Goal: Communication & Community: Answer question/provide support

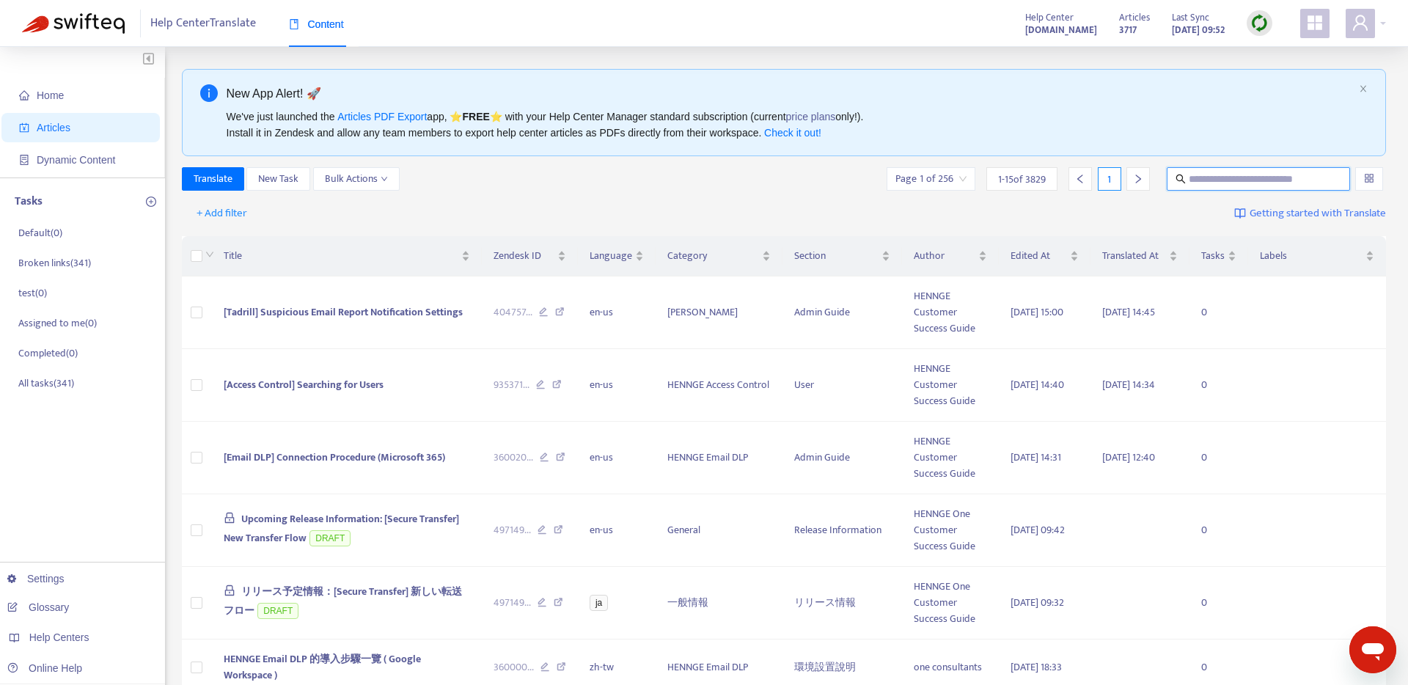
click at [1211, 180] on input "text" at bounding box center [1259, 179] width 141 height 16
paste input "**********"
type input "**********"
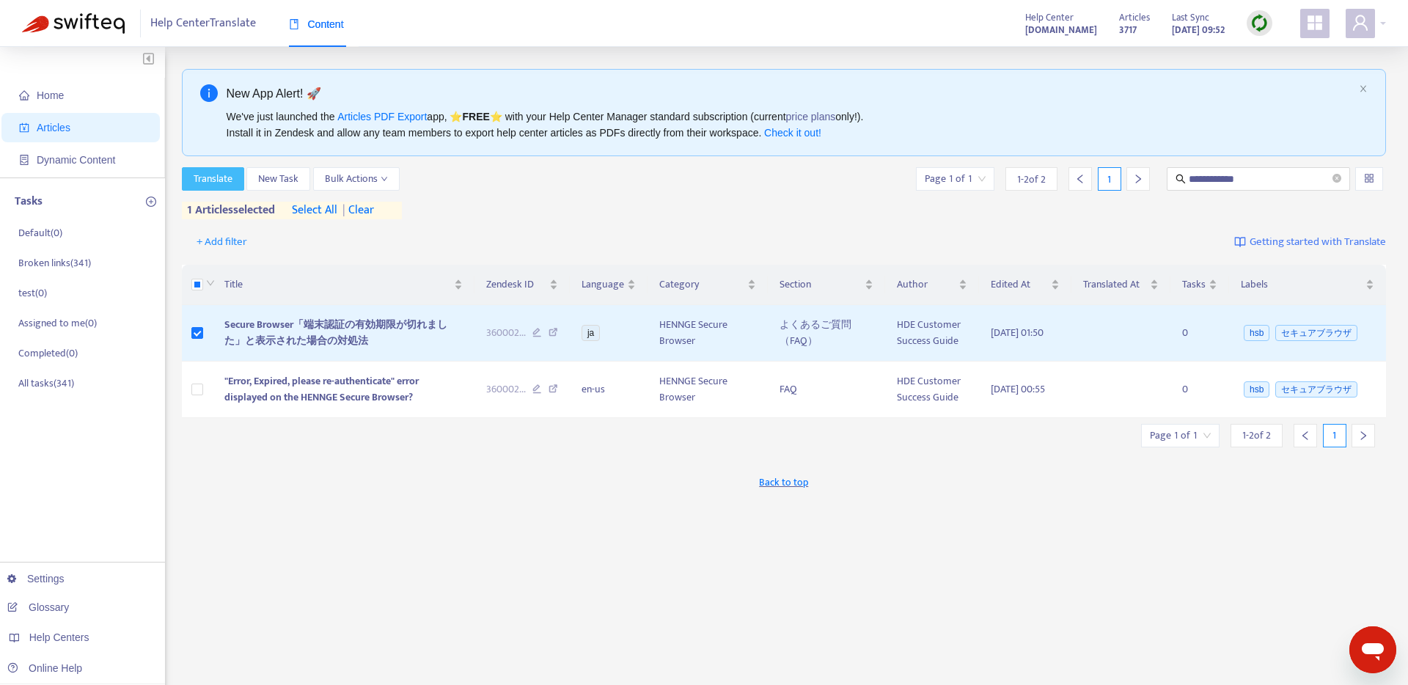
click at [215, 168] on button "Translate" at bounding box center [213, 178] width 62 height 23
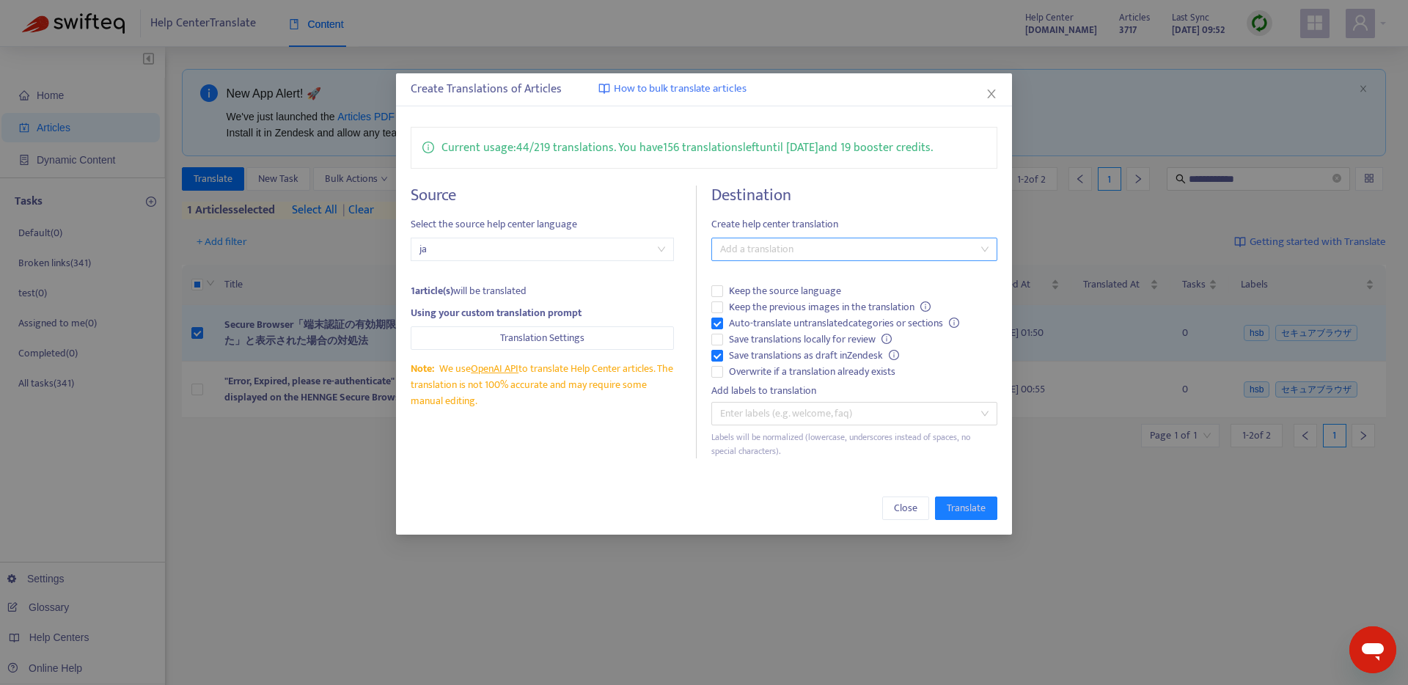
click at [860, 256] on div at bounding box center [847, 249] width 264 height 18
click at [801, 351] on div "English ([GEOGRAPHIC_DATA]) ( en-us )" at bounding box center [854, 349] width 262 height 16
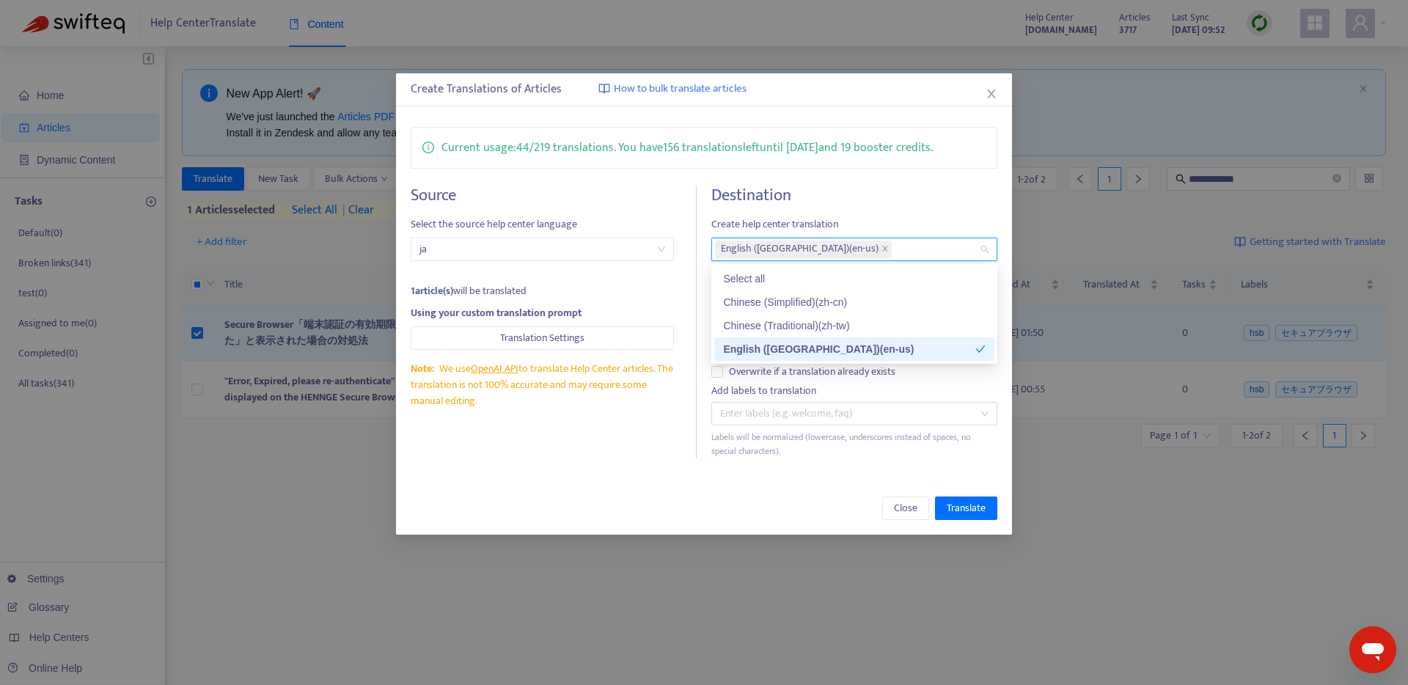
click at [637, 480] on div "Create Translations of Articles How to bulk translate articles Current usage: 4…" at bounding box center [704, 303] width 617 height 461
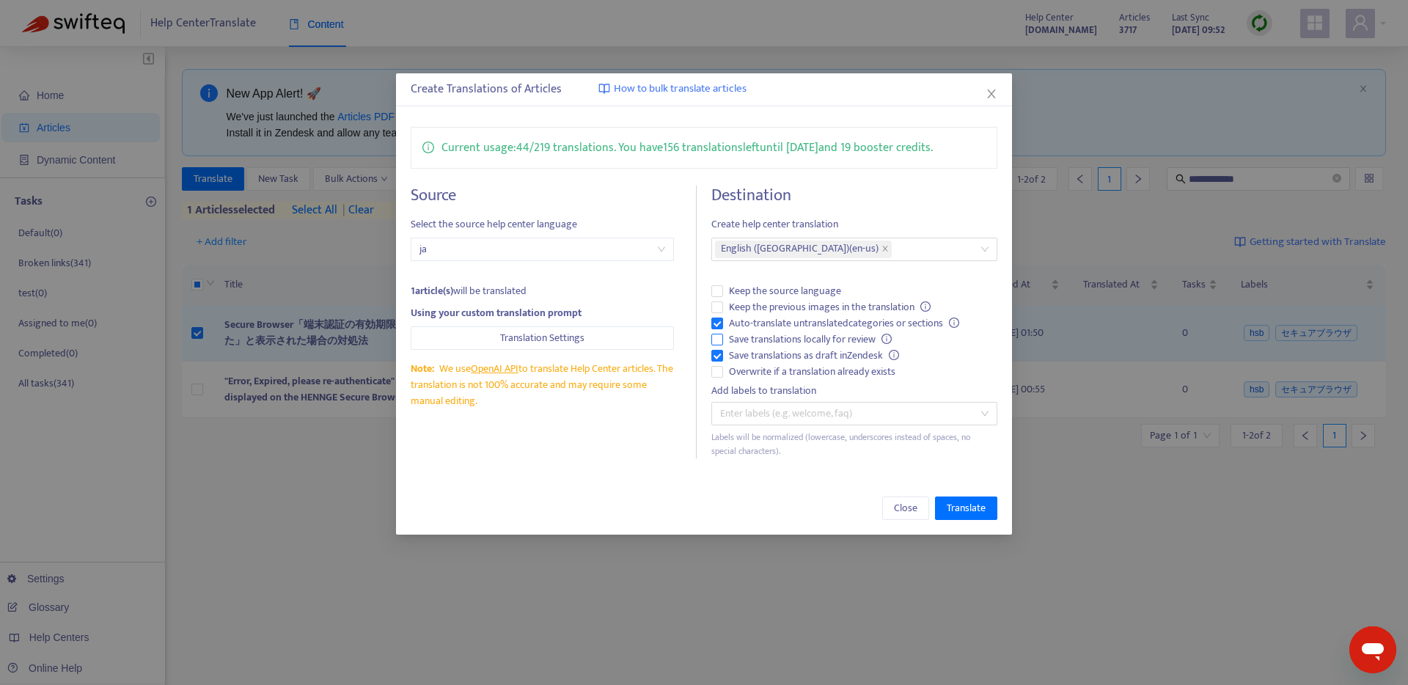
click at [767, 338] on span "Save translations locally for review" at bounding box center [810, 339] width 175 height 16
click at [964, 513] on span "Translate" at bounding box center [966, 508] width 39 height 16
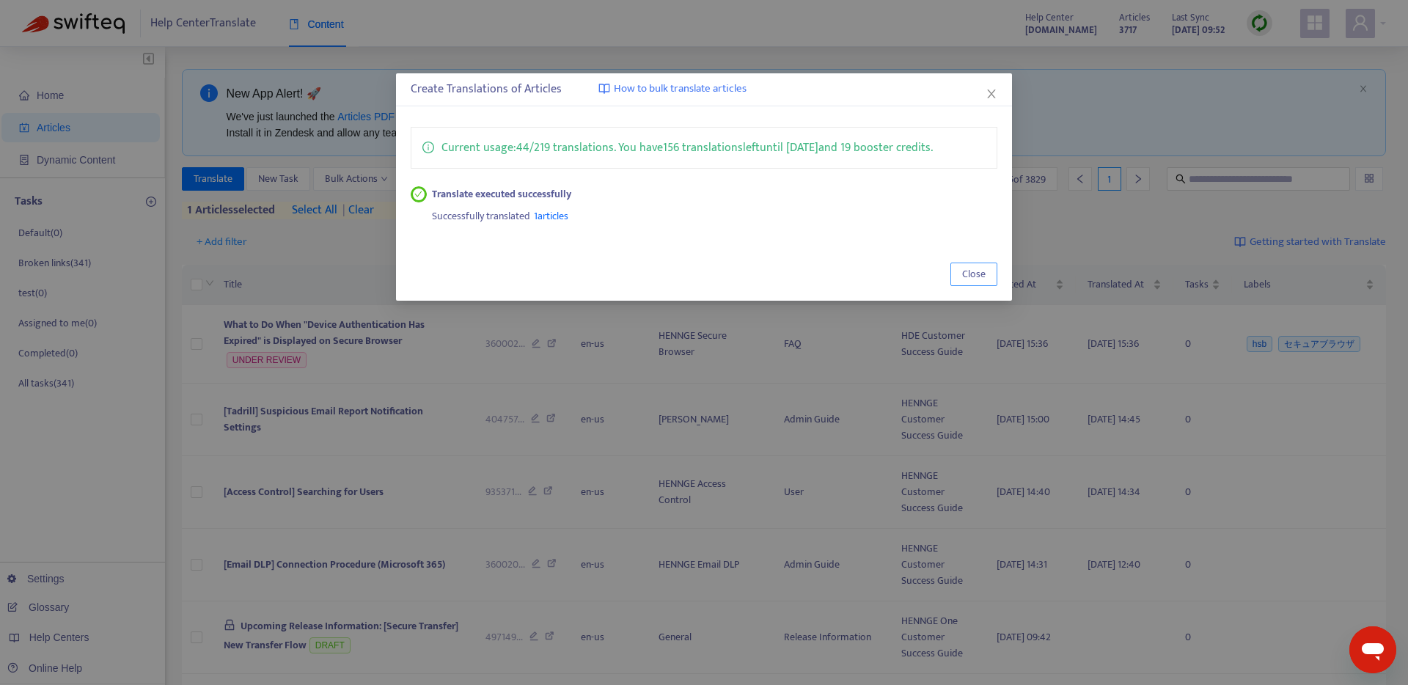
click at [996, 271] on button "Close" at bounding box center [973, 273] width 47 height 23
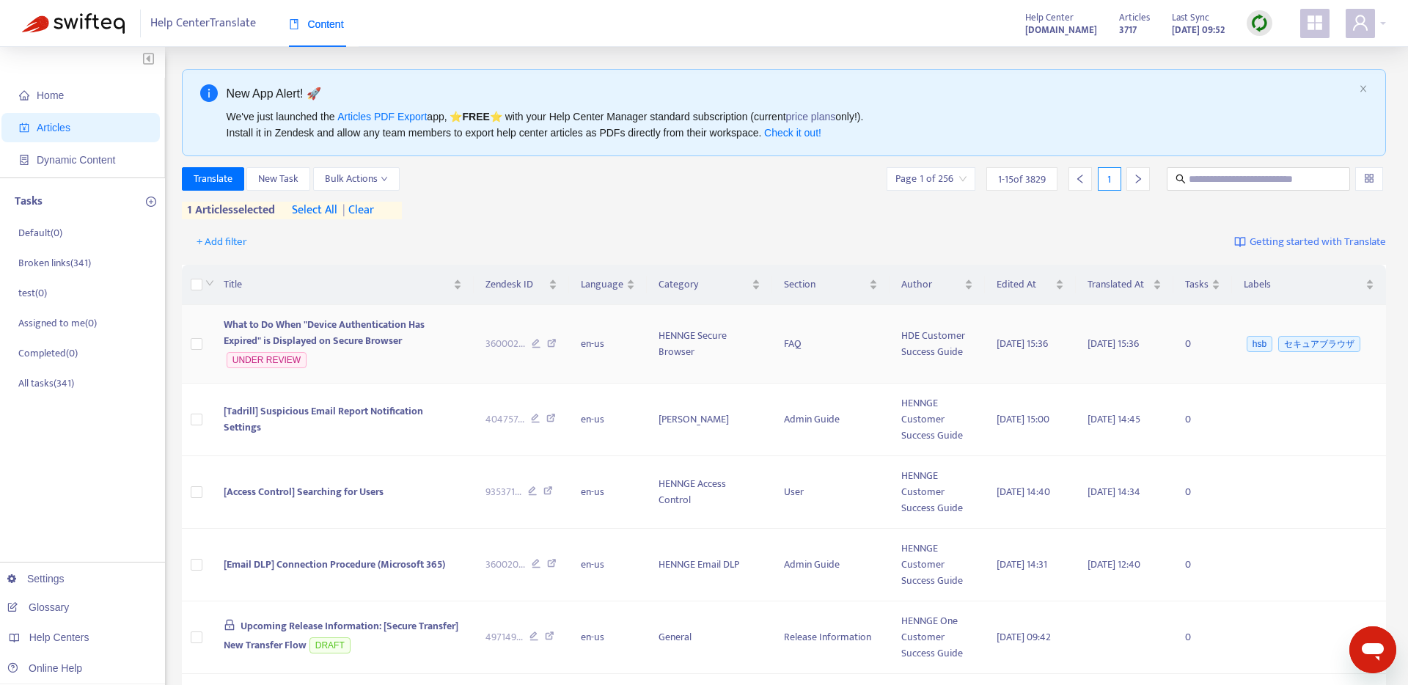
click at [297, 339] on span "What to Do When "Device Authentication Has Expired" is Displayed on Secure Brow…" at bounding box center [324, 332] width 201 height 33
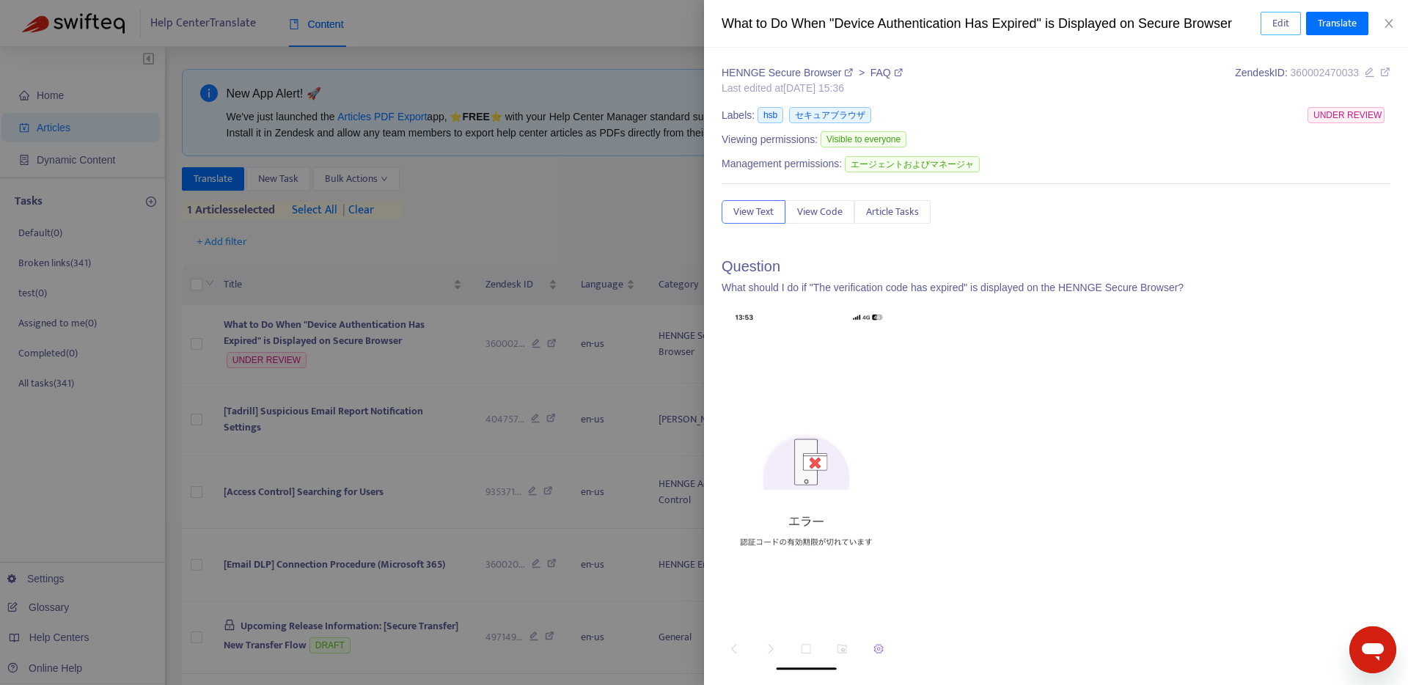
click at [1286, 23] on span "Edit" at bounding box center [1280, 23] width 17 height 16
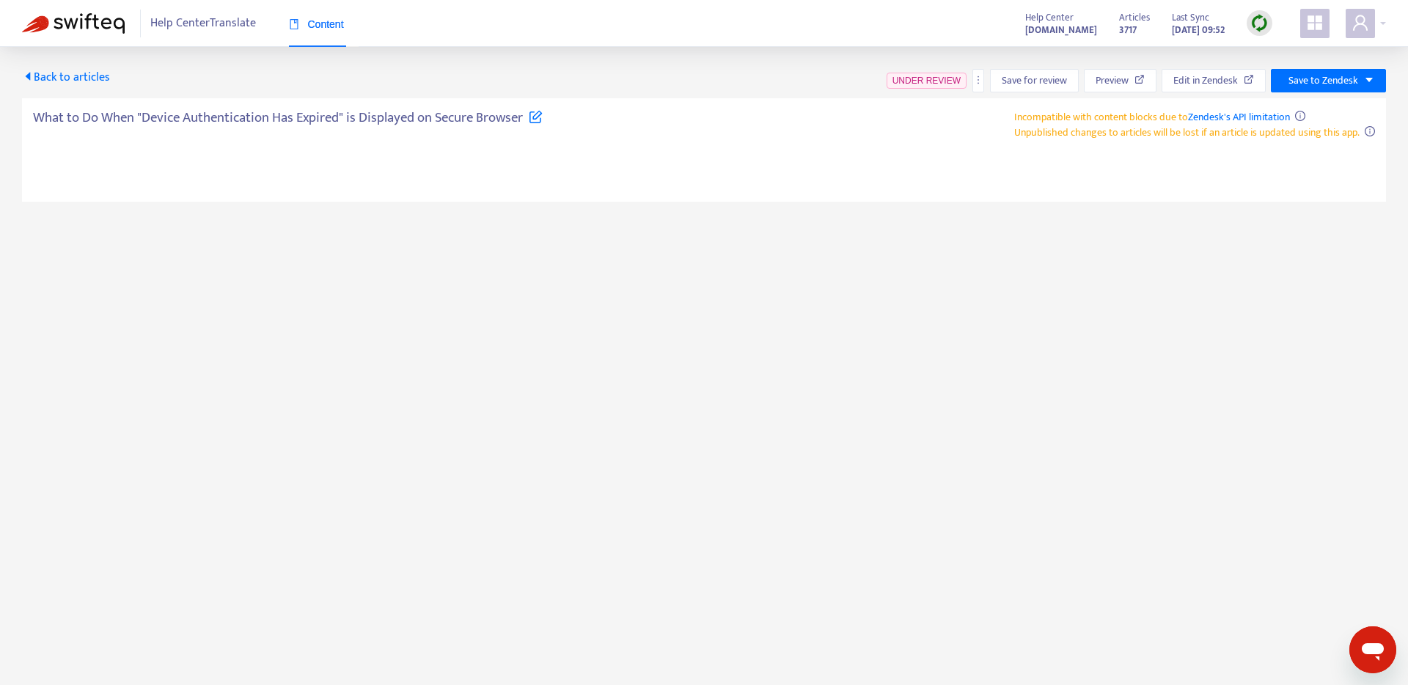
type textarea "**********"
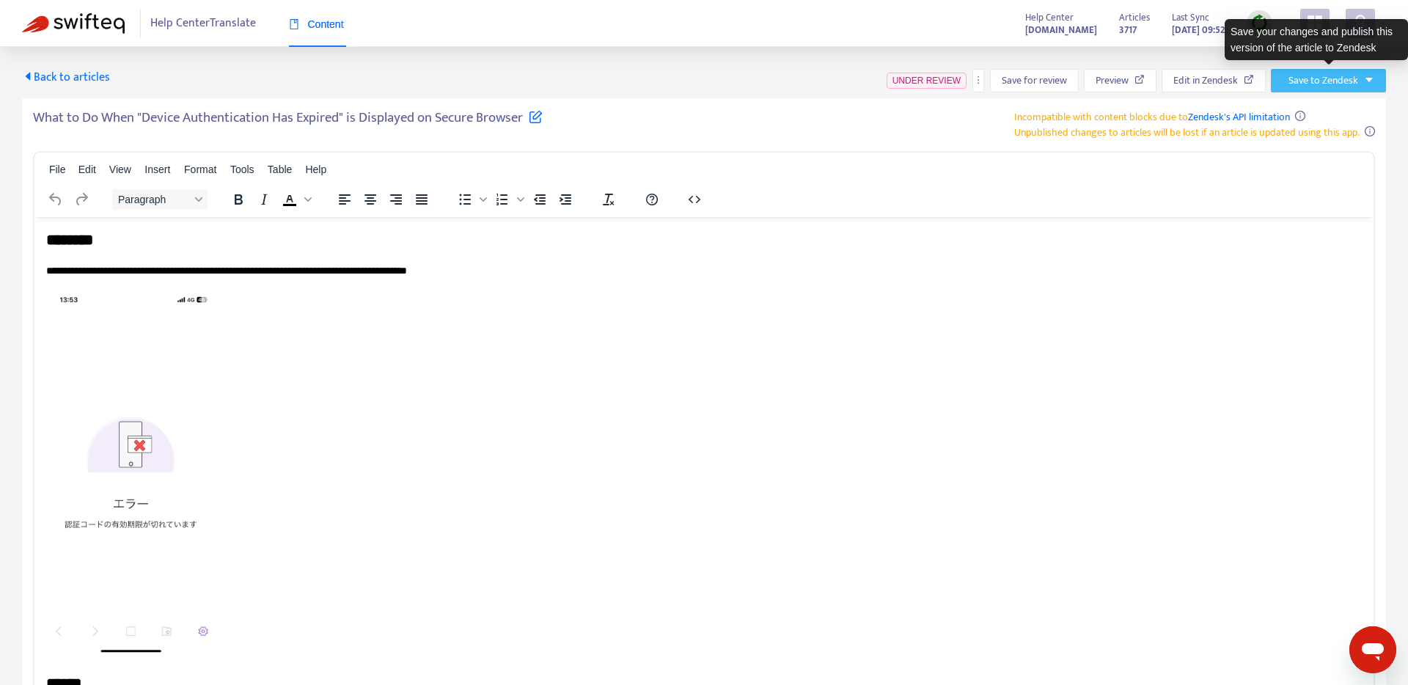
click at [1326, 85] on span "Save to Zendesk" at bounding box center [1323, 81] width 70 height 16
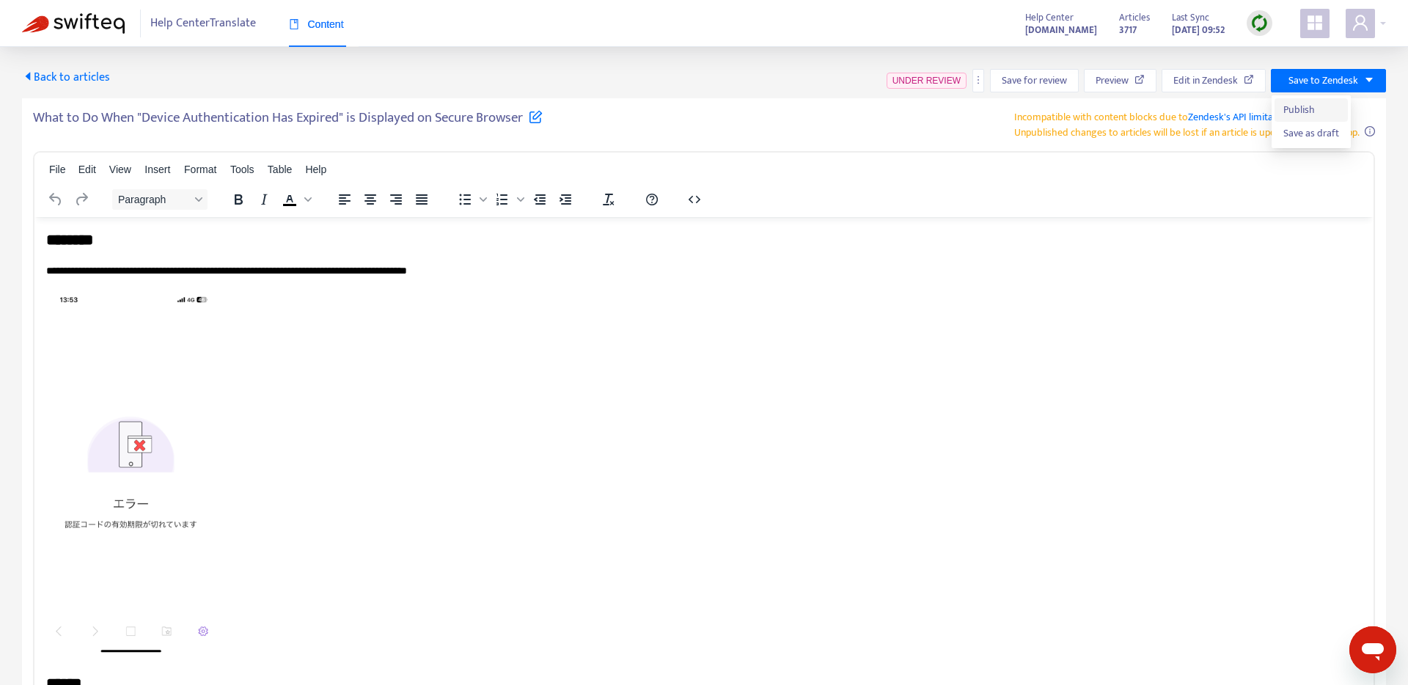
click at [1324, 111] on span "Publish" at bounding box center [1311, 110] width 56 height 16
click at [64, 15] on img at bounding box center [73, 23] width 103 height 21
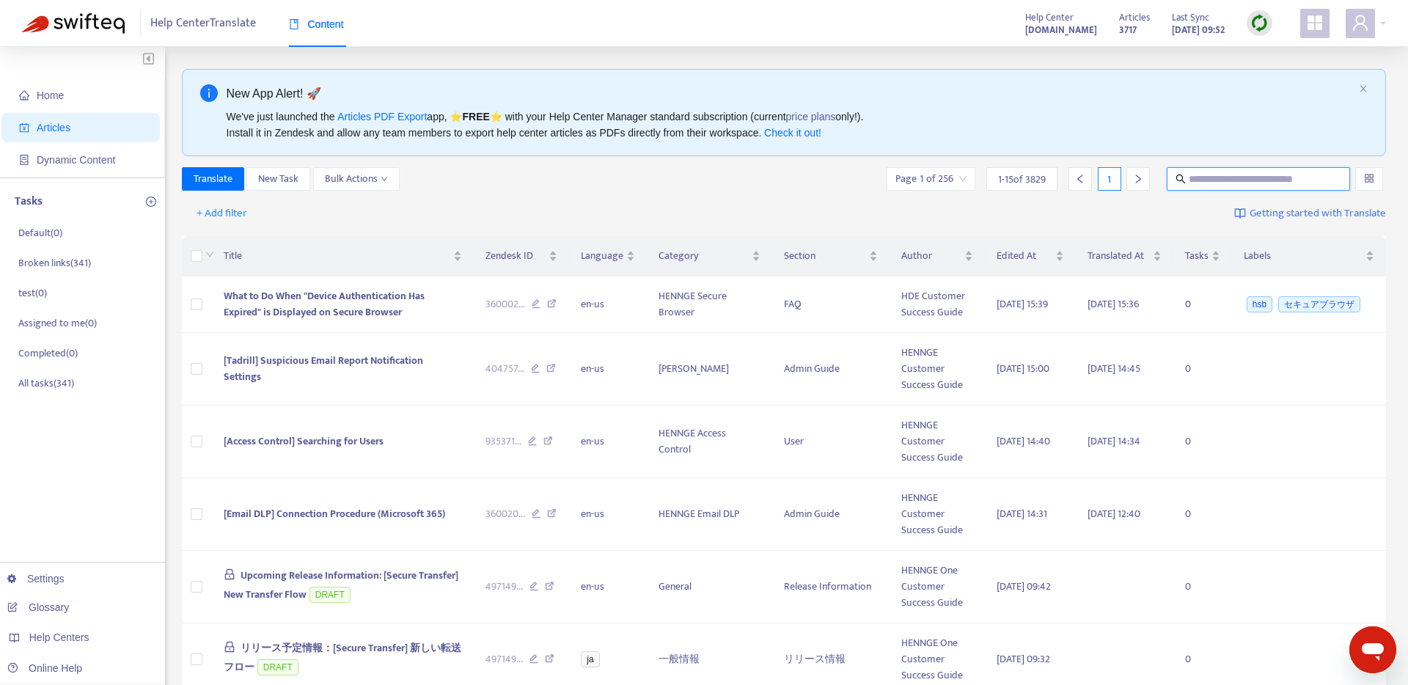
click at [1233, 186] on input "text" at bounding box center [1259, 179] width 141 height 16
paste input "**********"
type input "**********"
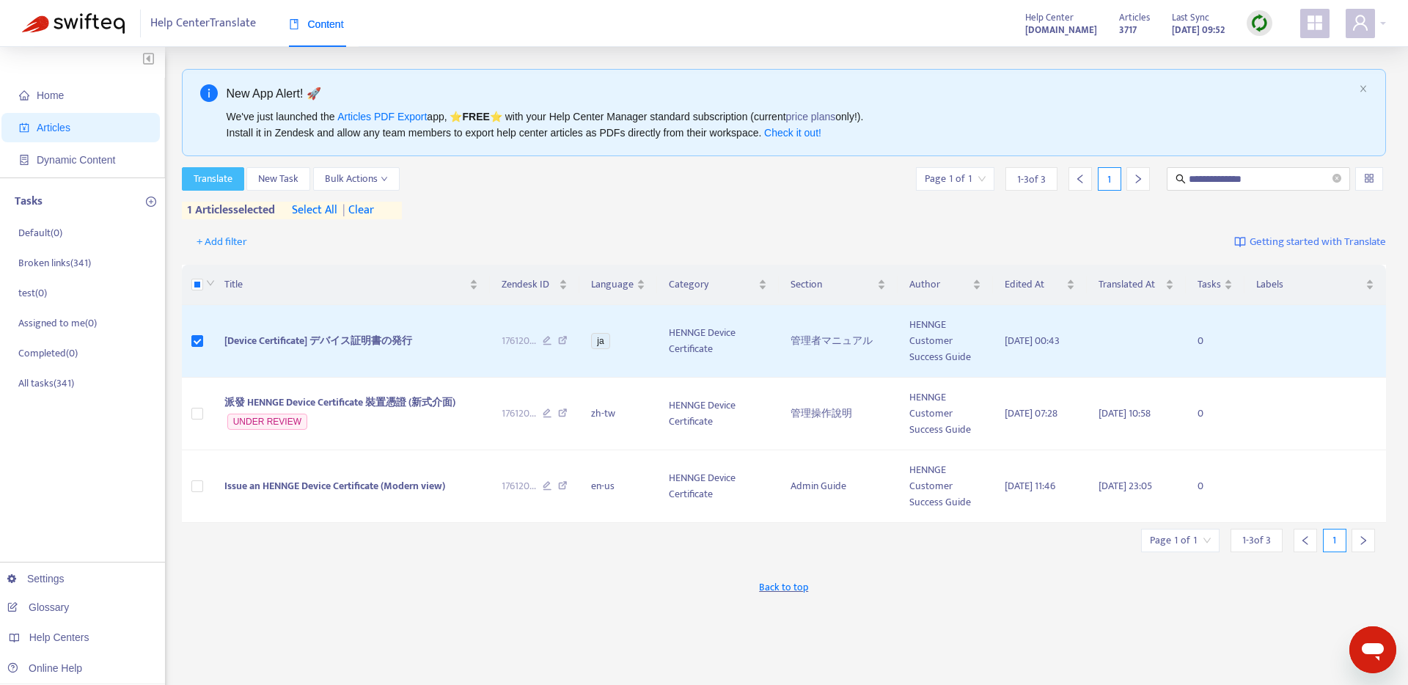
click at [215, 186] on span "Translate" at bounding box center [213, 179] width 39 height 16
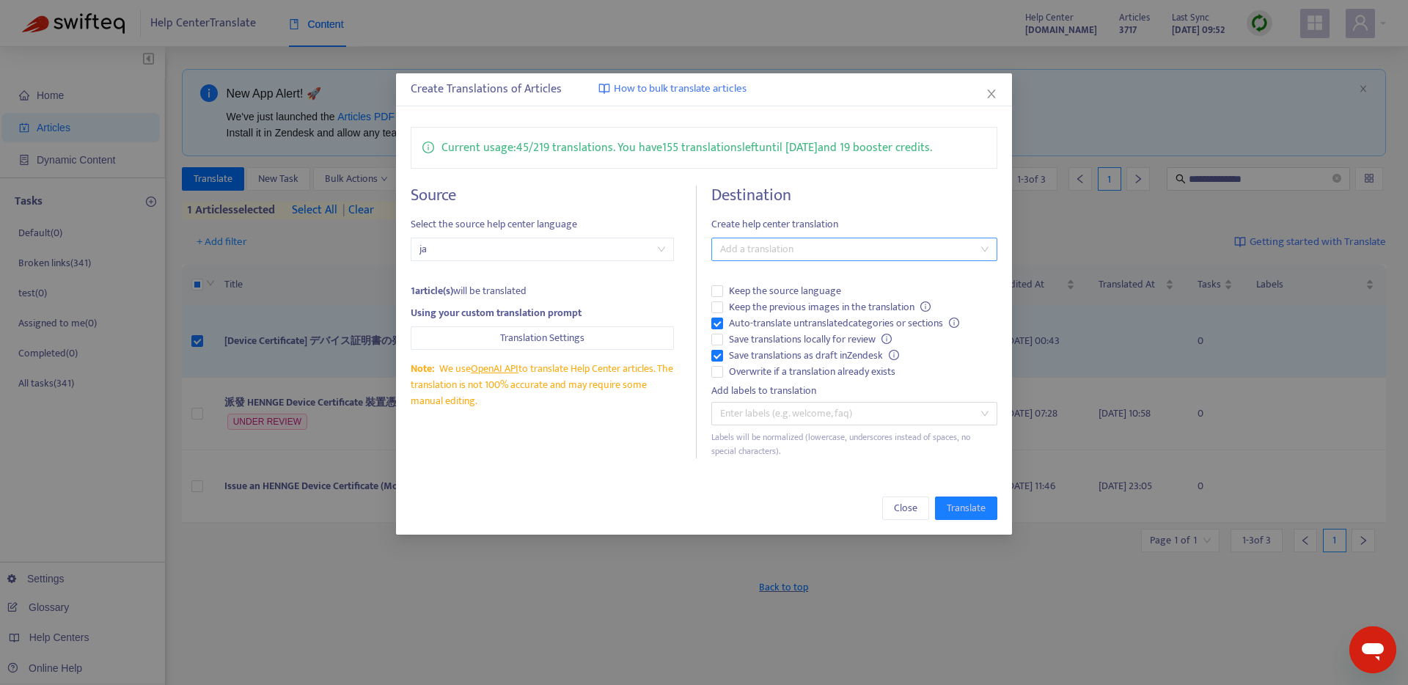
click at [820, 246] on div at bounding box center [847, 249] width 264 height 18
click at [785, 344] on div "English ([GEOGRAPHIC_DATA]) ( en-us )" at bounding box center [854, 349] width 262 height 16
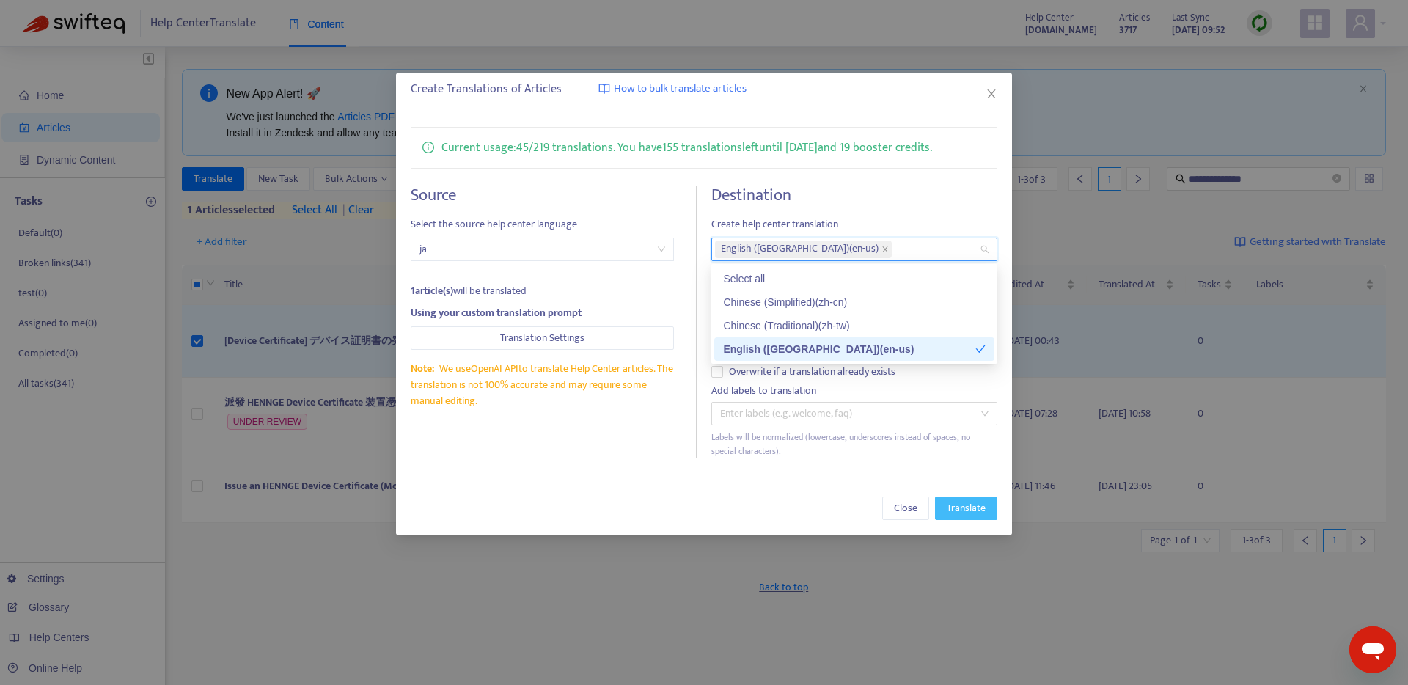
click at [979, 513] on span "Translate" at bounding box center [966, 508] width 39 height 16
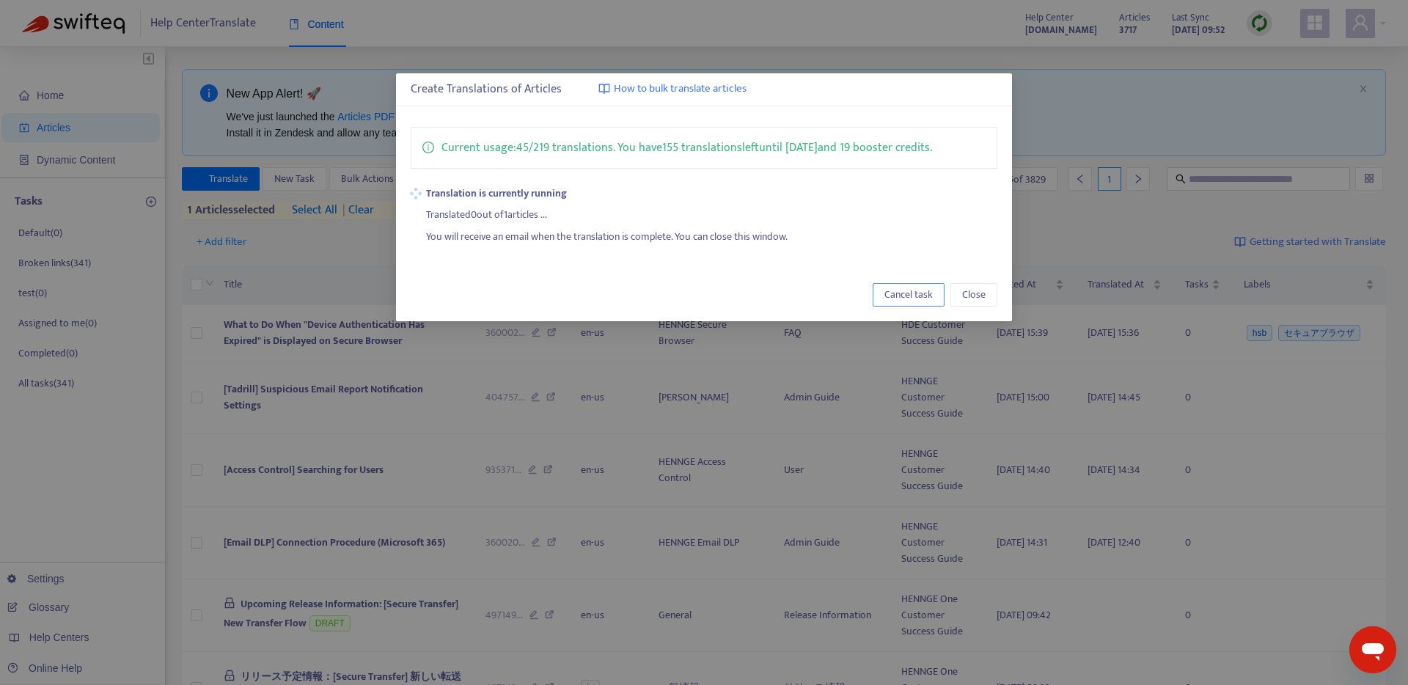
click at [913, 290] on span "Cancel task" at bounding box center [908, 295] width 48 height 16
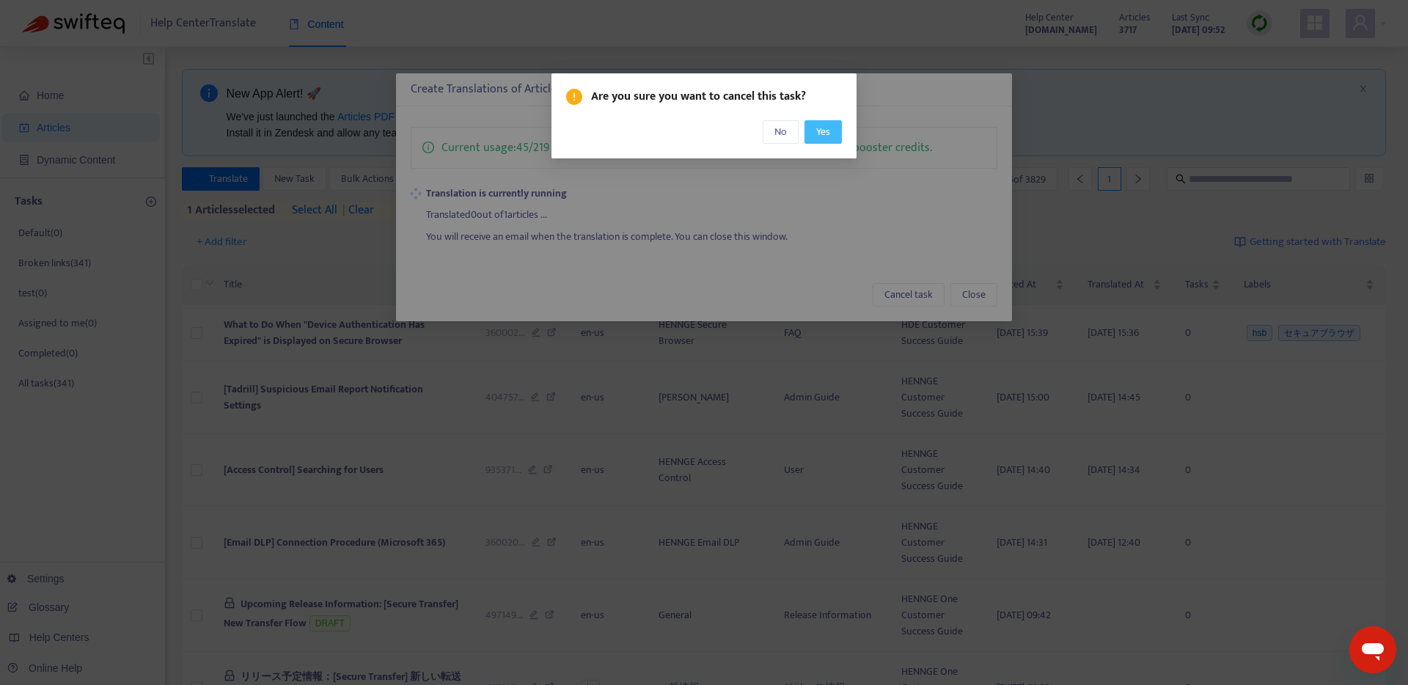
click at [827, 128] on span "Yes" at bounding box center [823, 132] width 14 height 16
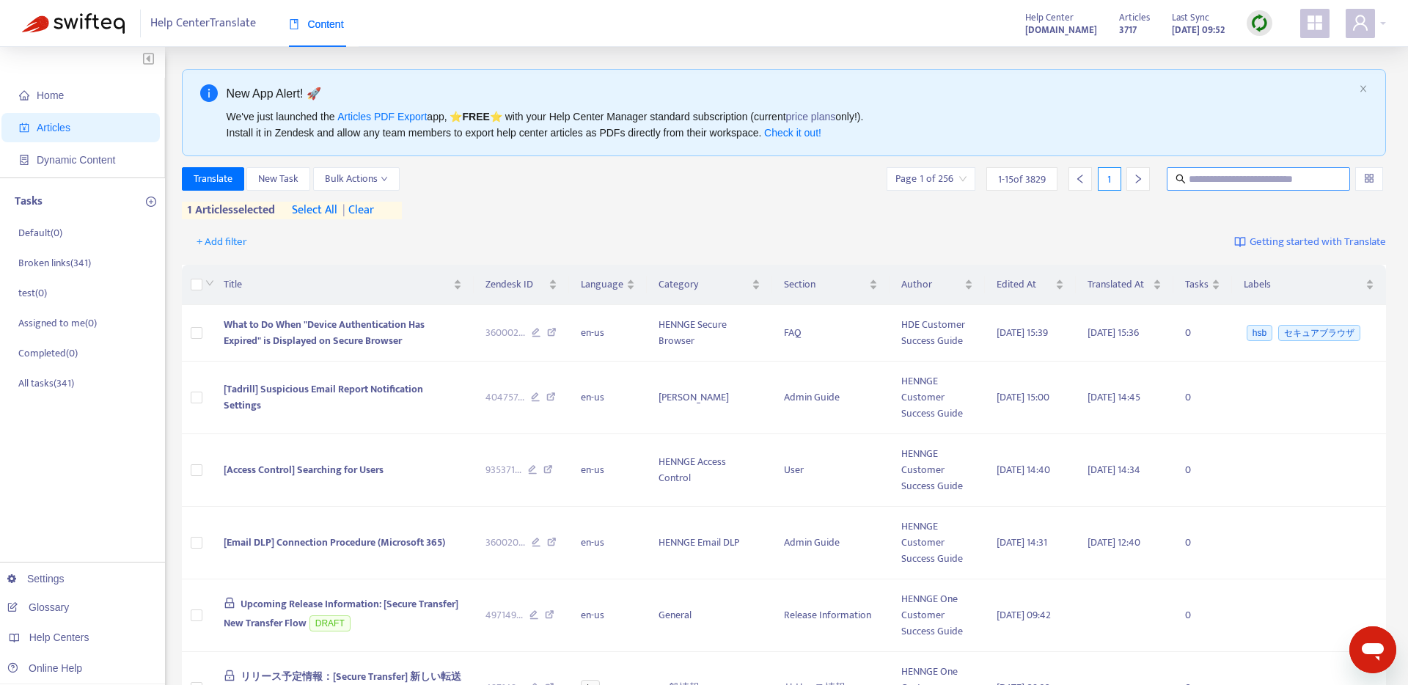
click at [1207, 184] on input "text" at bounding box center [1259, 179] width 141 height 16
paste input "**********"
type input "**********"
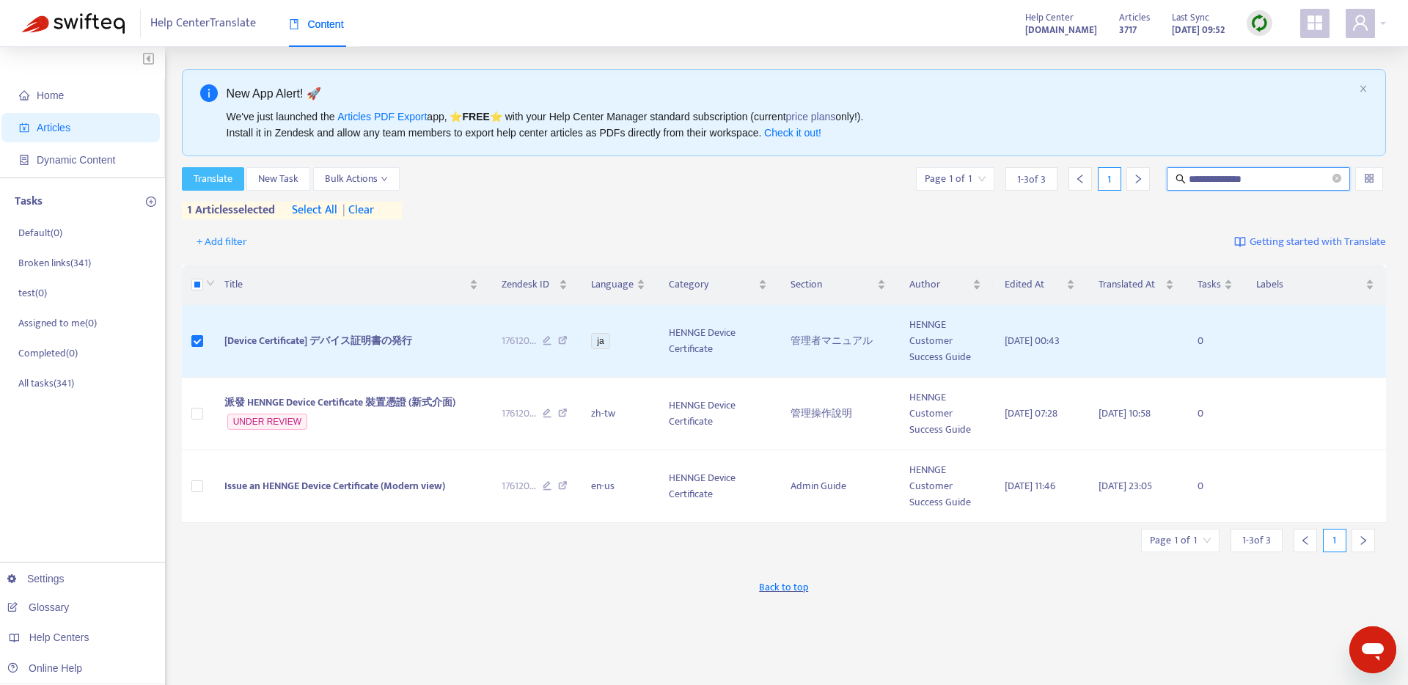
click at [218, 172] on span "Translate" at bounding box center [213, 179] width 39 height 16
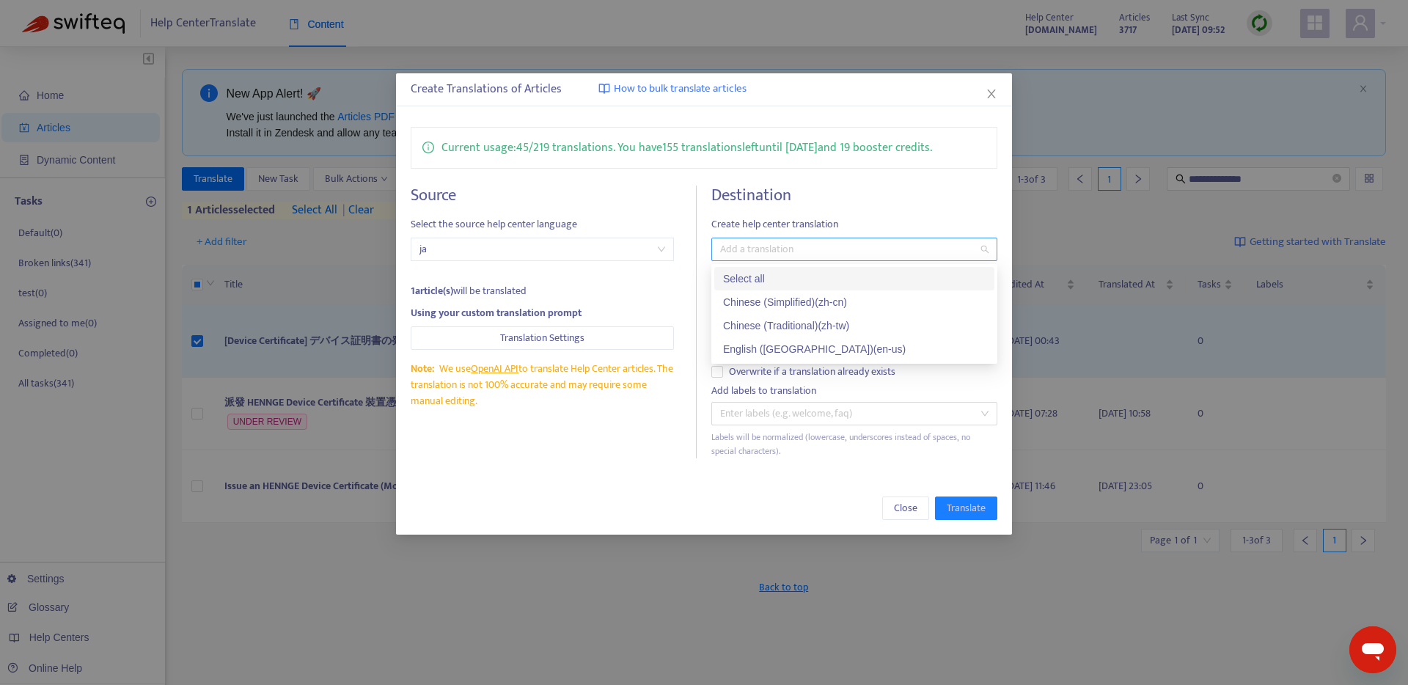
click at [777, 255] on div at bounding box center [847, 249] width 264 height 18
click at [765, 350] on div "English ([GEOGRAPHIC_DATA]) ( en-us )" at bounding box center [854, 349] width 262 height 16
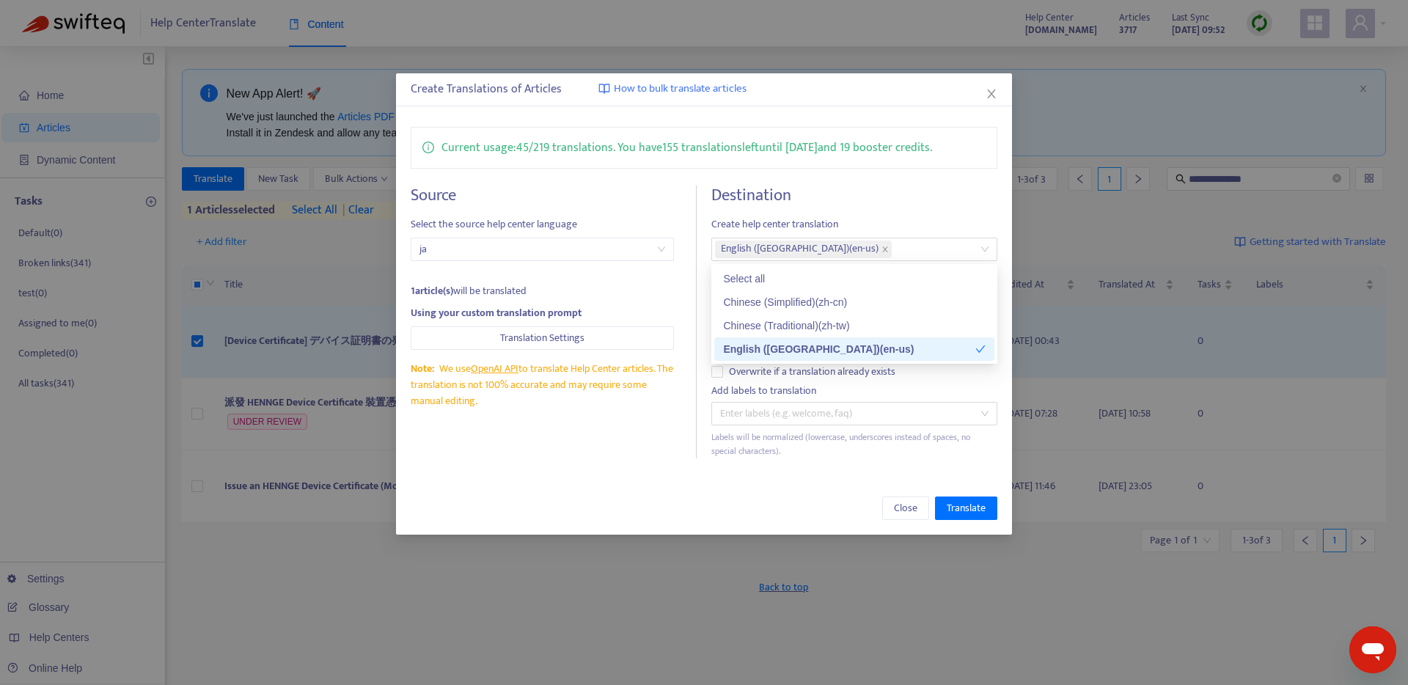
click at [696, 364] on div "Source Select the source help center language ja 1 article(s) will be translate…" at bounding box center [554, 322] width 287 height 273
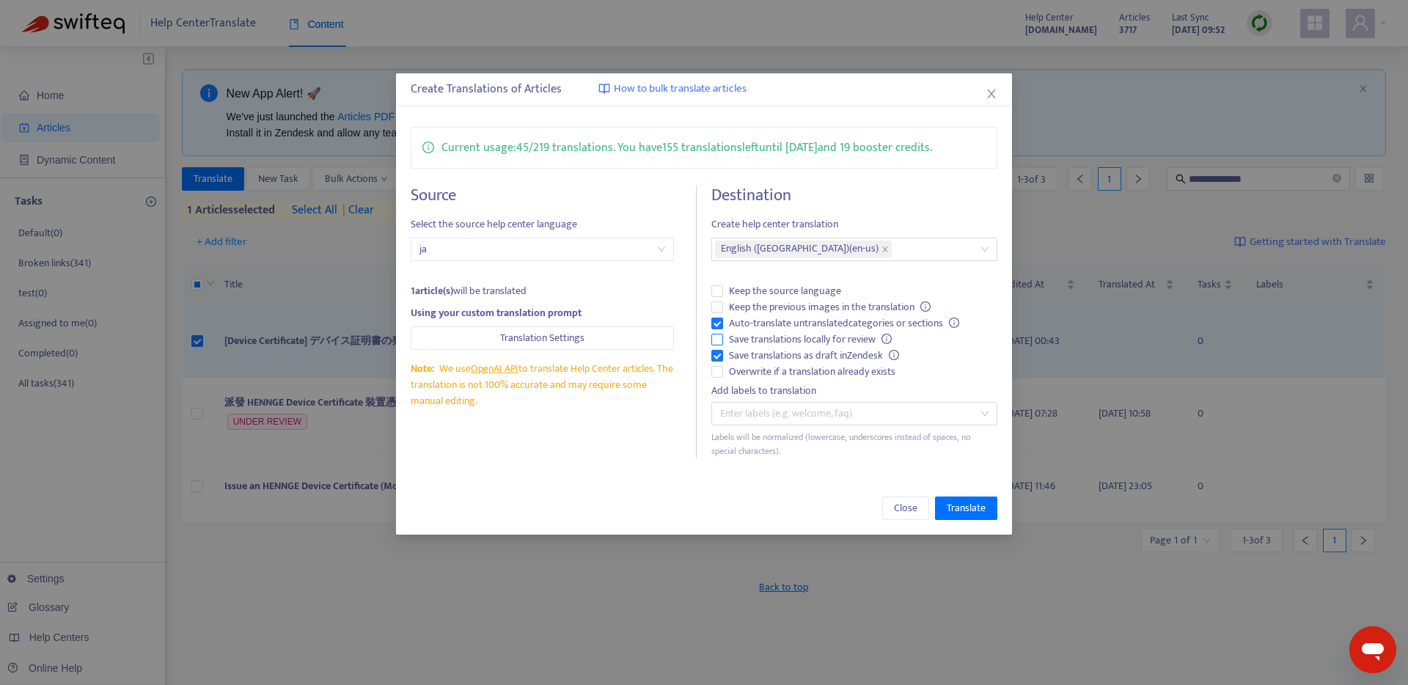
click at [749, 342] on span "Save translations locally for review" at bounding box center [810, 339] width 175 height 16
click at [950, 508] on span "Translate" at bounding box center [966, 508] width 39 height 16
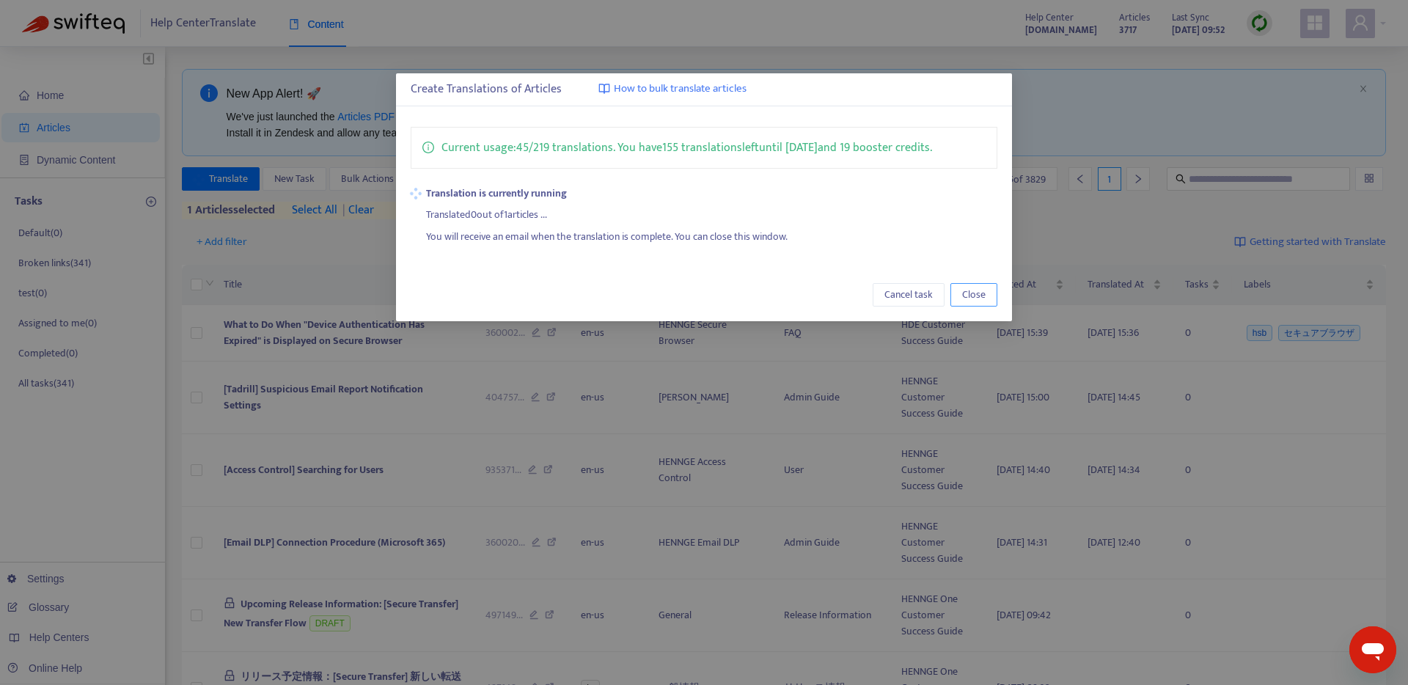
click at [986, 288] on button "Close" at bounding box center [973, 294] width 47 height 23
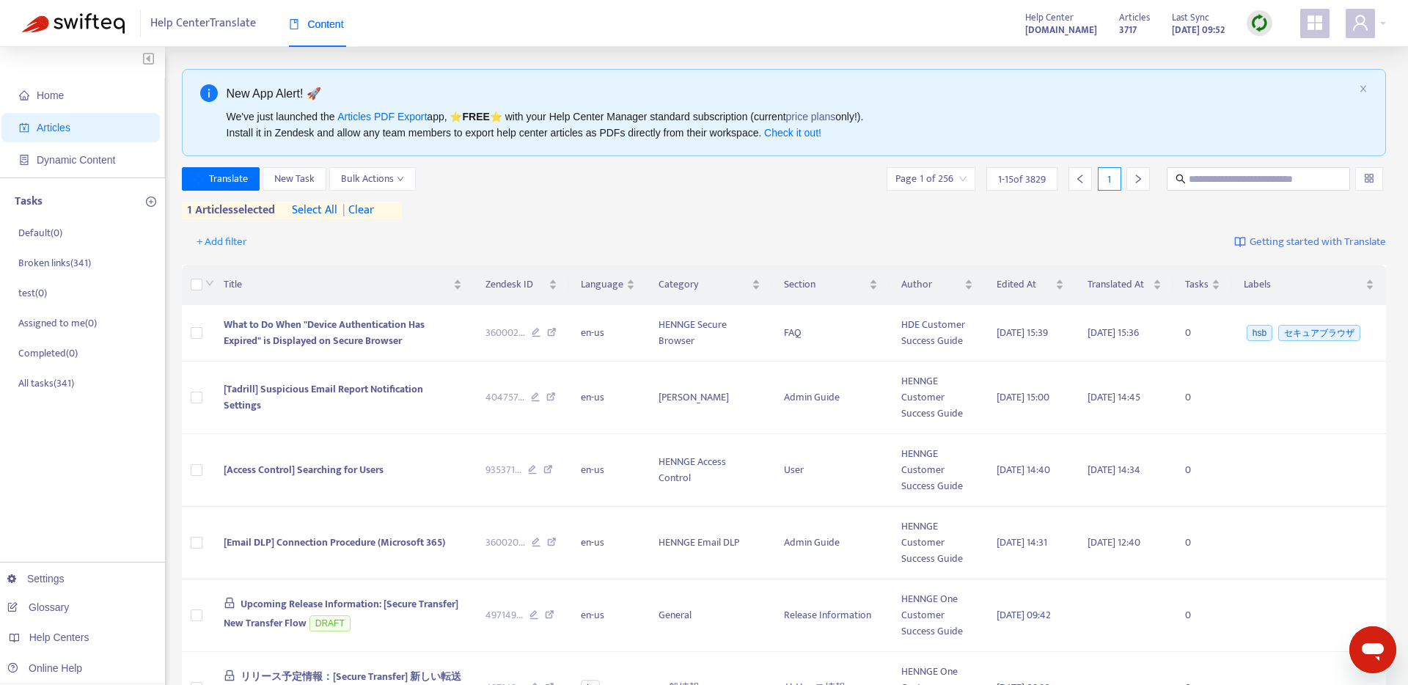
click at [80, 28] on img at bounding box center [73, 23] width 103 height 21
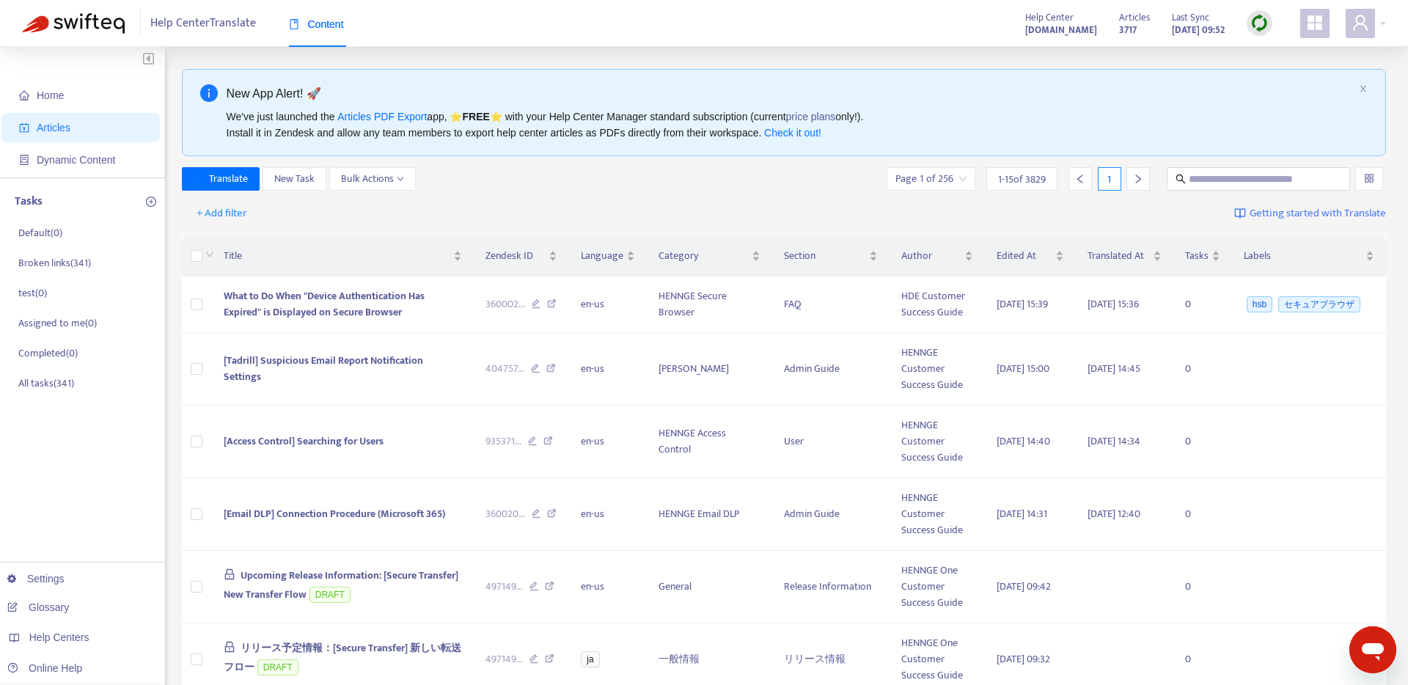
click at [84, 36] on div "Help Center Translate Content" at bounding box center [200, 23] width 357 height 47
click at [62, 21] on img at bounding box center [73, 23] width 103 height 21
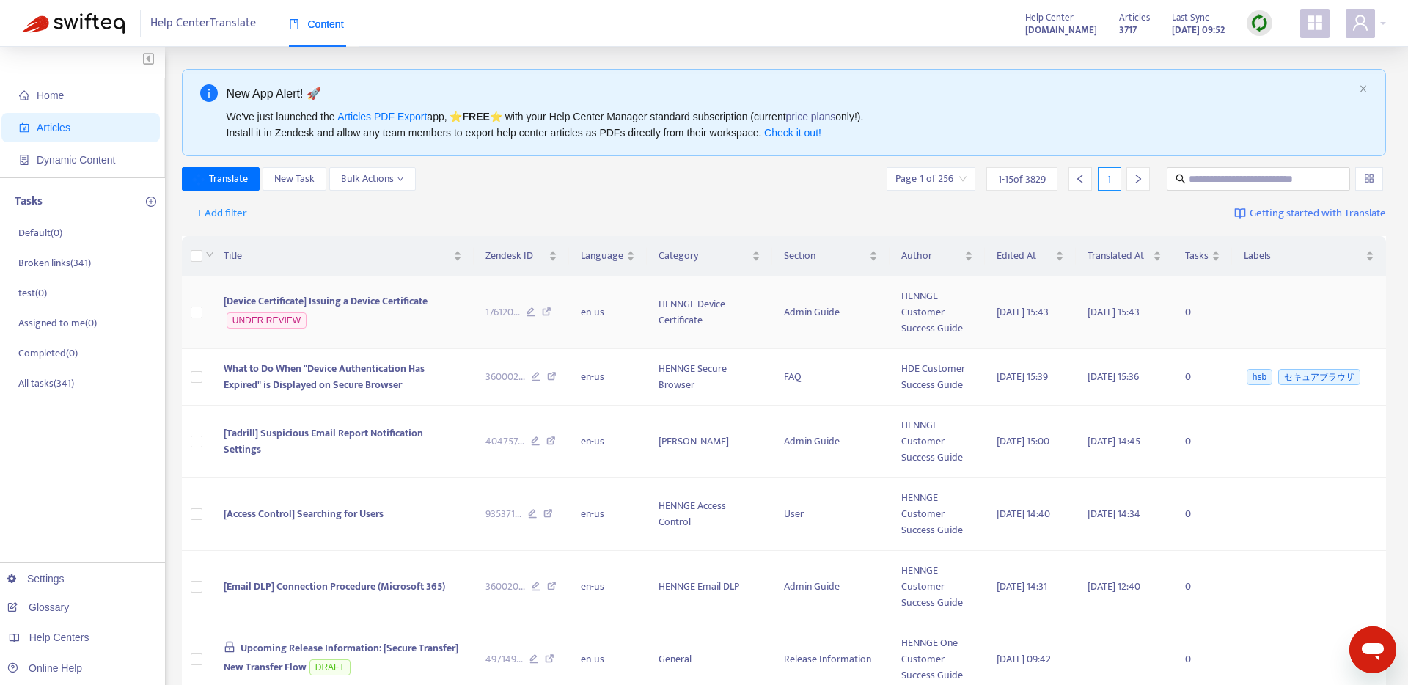
click at [320, 303] on span "[Device Certificate] Issuing a Device Certificate" at bounding box center [326, 301] width 204 height 17
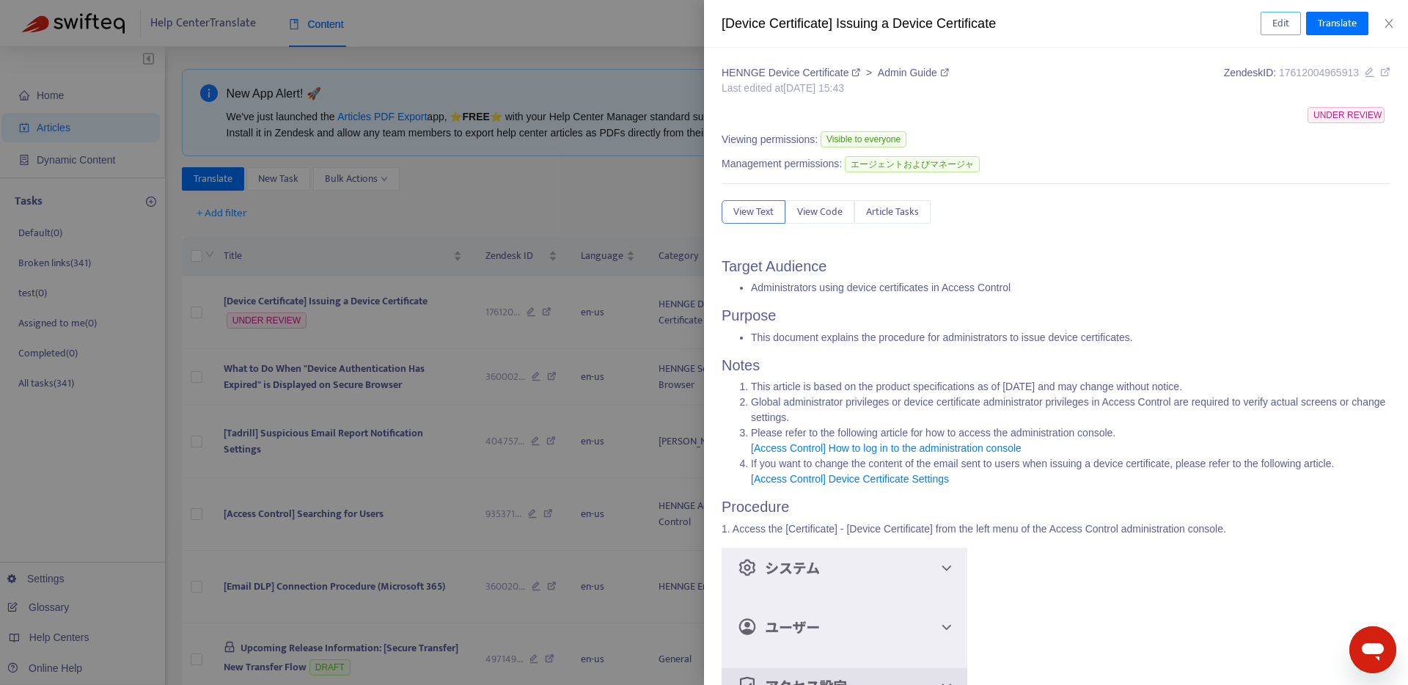
click at [1280, 16] on span "Edit" at bounding box center [1280, 23] width 17 height 16
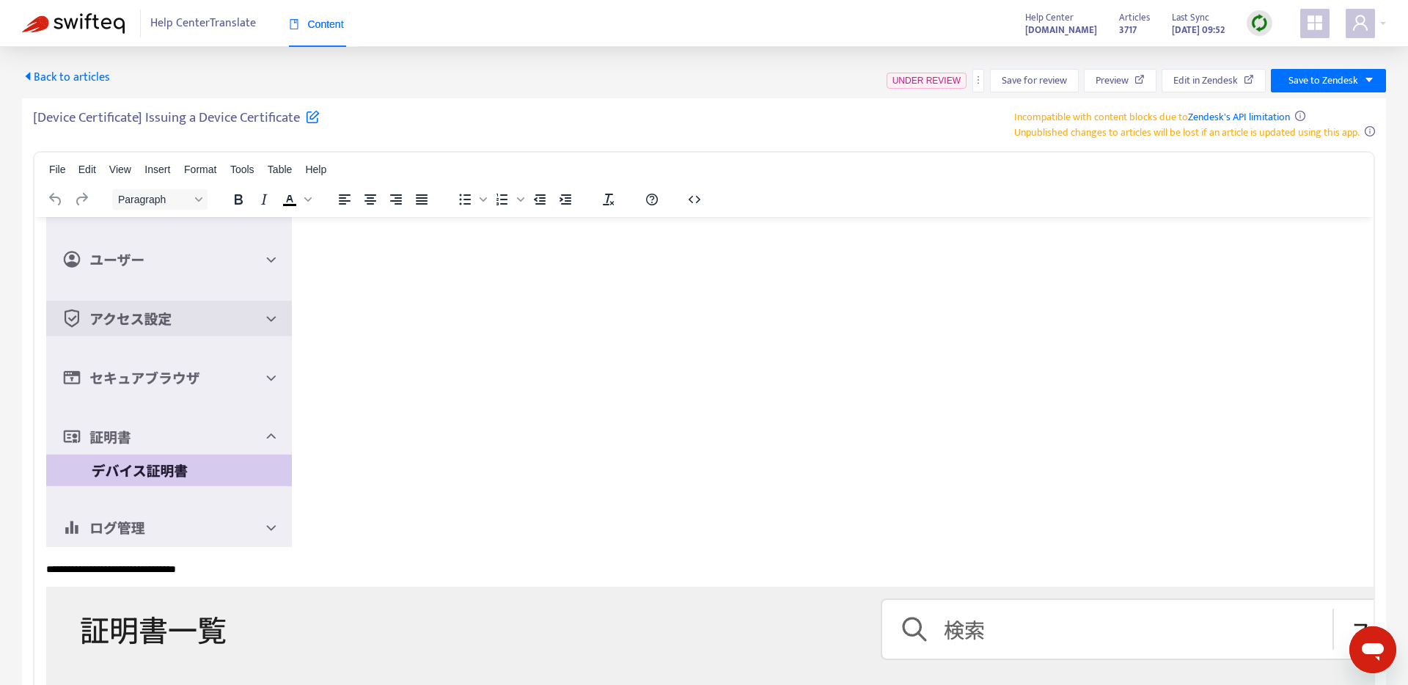
scroll to position [413, 0]
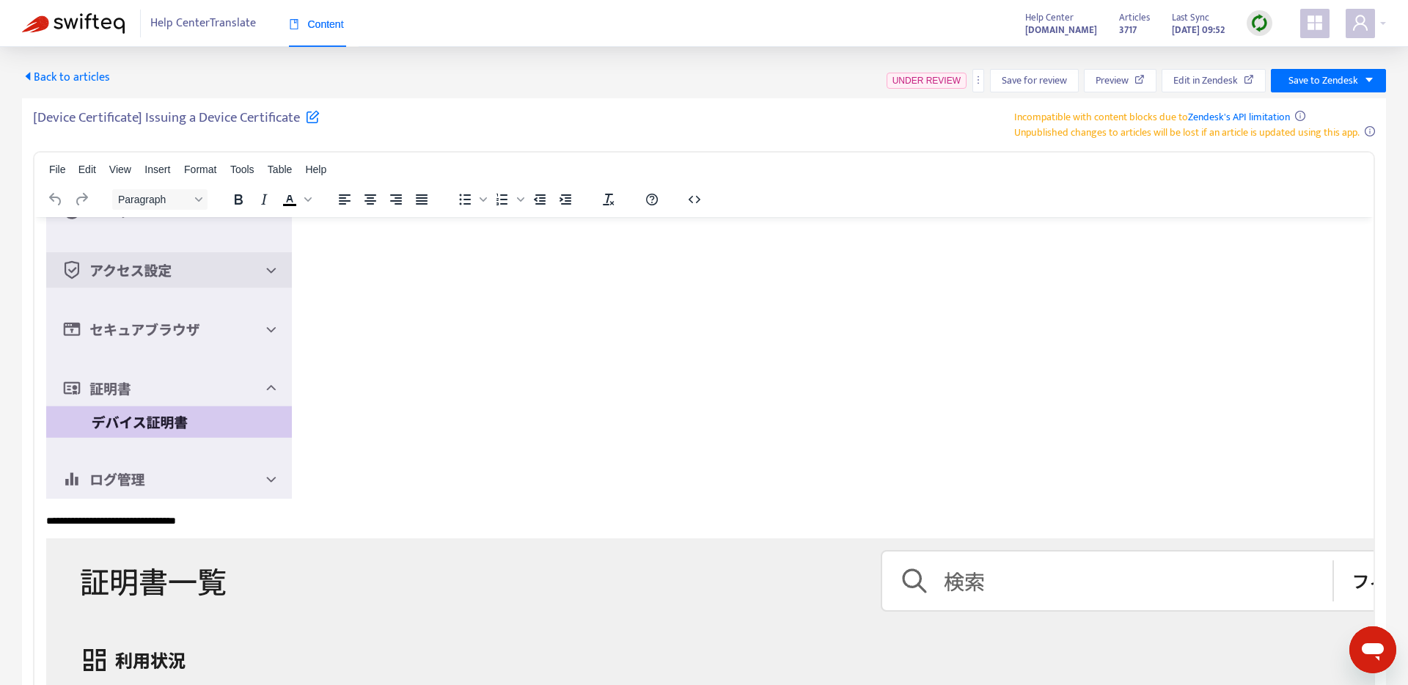
click at [238, 320] on img "Rich Text Area. Press ALT-0 for help." at bounding box center [169, 314] width 246 height 367
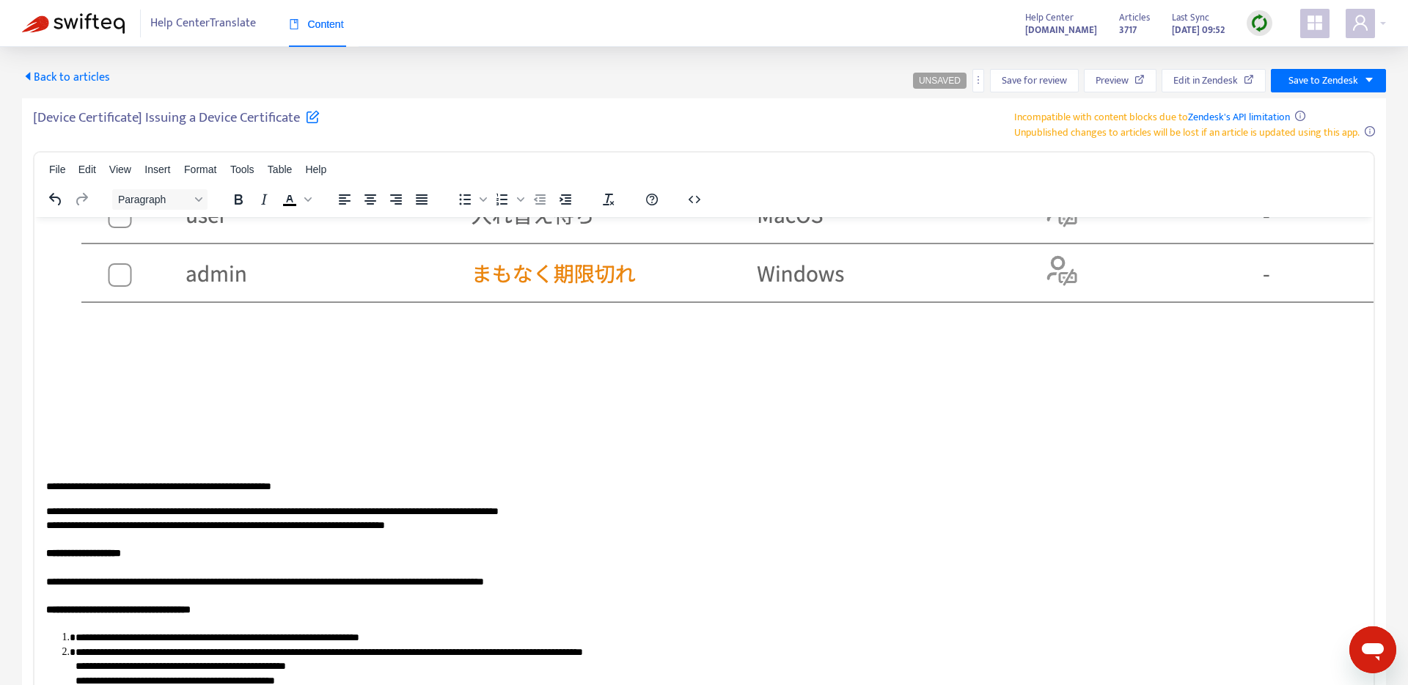
scroll to position [986, 0]
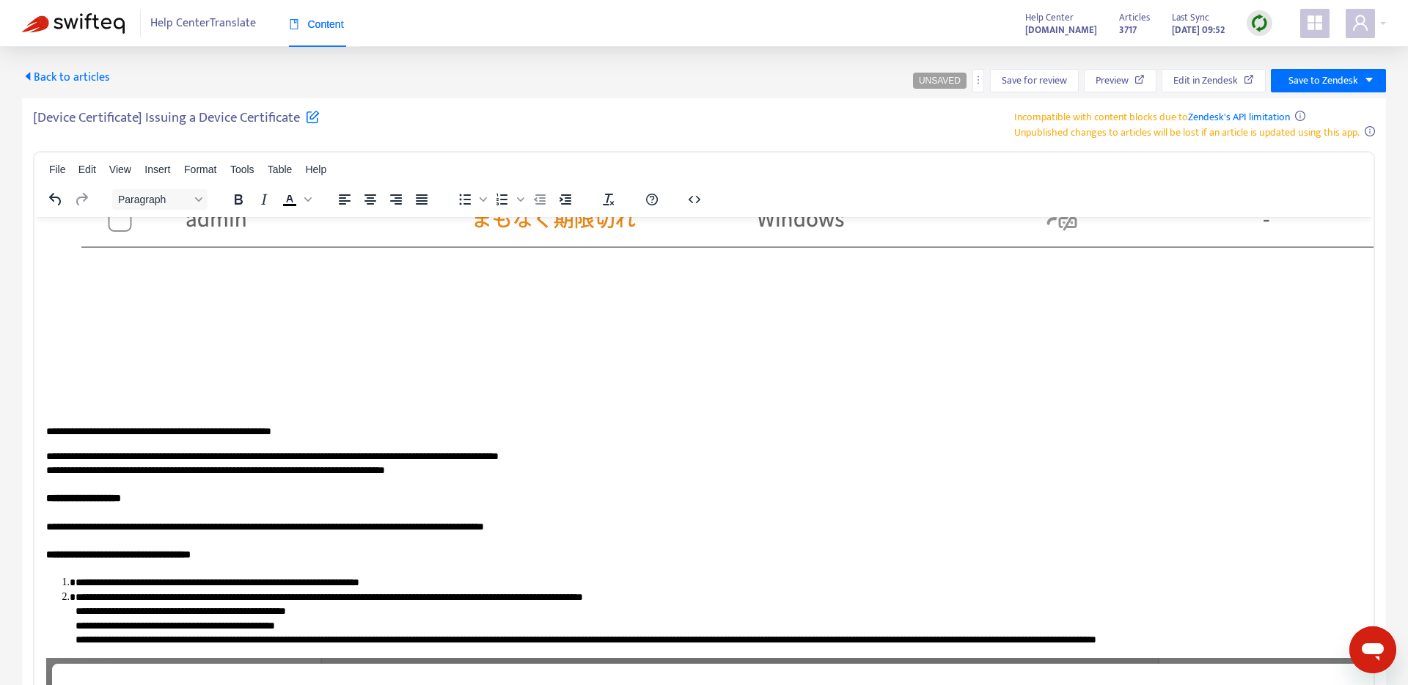
click at [561, 366] on img "Rich Text Area. Press ALT-0 for help." at bounding box center [1085, 8] width 2079 height 799
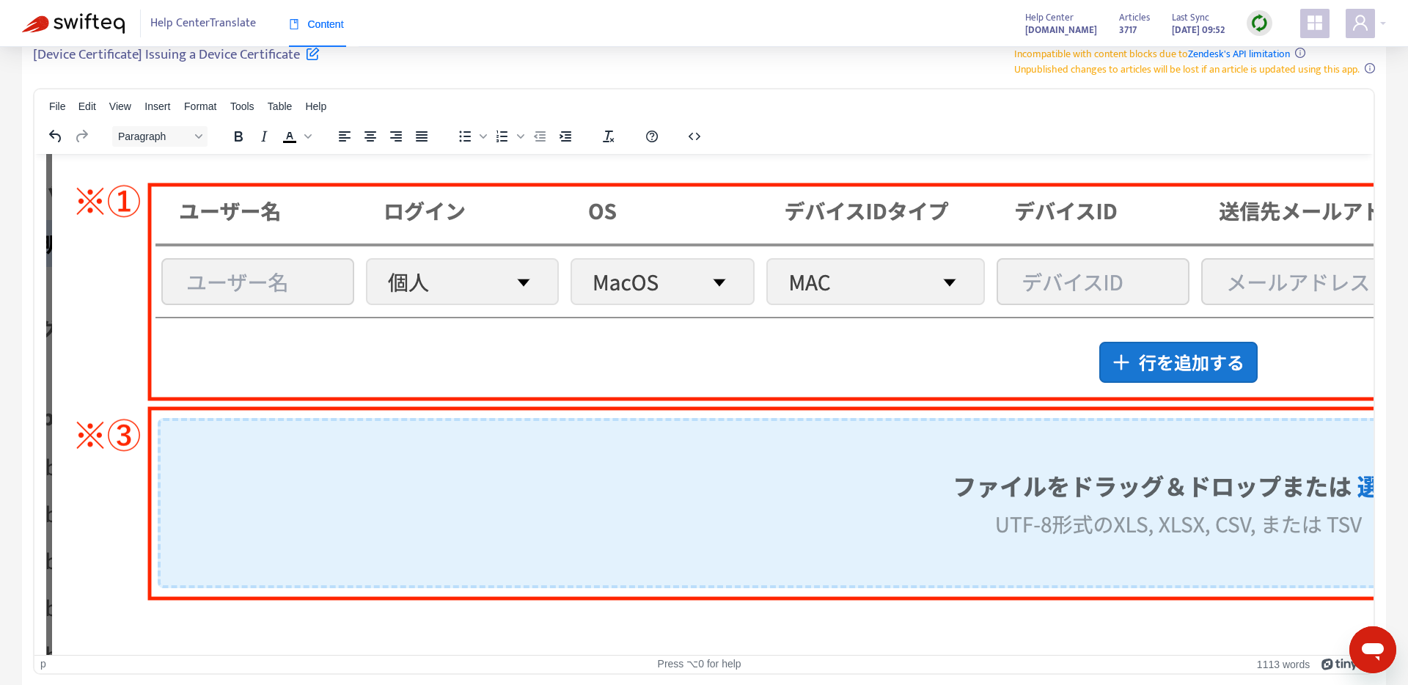
scroll to position [903, 0]
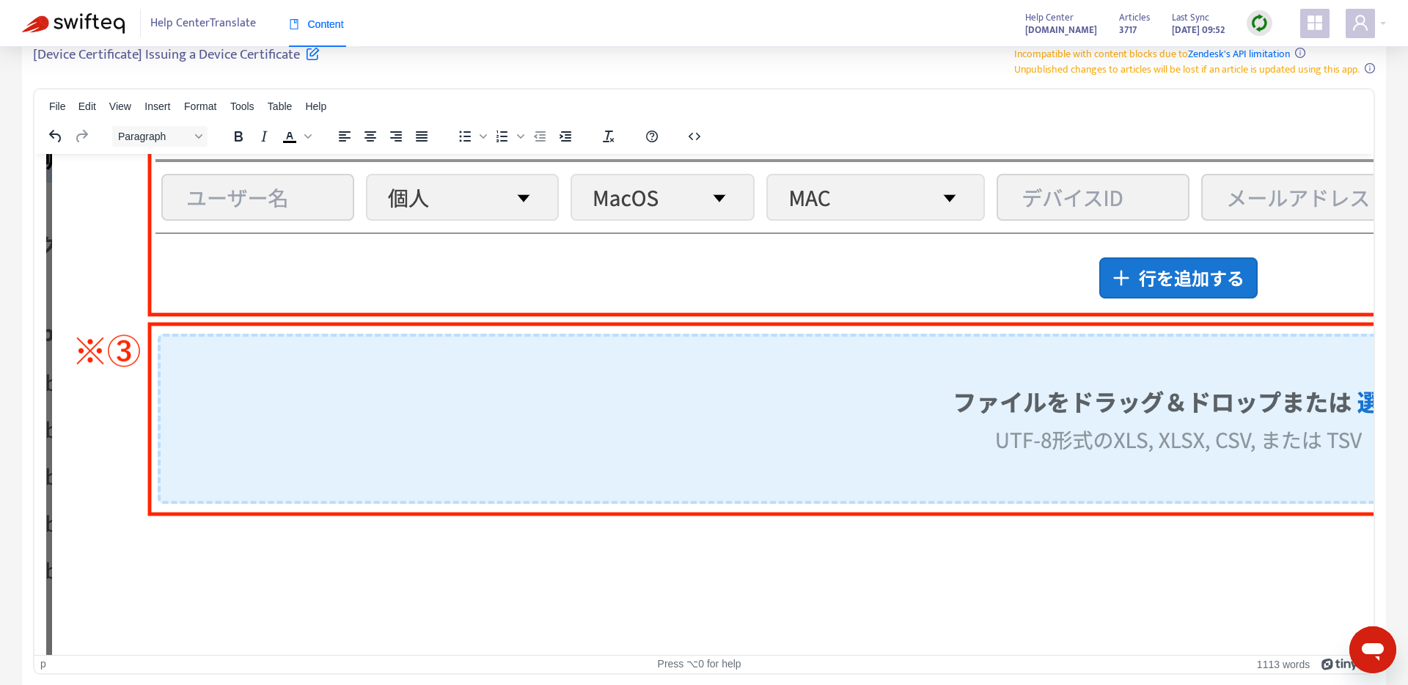
scroll to position [998, 0]
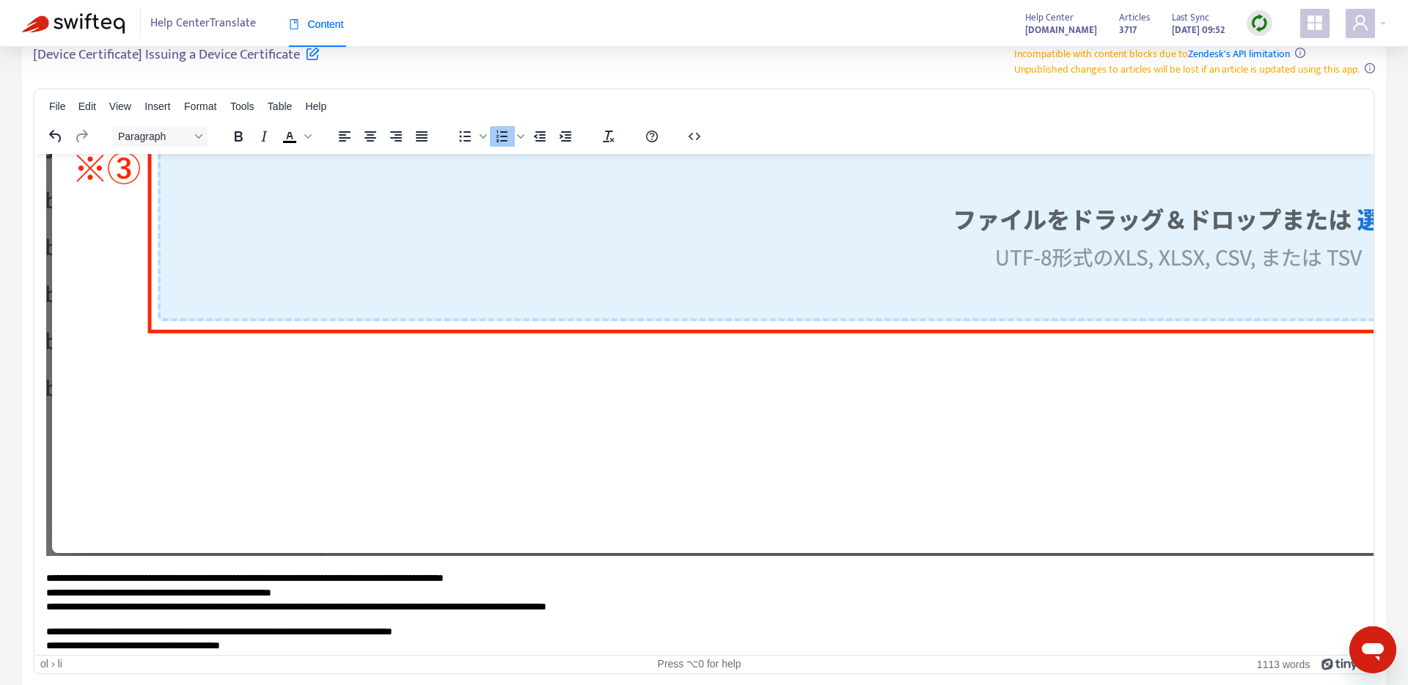
scroll to position [1190, 0]
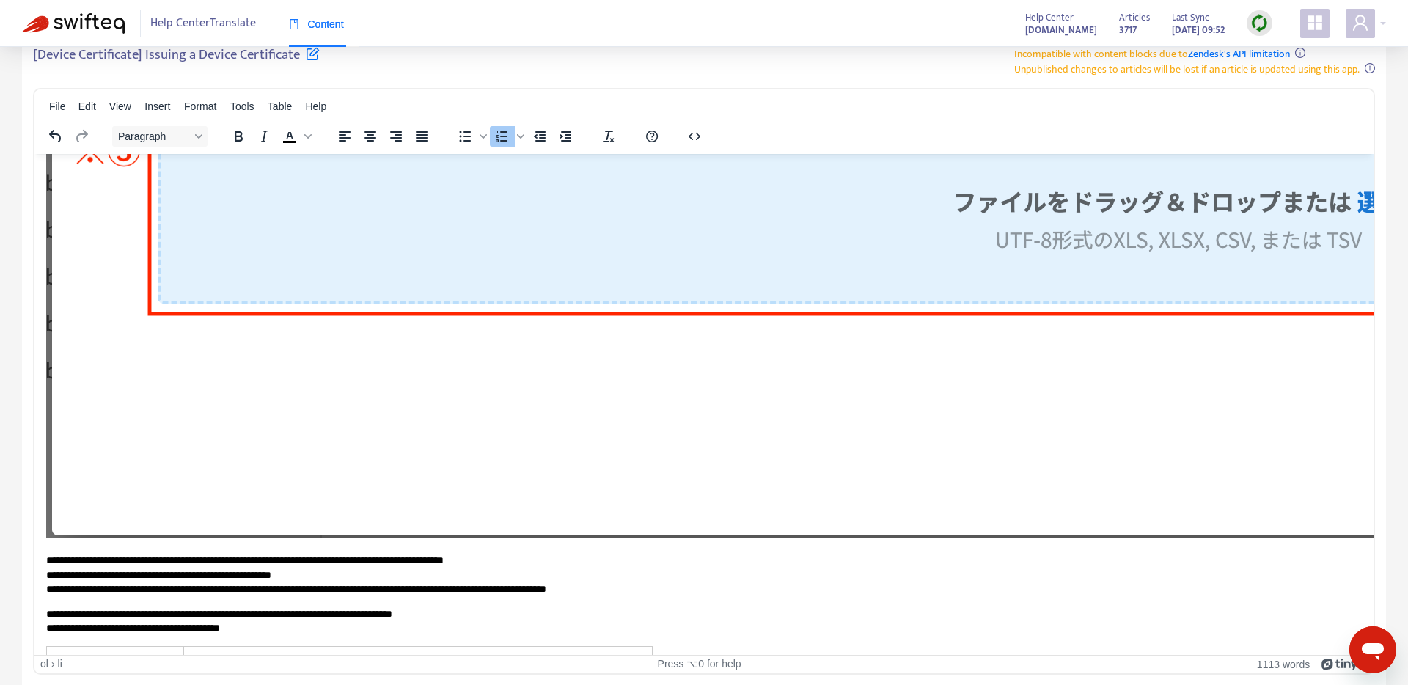
click at [390, 362] on img "Rich Text Area. Press ALT-0 for help." at bounding box center [1177, 56] width 2263 height 962
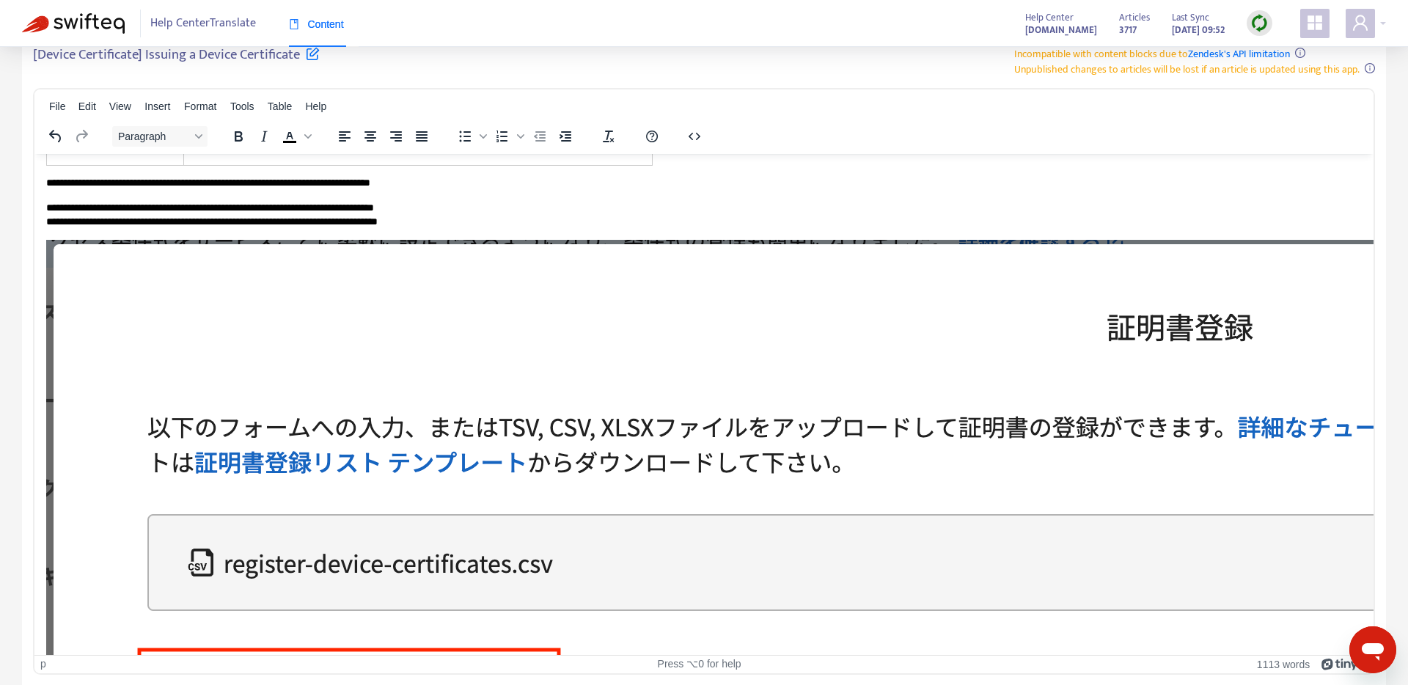
scroll to position [2335, 0]
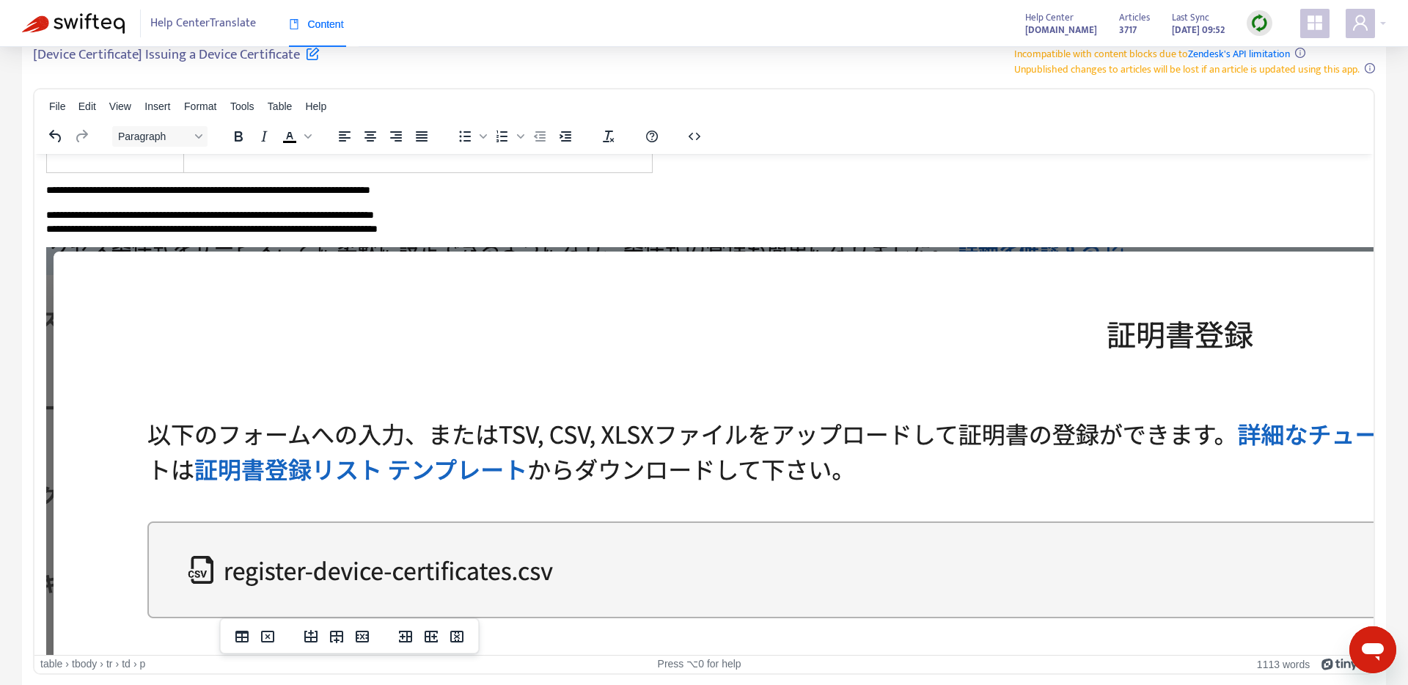
drag, startPoint x: 189, startPoint y: 187, endPoint x: 212, endPoint y: 187, distance: 22.7
drag, startPoint x: 260, startPoint y: 264, endPoint x: 193, endPoint y: 265, distance: 66.7
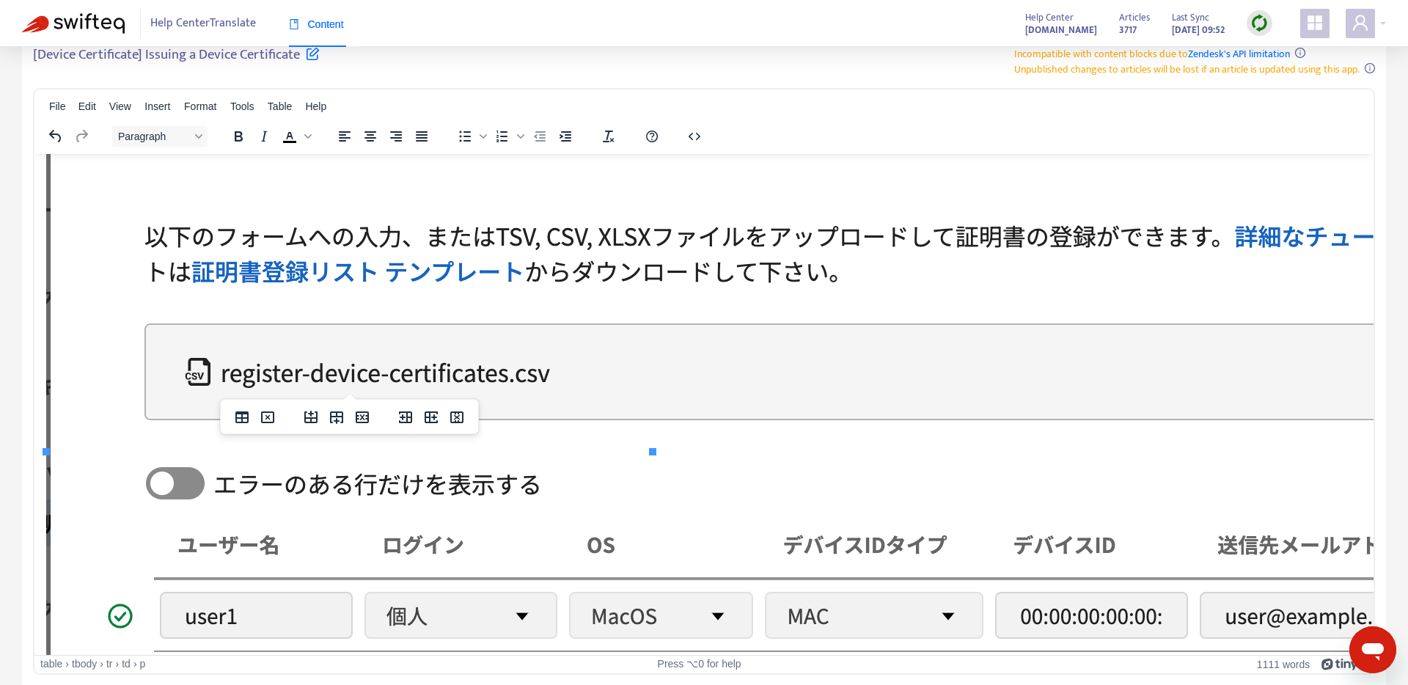
scroll to position [3679, 0]
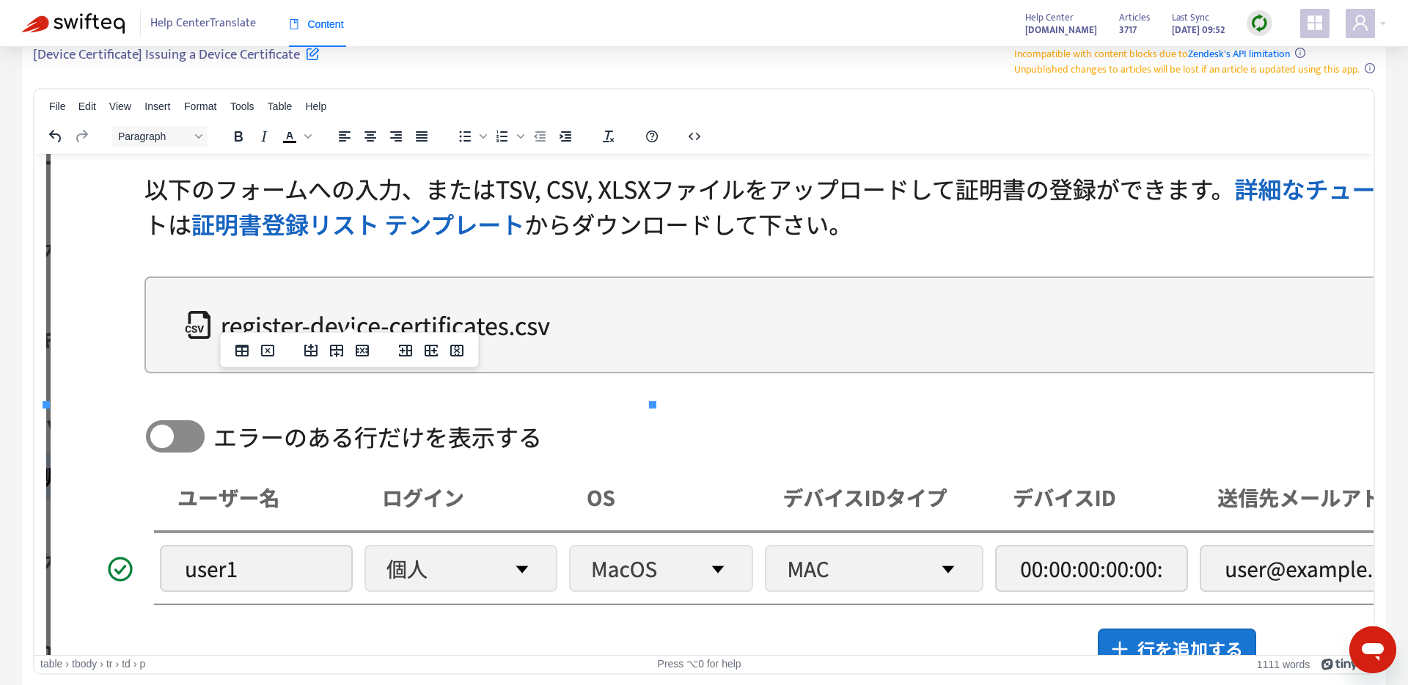
scroll to position [3520, 0]
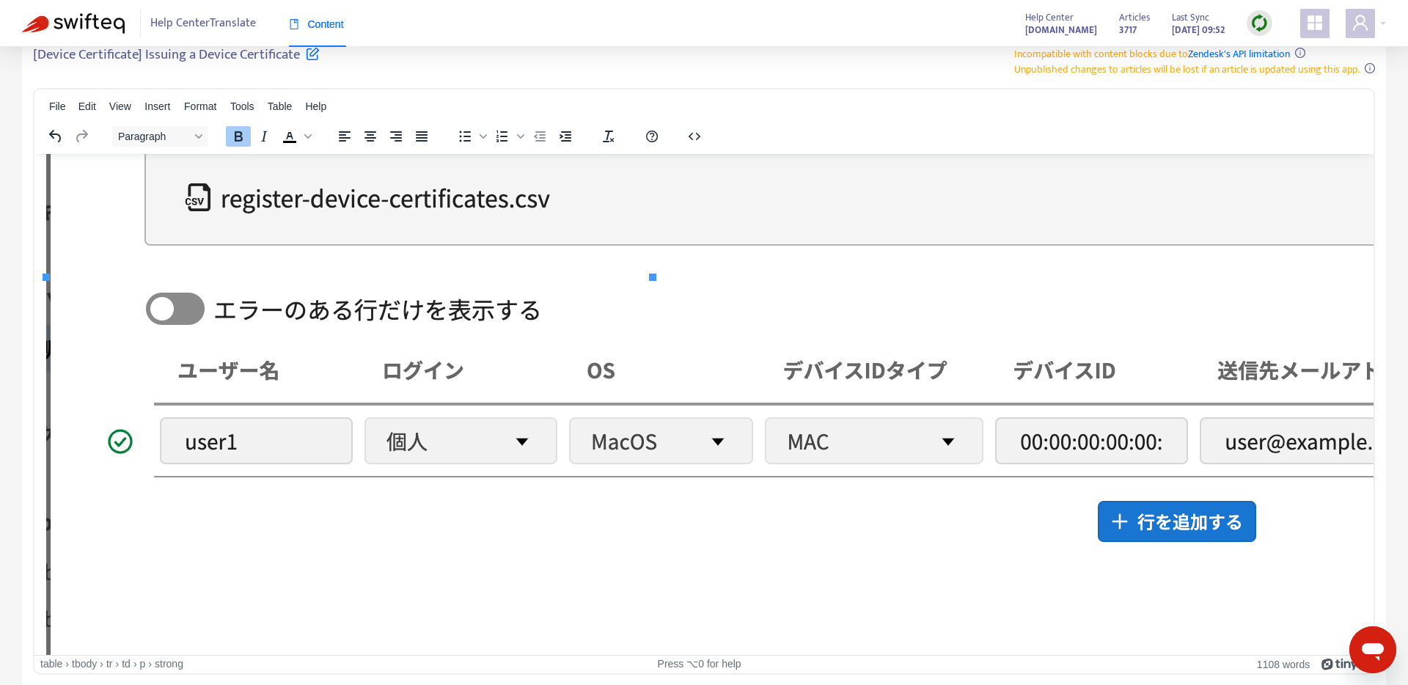
scroll to position [3750, 0]
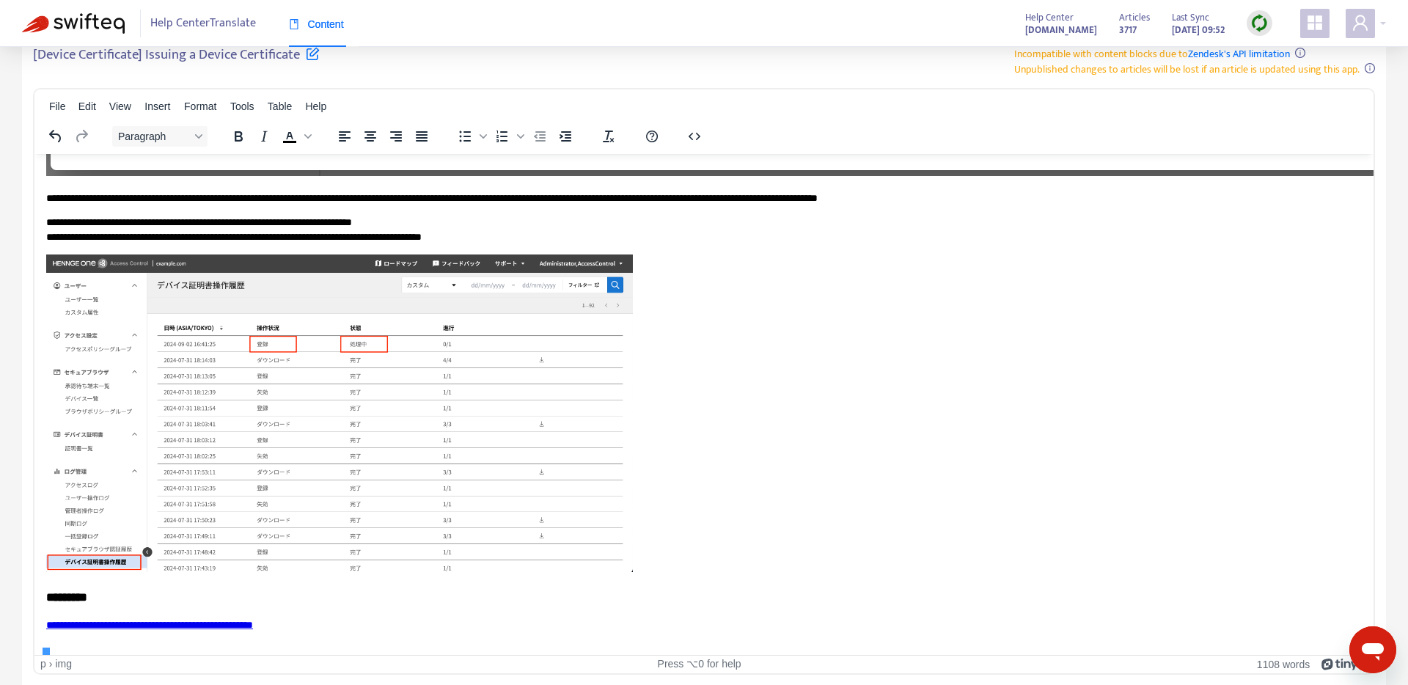
scroll to position [5835, 0]
click at [520, 317] on img "Rich Text Area. Press ALT-0 for help." at bounding box center [339, 412] width 587 height 317
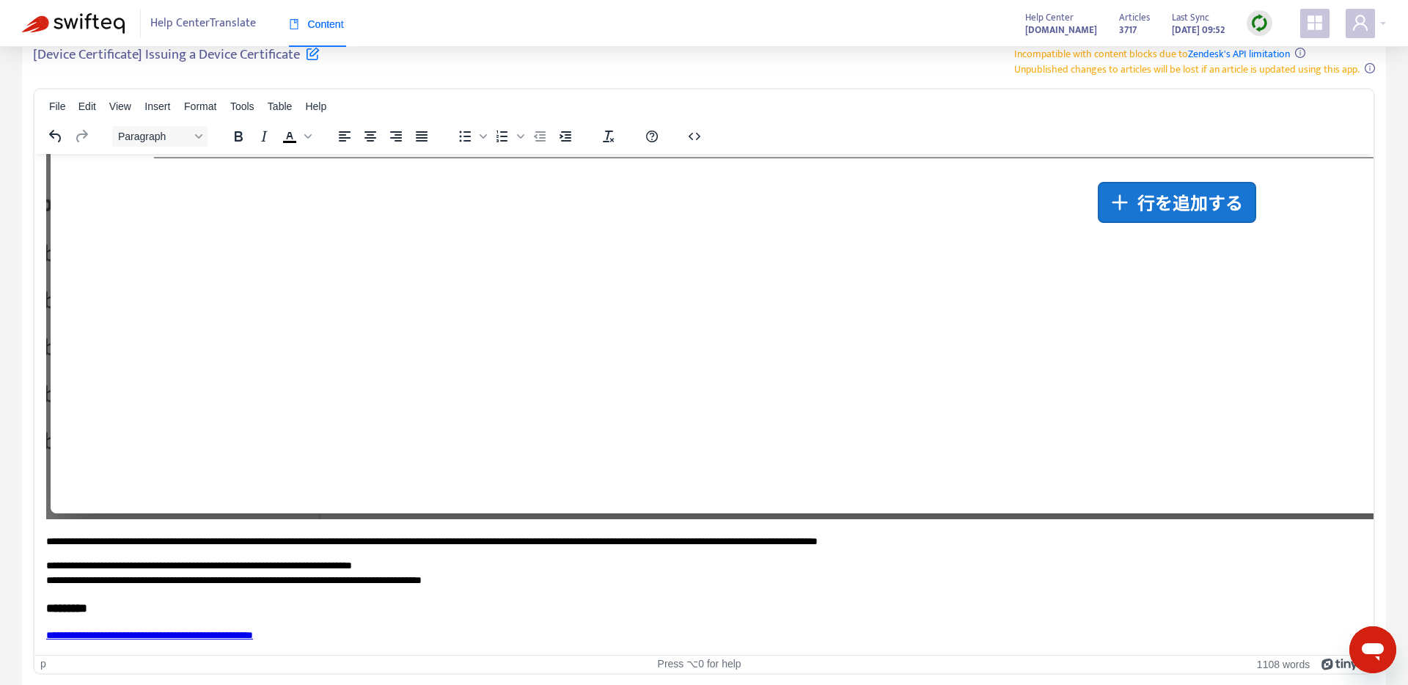
scroll to position [4949, 0]
click at [541, 256] on img "Rich Text Area. Press ALT-0 for help." at bounding box center [1176, 36] width 2261 height 963
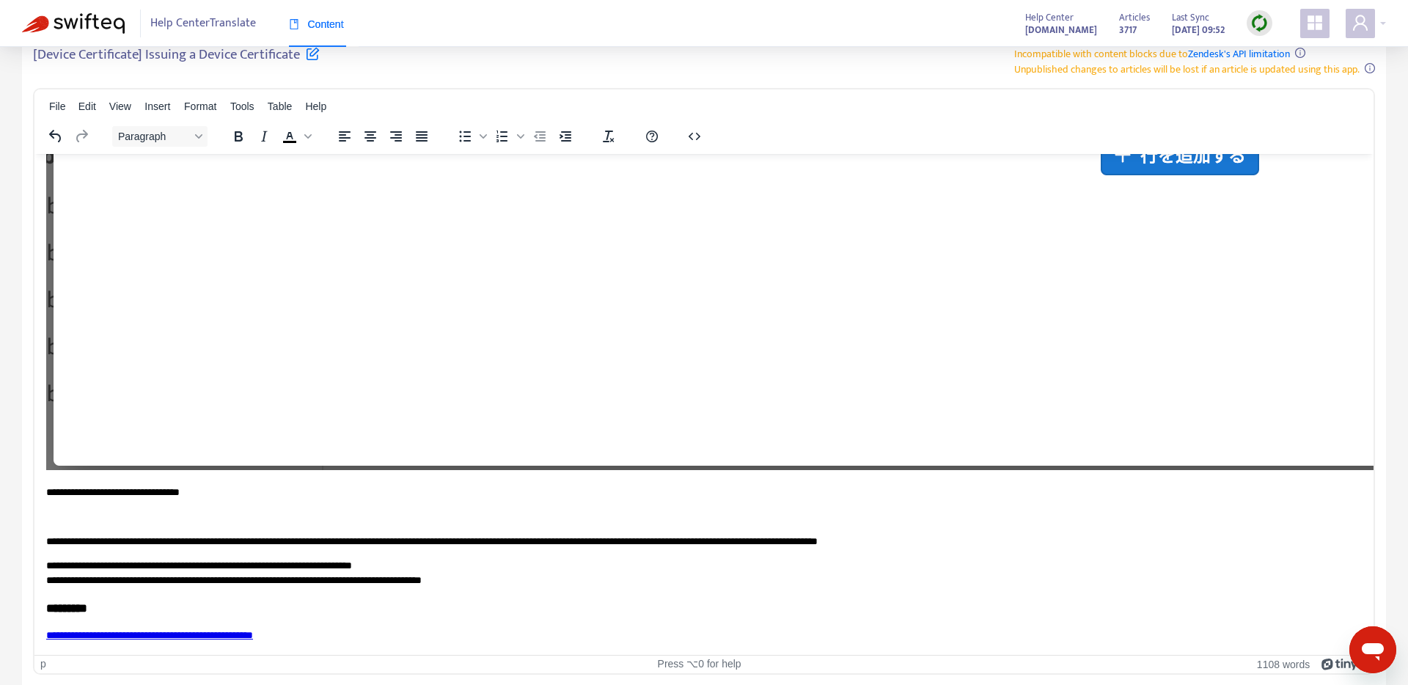
scroll to position [4526, 0]
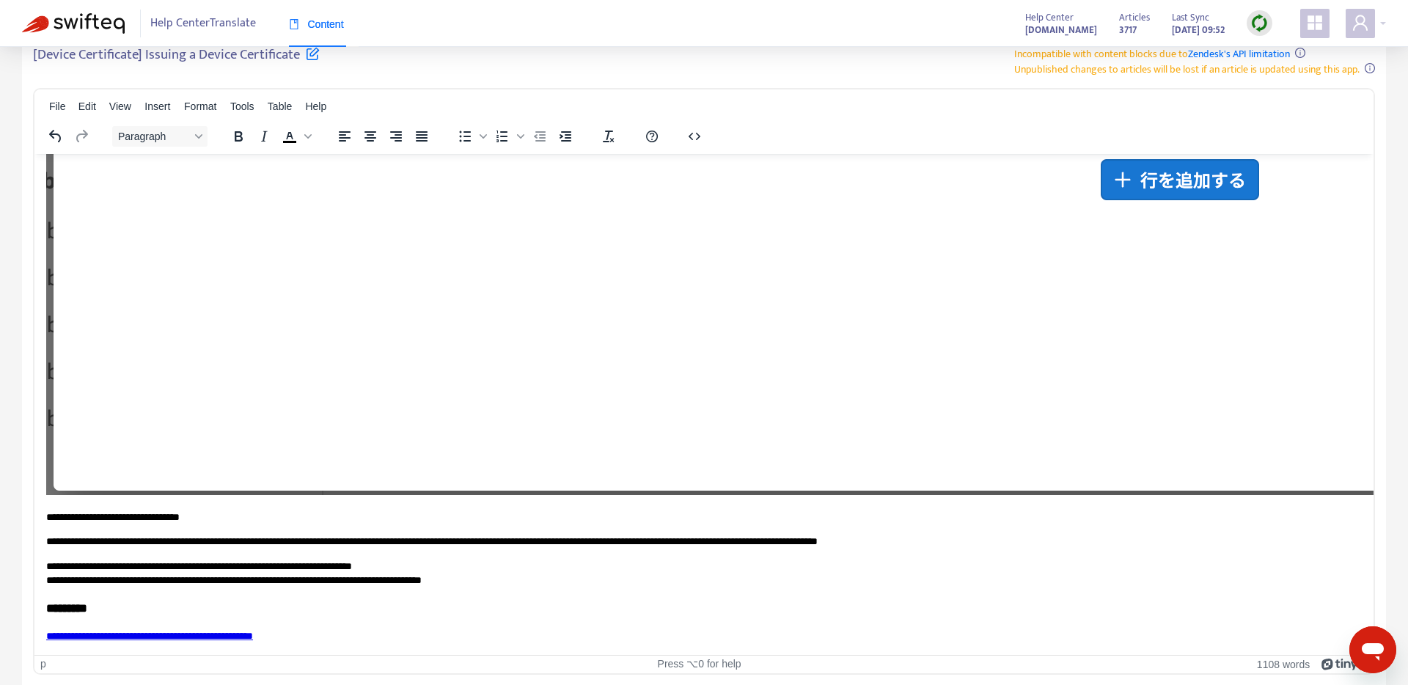
click at [447, 250] on img "Rich Text Area. Press ALT-0 for help." at bounding box center [1179, 13] width 2267 height 962
click at [405, 422] on img "Rich Text Area. Press ALT-0 for help." at bounding box center [1179, 13] width 2267 height 962
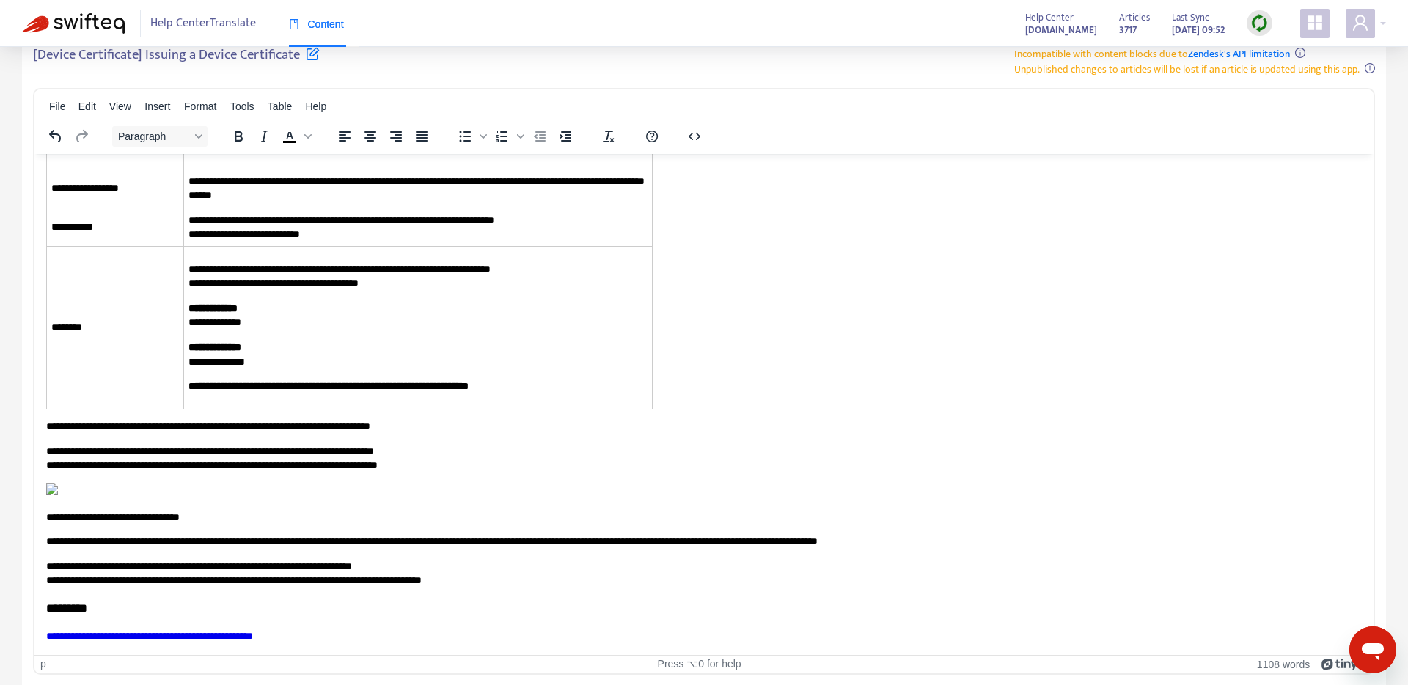
scroll to position [4466, 0]
click at [58, 482] on img "Rich Text Area. Press ALT-0 for help." at bounding box center [52, 488] width 12 height 12
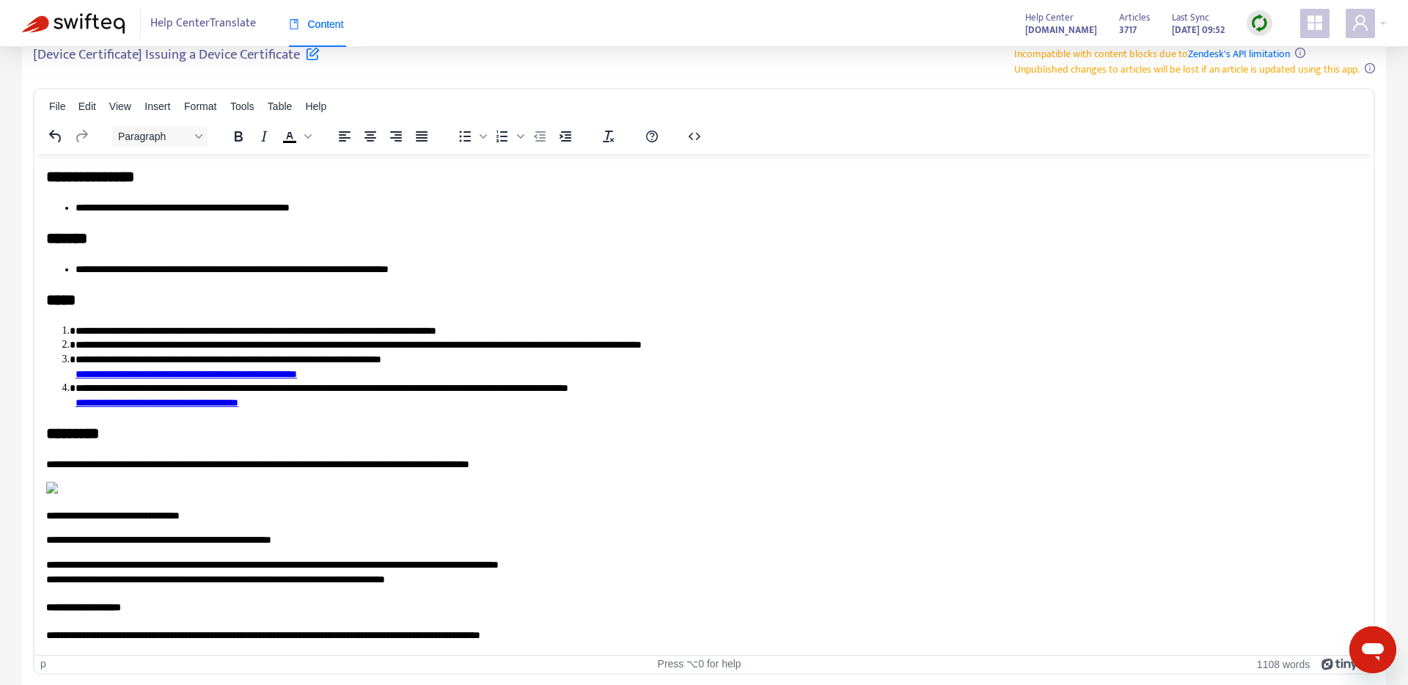
scroll to position [0, 0]
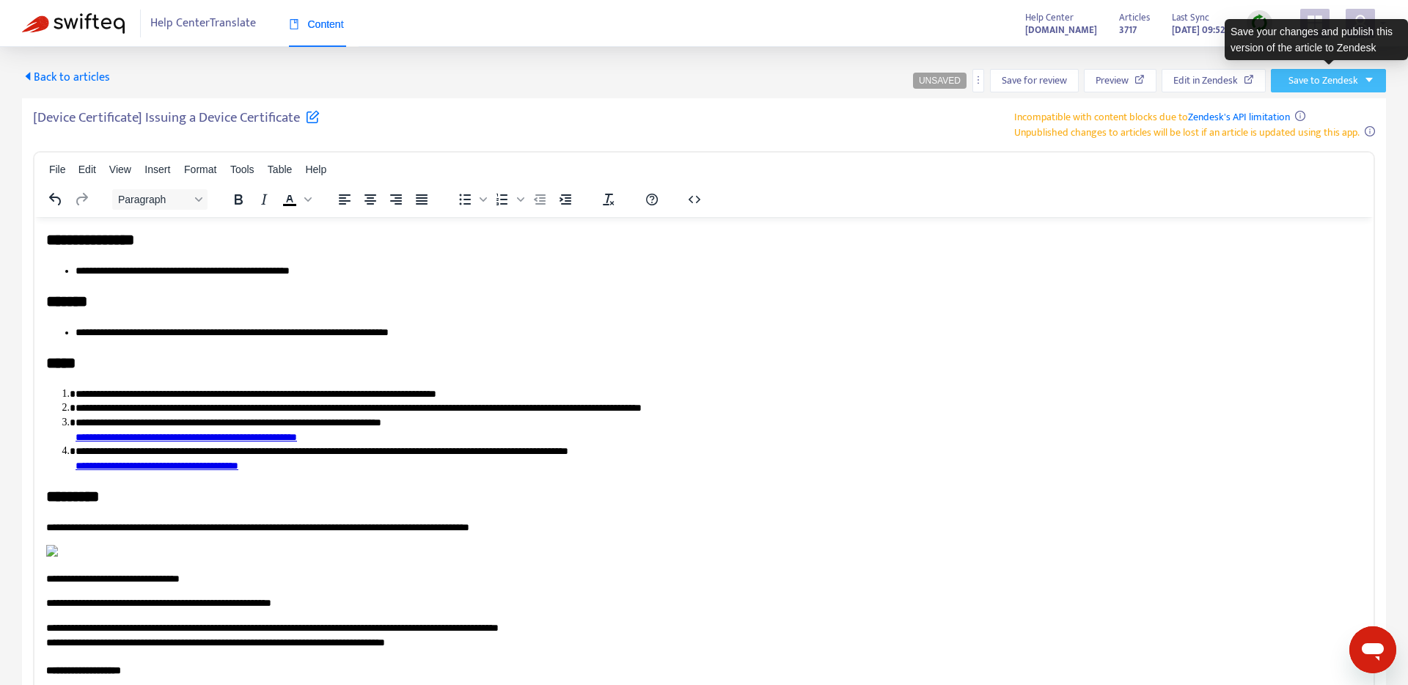
click at [1337, 81] on span "Save to Zendesk" at bounding box center [1323, 81] width 70 height 16
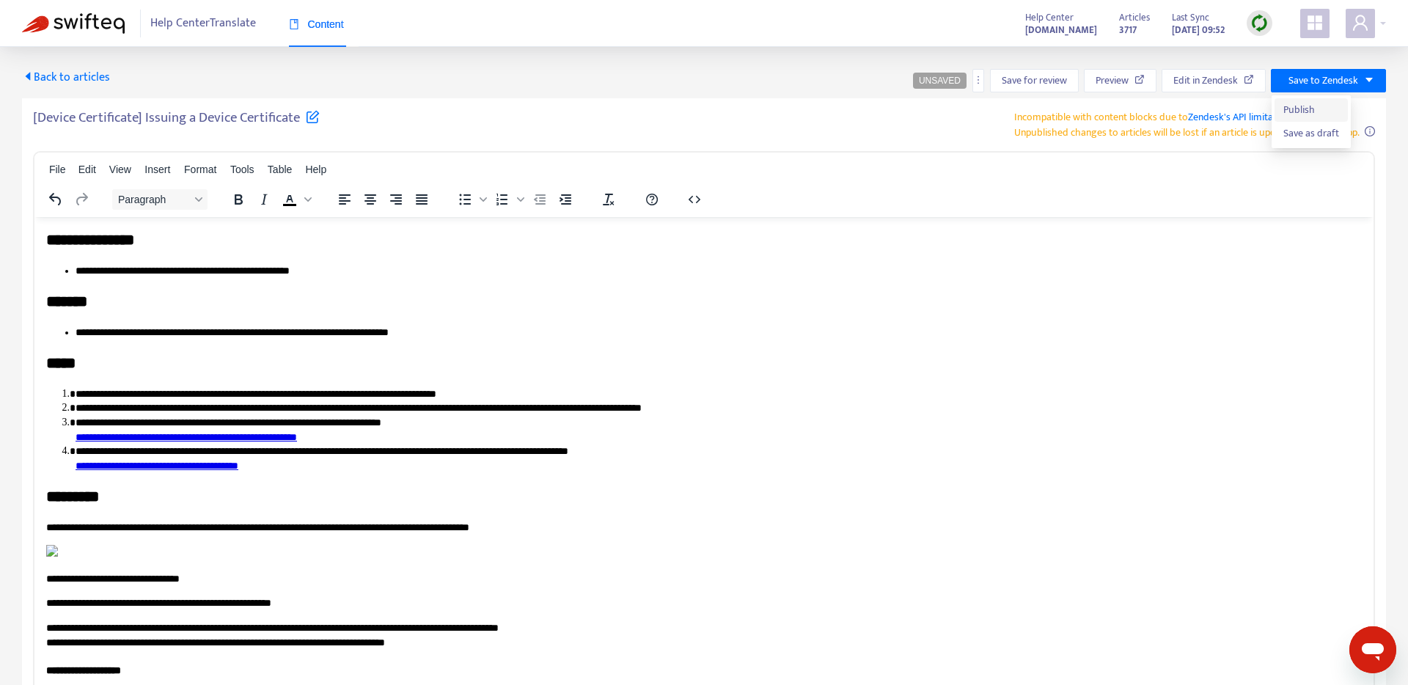
click at [1306, 112] on span "Publish" at bounding box center [1311, 110] width 56 height 16
click at [89, 21] on img at bounding box center [73, 23] width 103 height 21
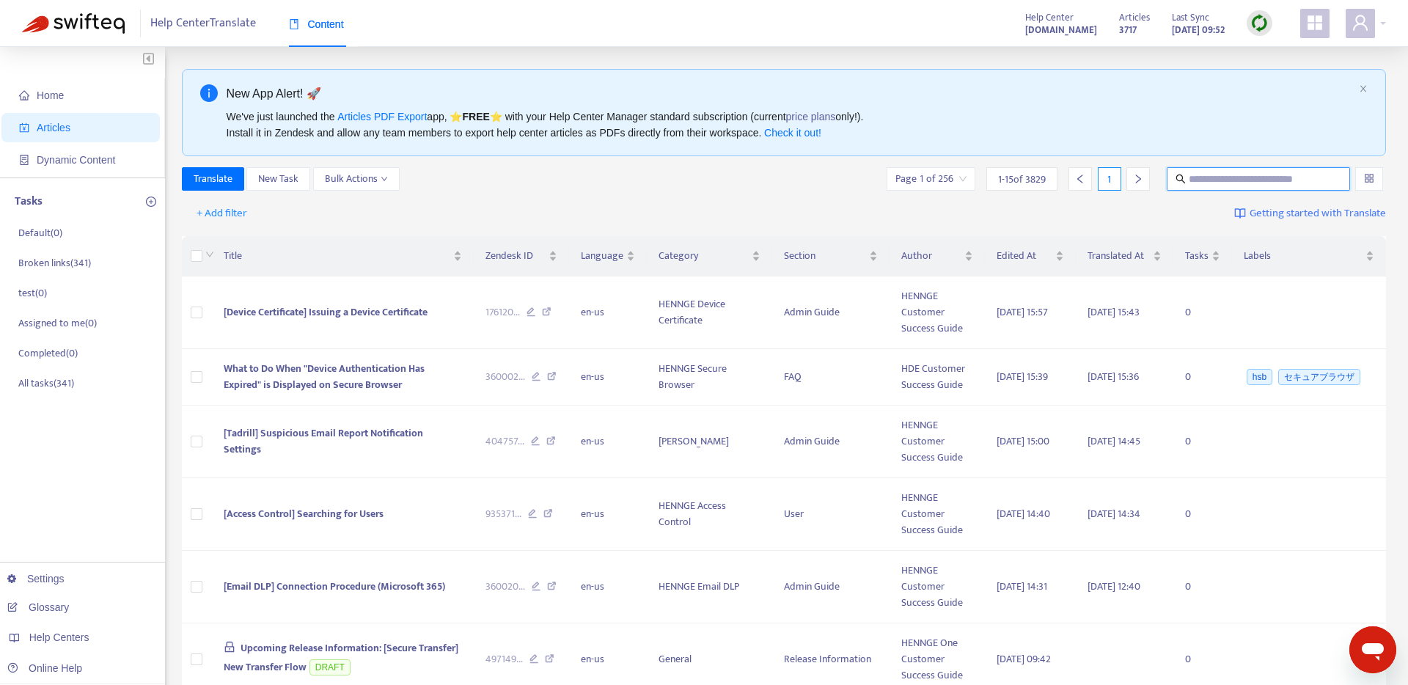
click at [1195, 180] on input "text" at bounding box center [1259, 179] width 141 height 16
paste input "**********"
type input "**********"
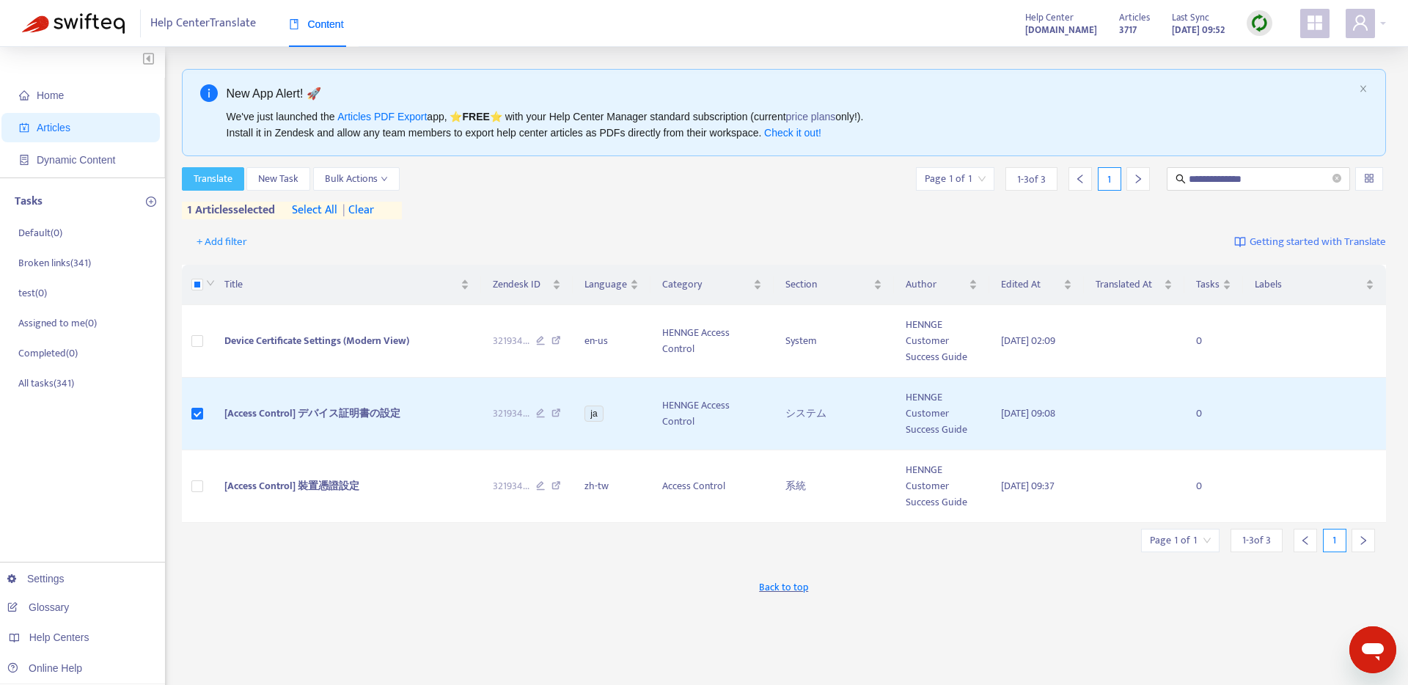
click at [221, 173] on span "Translate" at bounding box center [213, 179] width 39 height 16
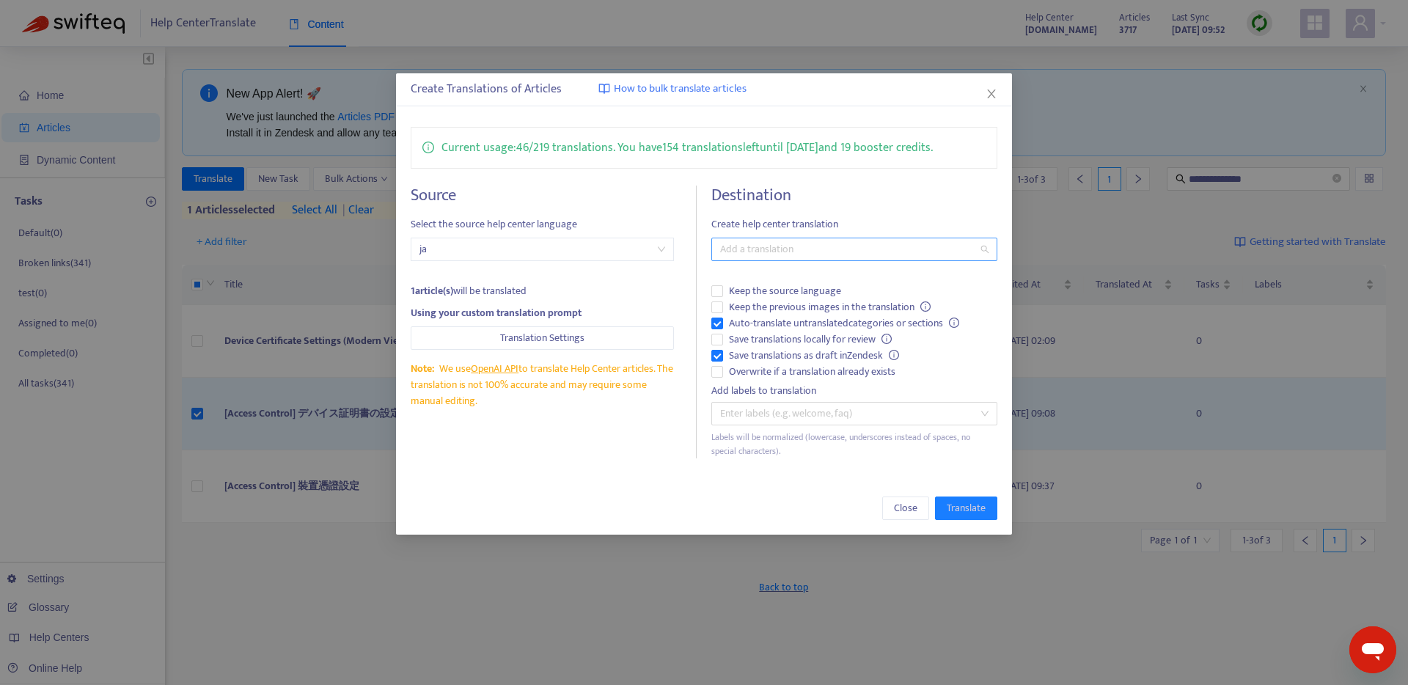
click at [752, 256] on div at bounding box center [847, 249] width 264 height 18
click at [770, 356] on div "English ([GEOGRAPHIC_DATA]) ( en-us )" at bounding box center [854, 349] width 262 height 16
click at [618, 466] on div "Current usage: 46 / 219 translations . You have 154 translations left until [DA…" at bounding box center [704, 292] width 617 height 361
click at [743, 337] on span "Save translations locally for review" at bounding box center [810, 339] width 175 height 16
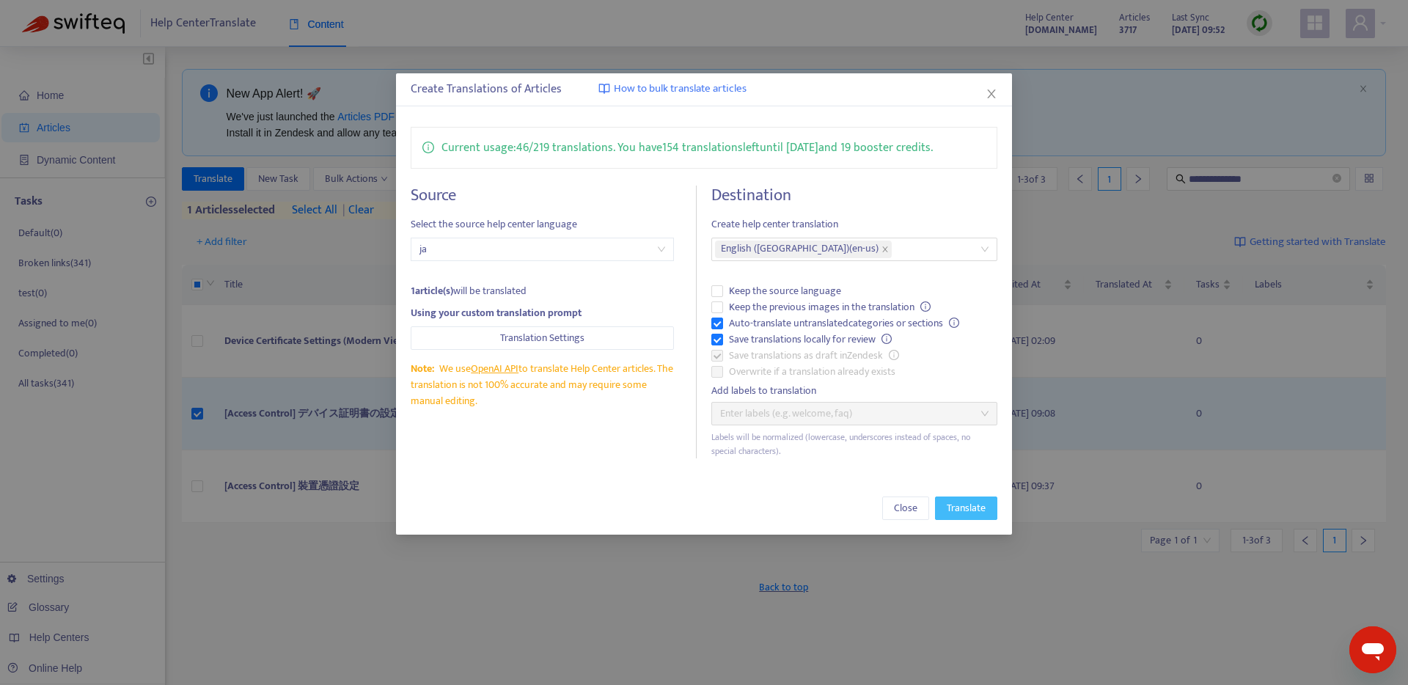
click at [970, 507] on span "Translate" at bounding box center [966, 508] width 39 height 16
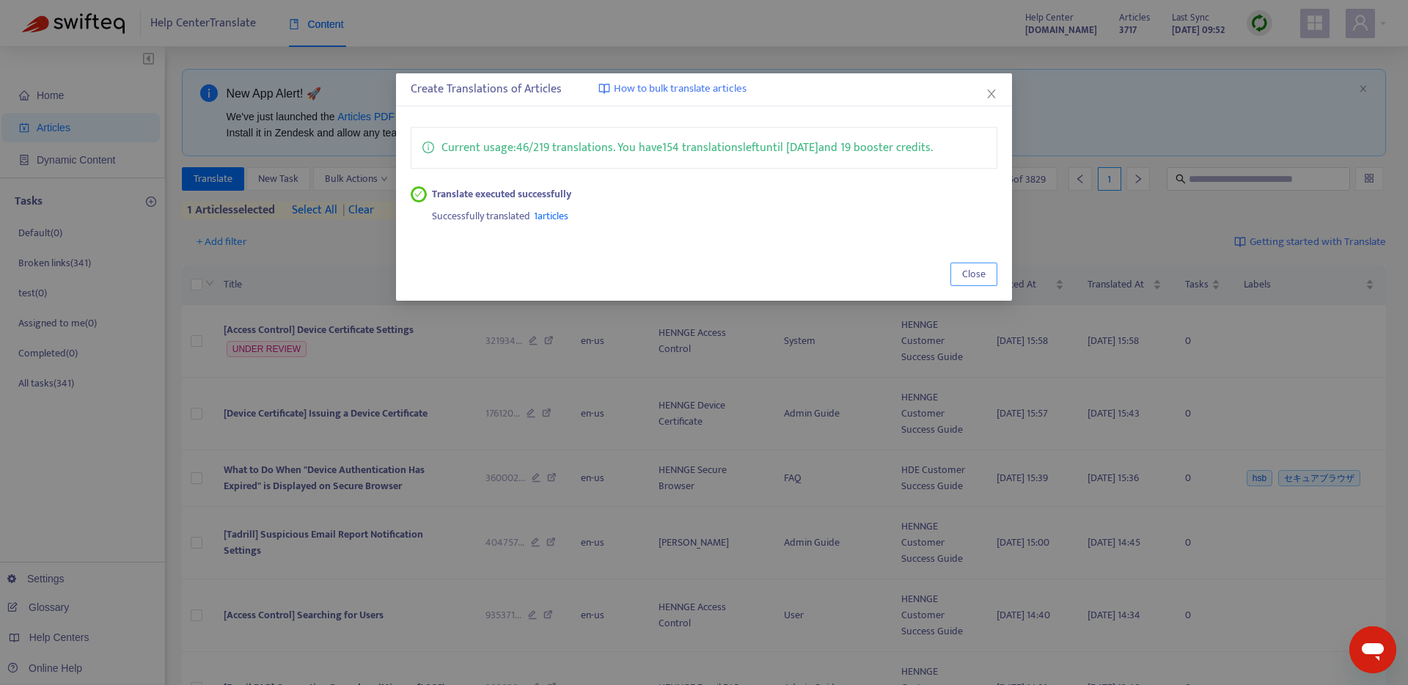
click at [983, 268] on span "Close" at bounding box center [973, 274] width 23 height 16
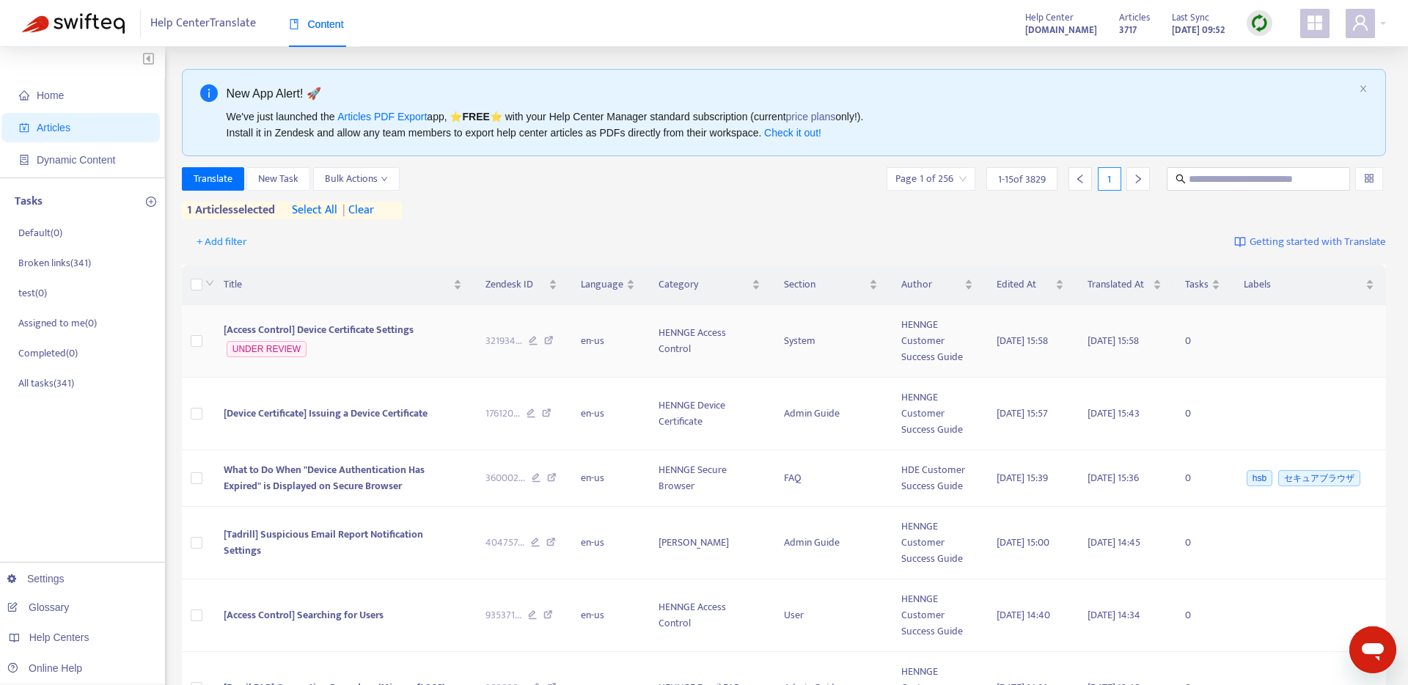
click at [310, 328] on span "[Access Control] Device Certificate Settings" at bounding box center [319, 329] width 190 height 17
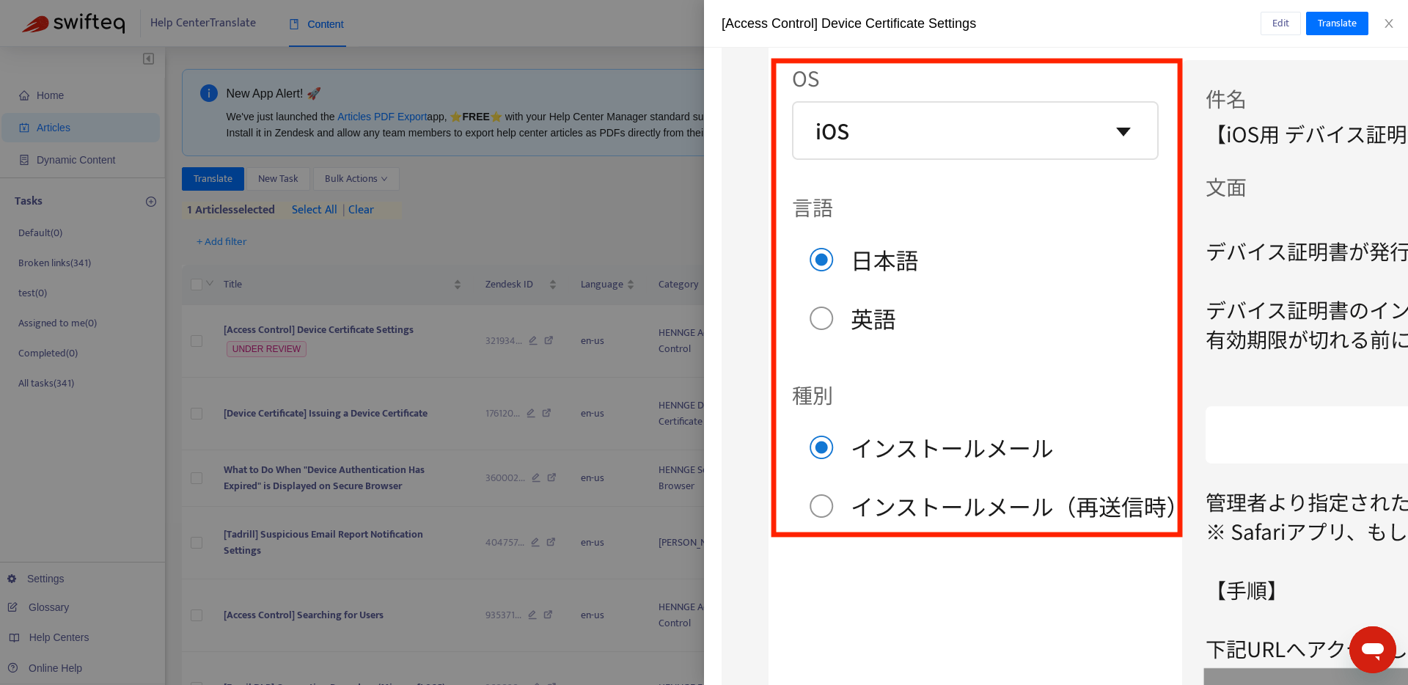
scroll to position [1909, 0]
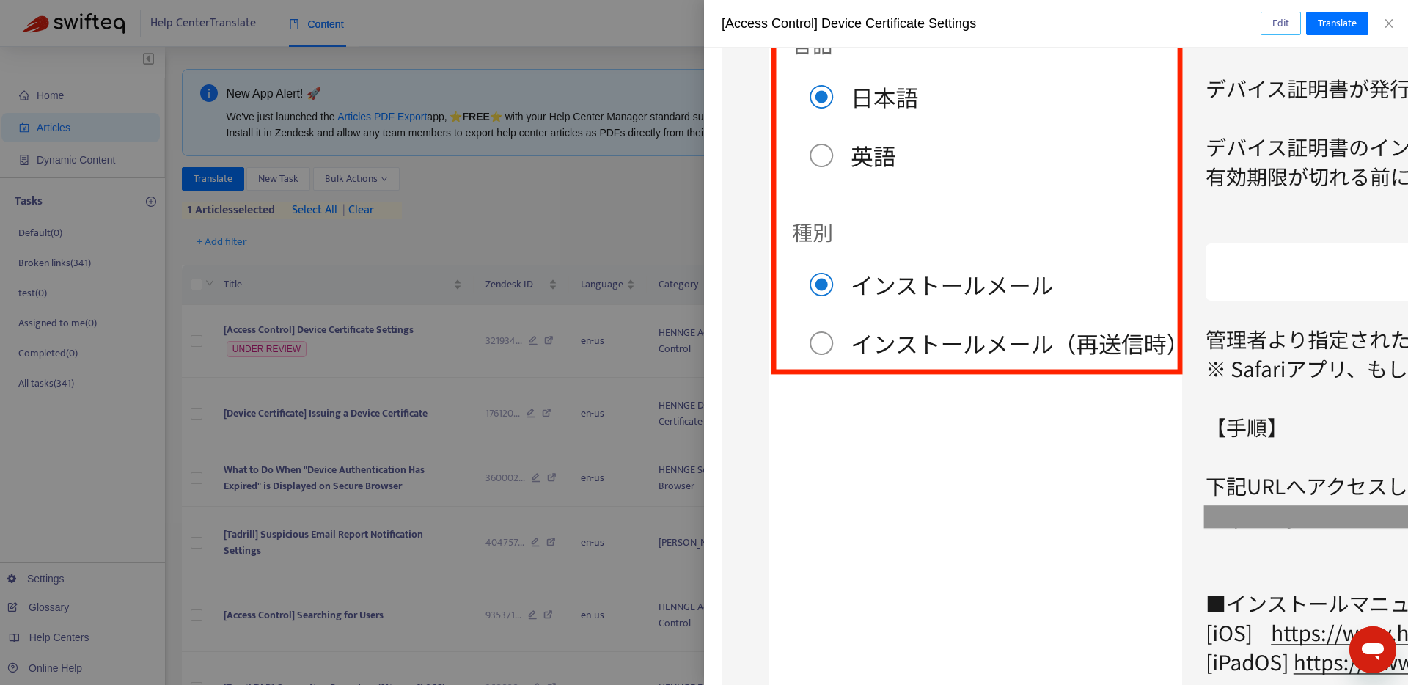
click at [1280, 30] on span "Edit" at bounding box center [1280, 23] width 17 height 16
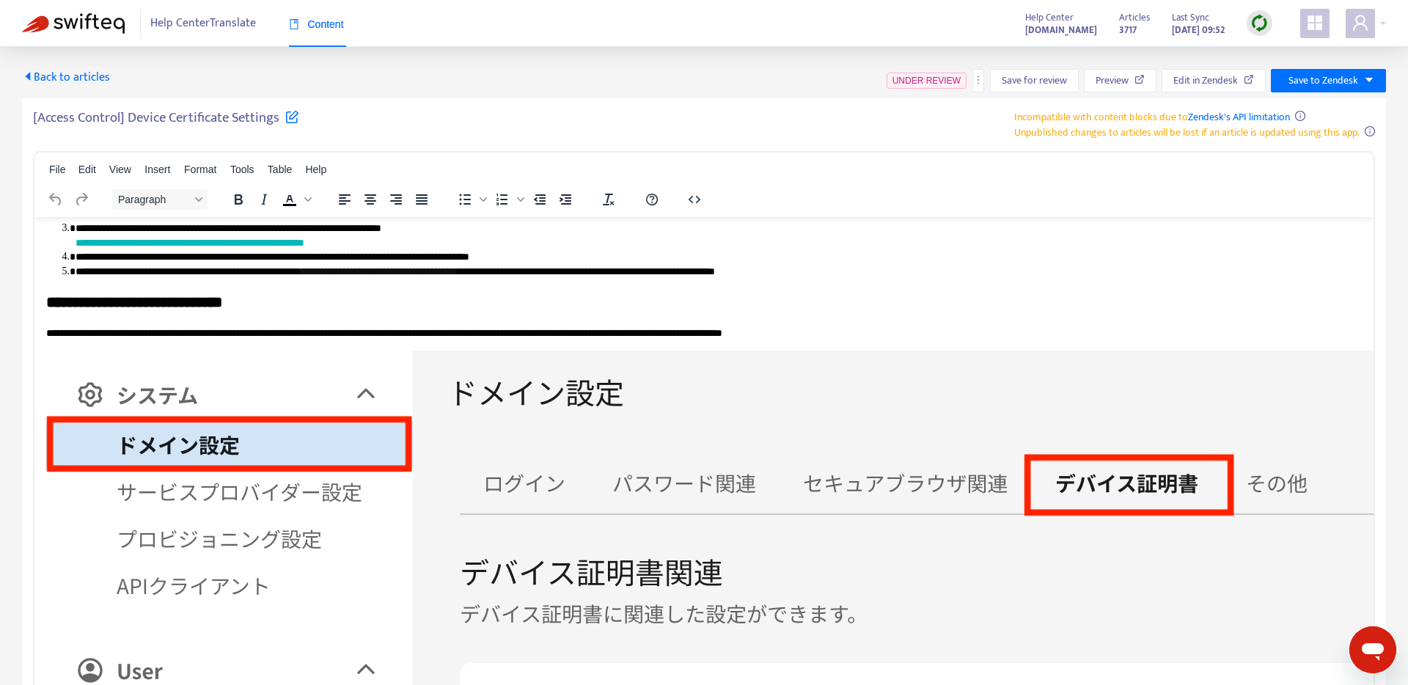
scroll to position [139, 0]
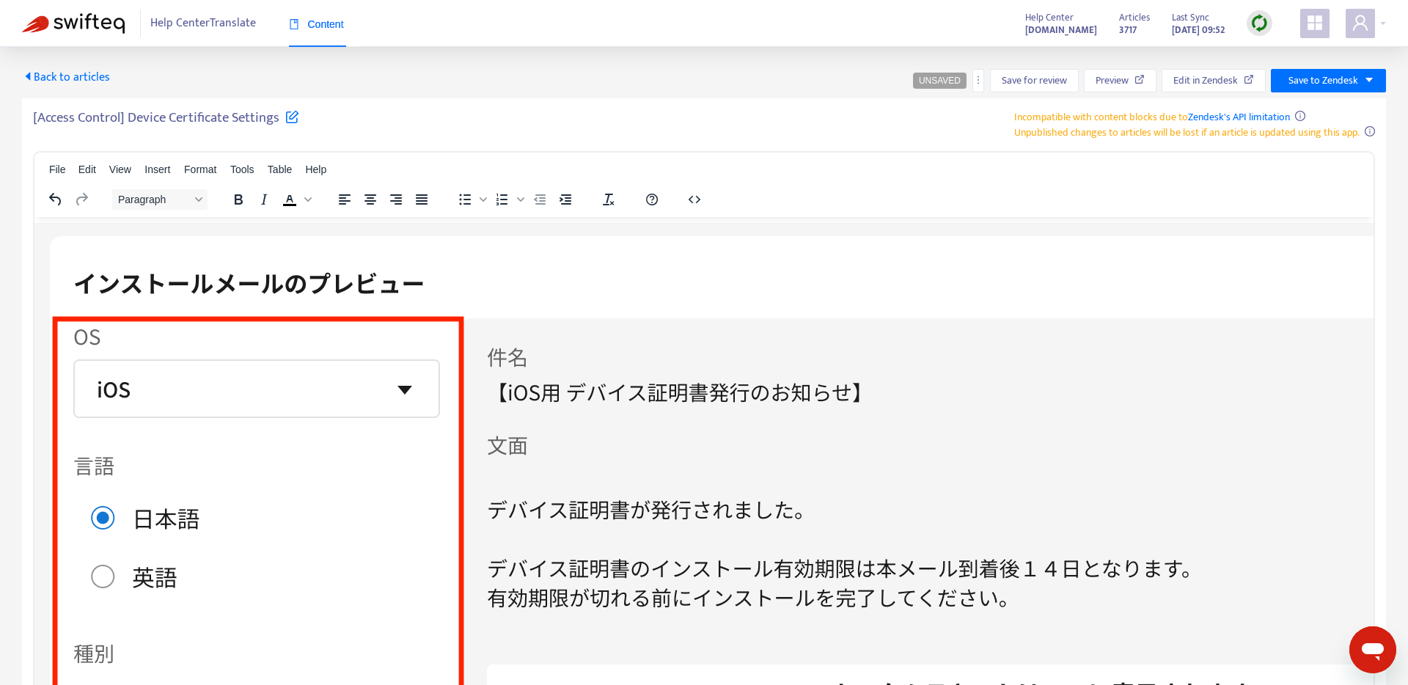
scroll to position [419, 43]
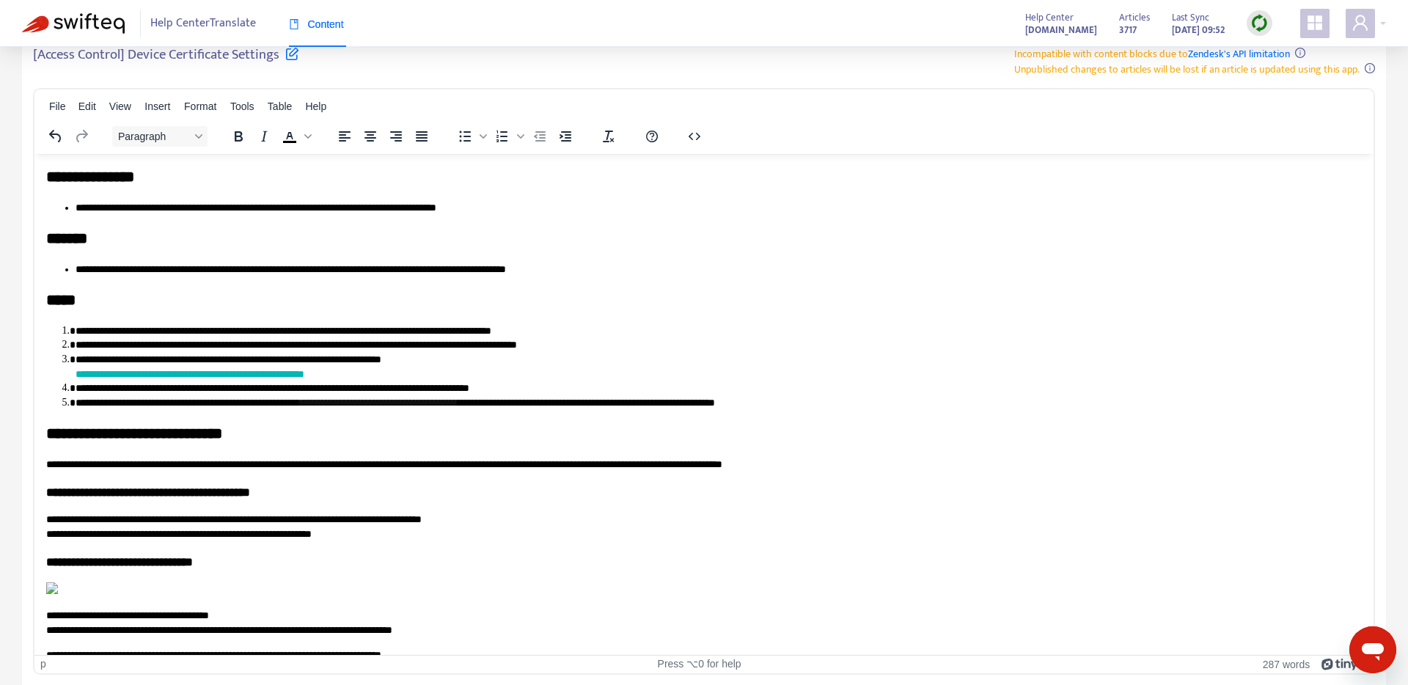
scroll to position [0, 0]
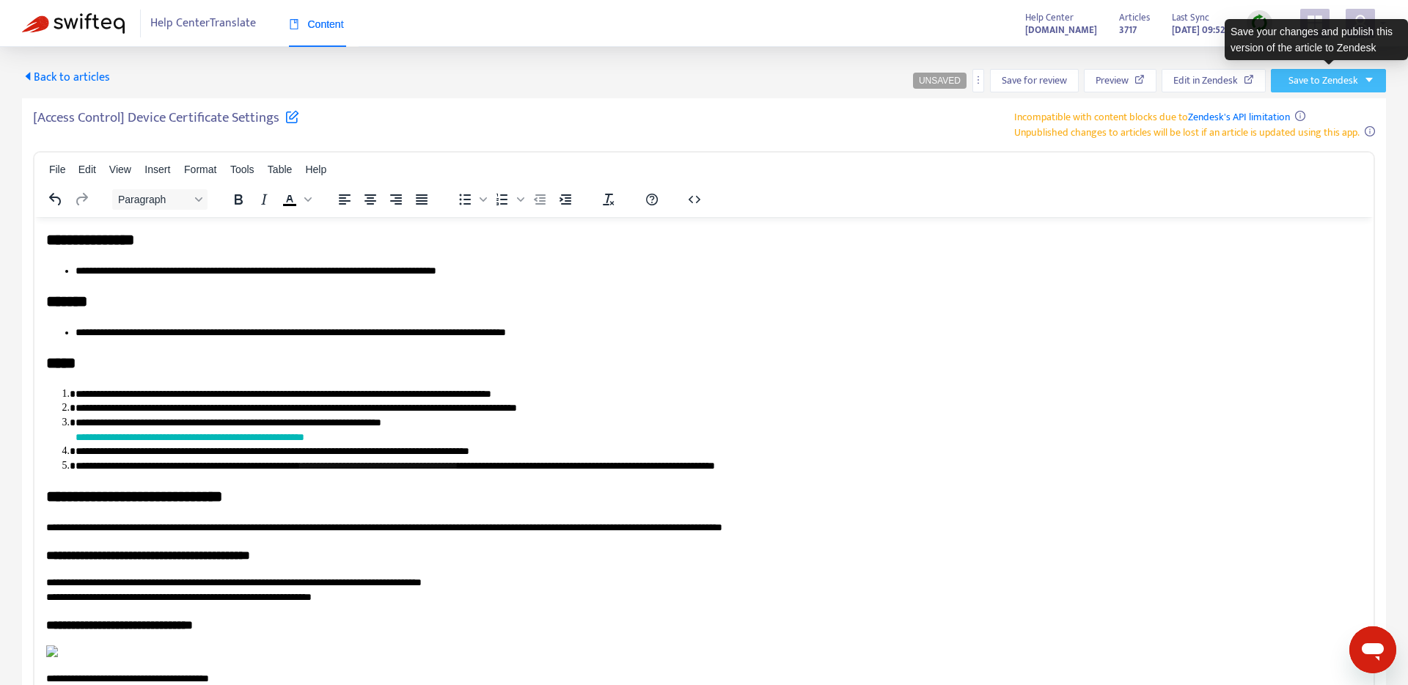
click at [1344, 76] on span "Save to Zendesk" at bounding box center [1323, 81] width 70 height 16
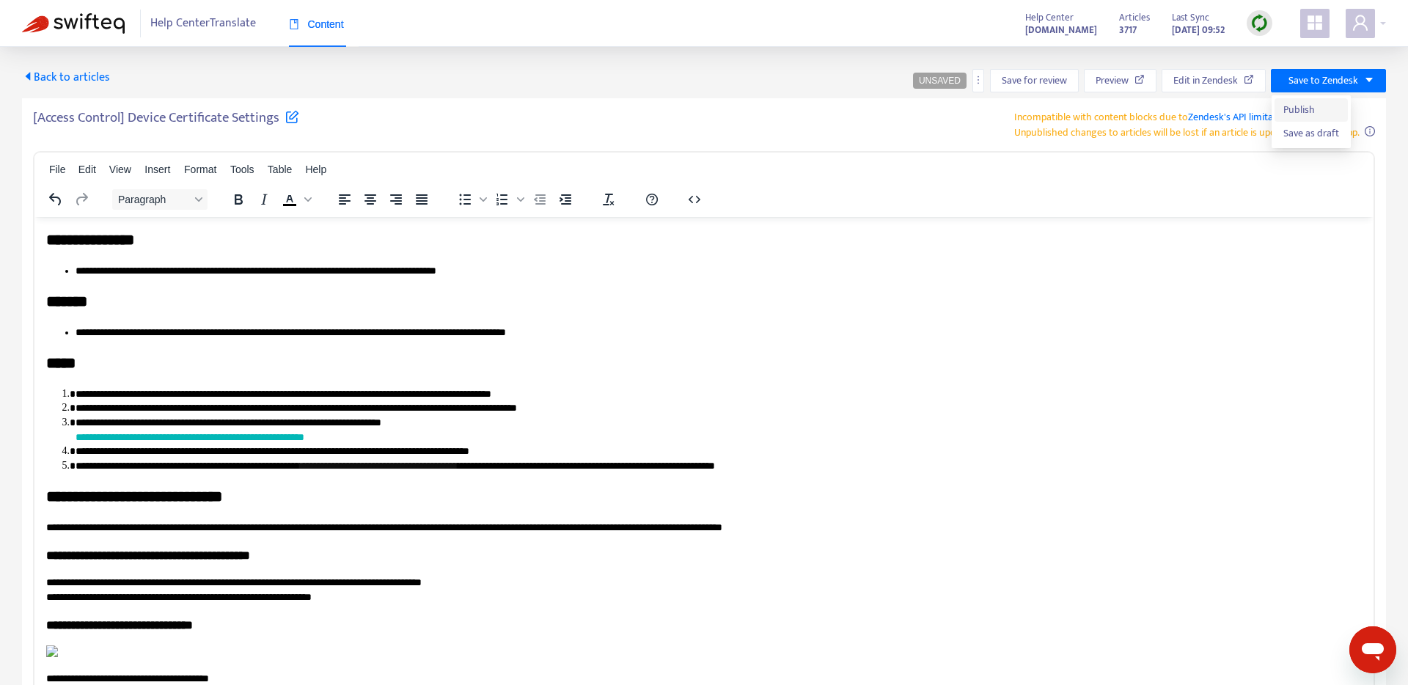
click at [1307, 106] on span "Publish" at bounding box center [1311, 110] width 56 height 16
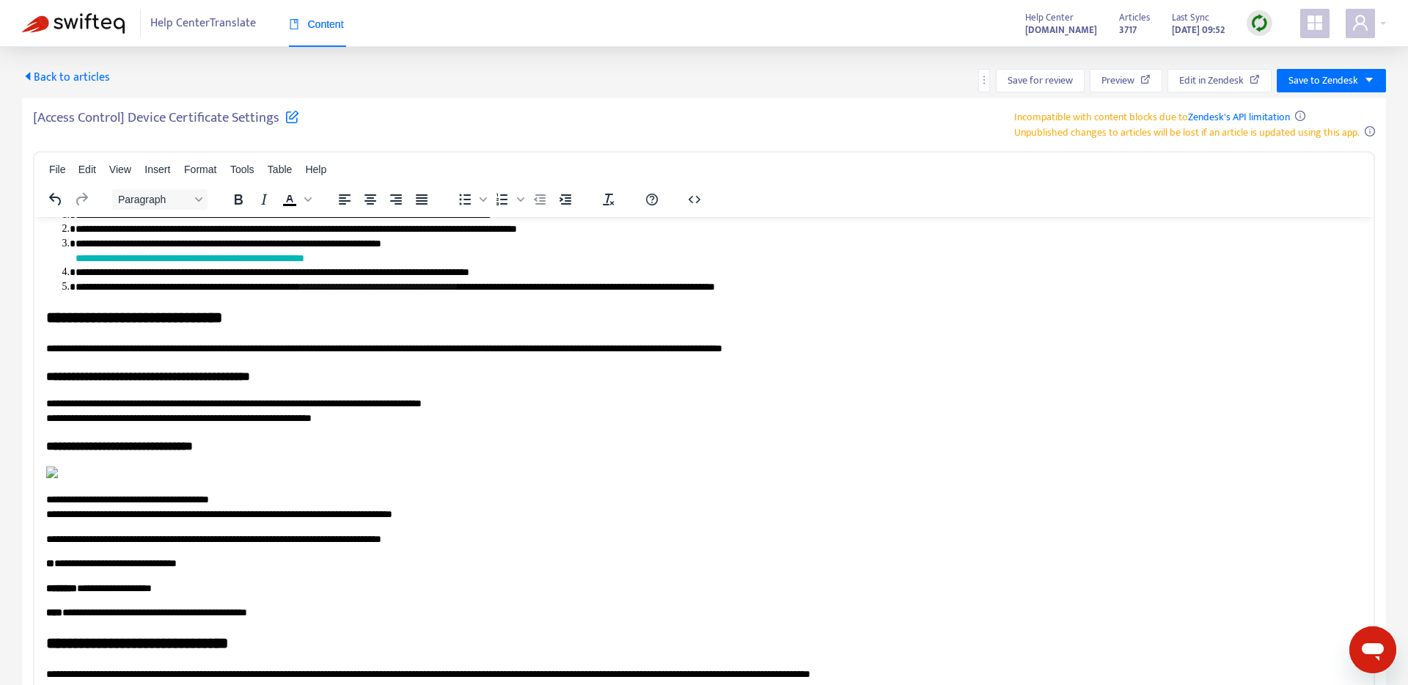
scroll to position [208, 0]
click at [436, 396] on p "**********" at bounding box center [703, 410] width 1315 height 29
click at [887, 341] on p "**********" at bounding box center [703, 348] width 1315 height 15
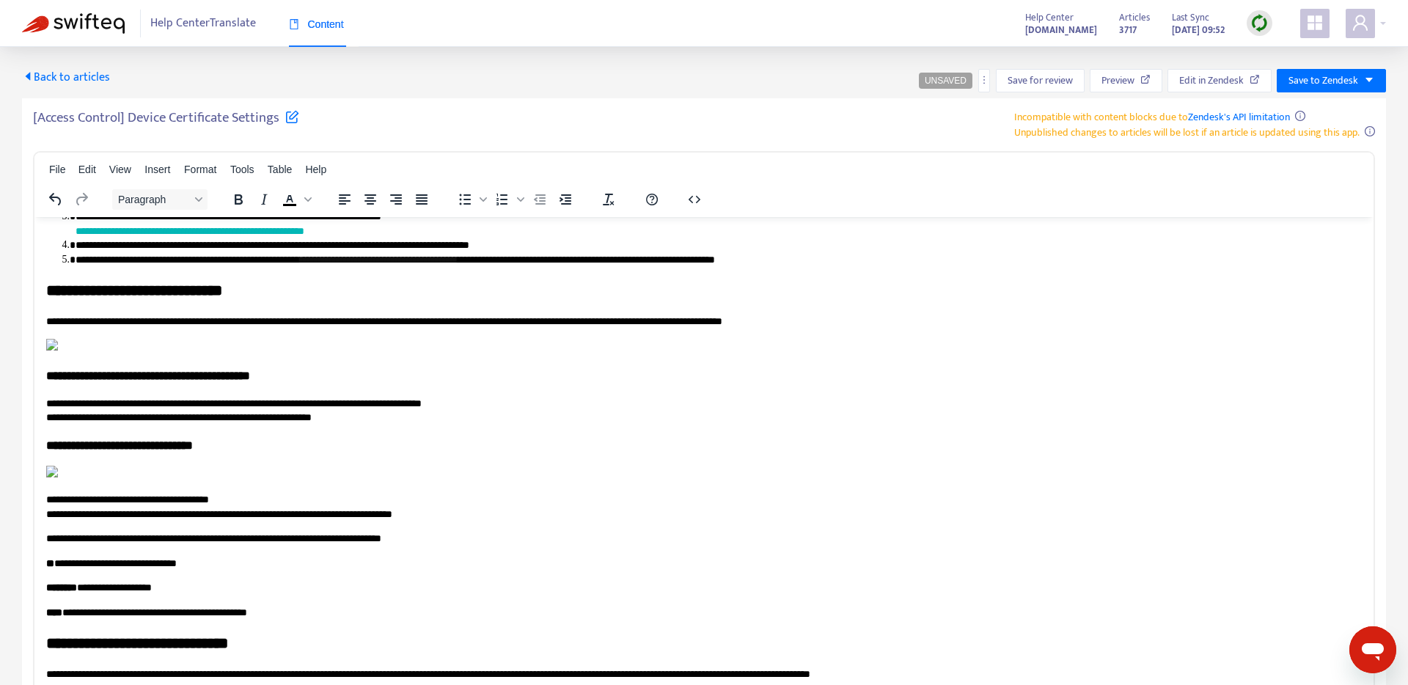
scroll to position [1392, 0]
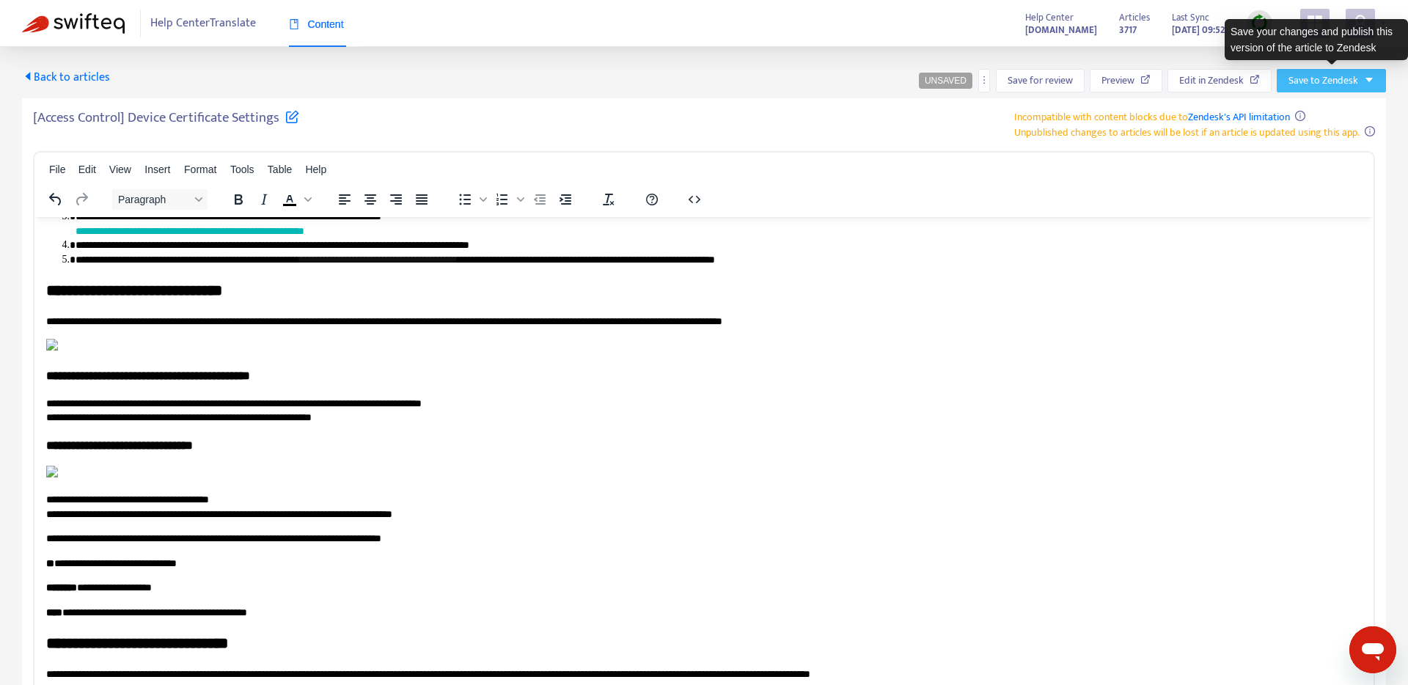
click at [1343, 83] on span "Save to Zendesk" at bounding box center [1323, 81] width 70 height 16
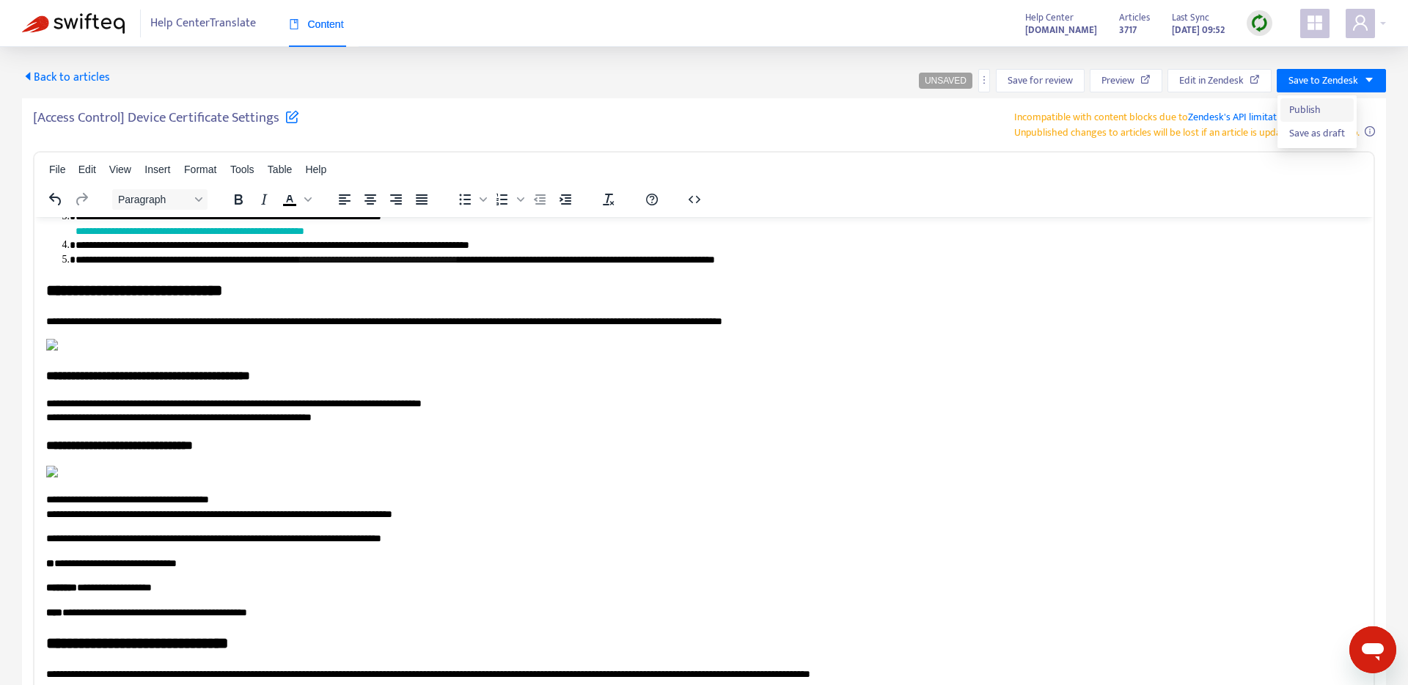
click at [1320, 110] on span "Publish" at bounding box center [1317, 110] width 56 height 16
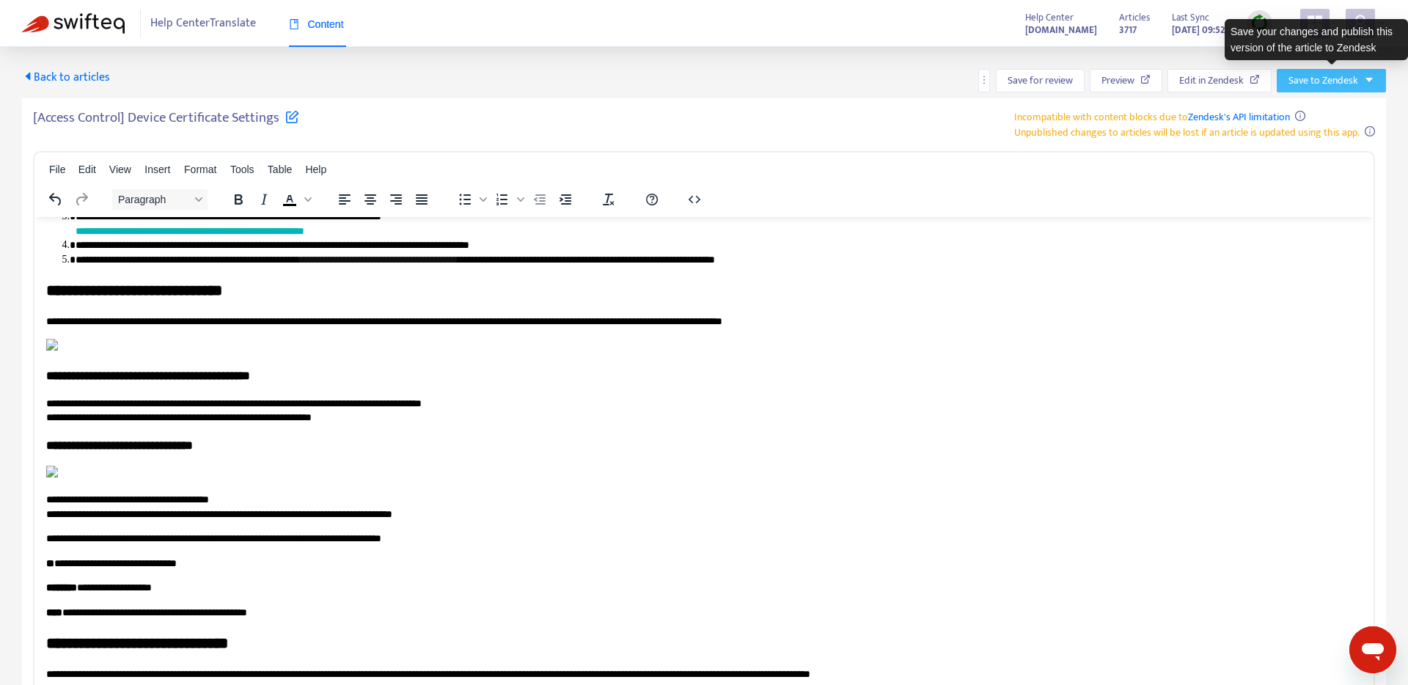
click at [1371, 78] on icon "caret-down" at bounding box center [1368, 80] width 7 height 4
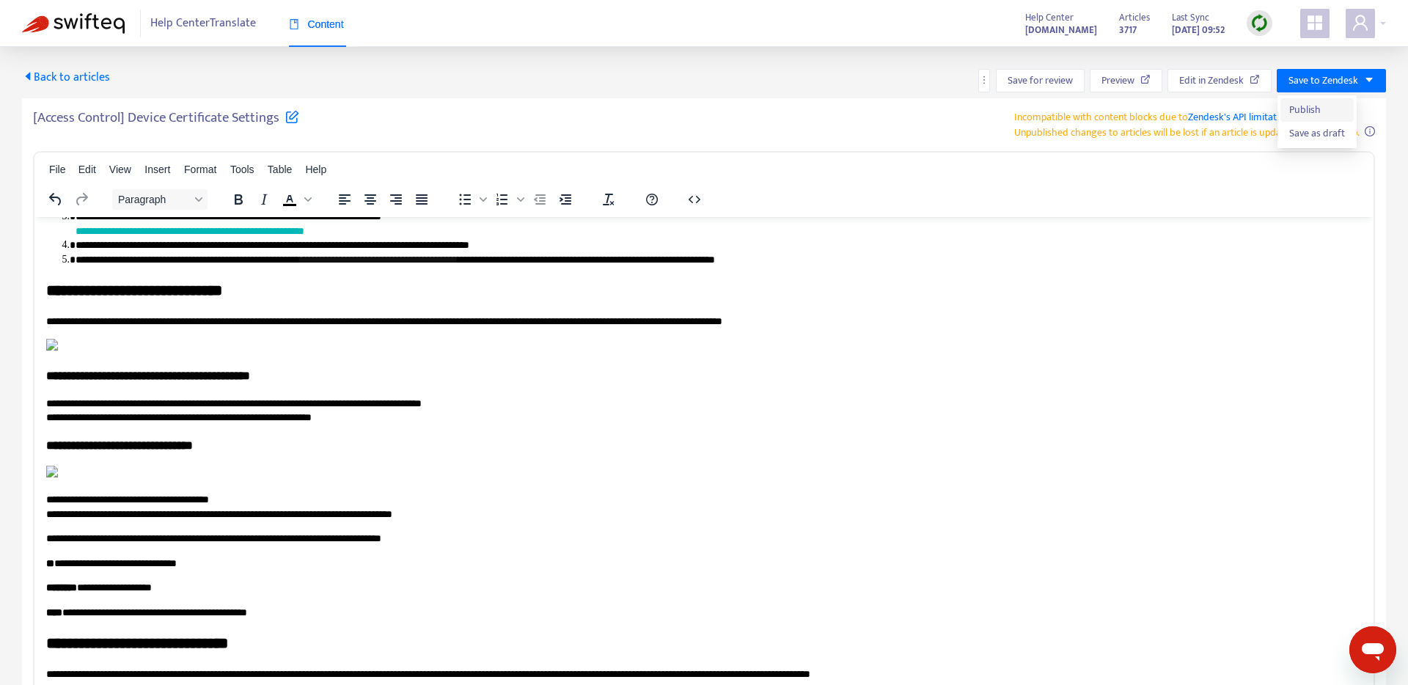
click at [1309, 116] on span "Publish" at bounding box center [1317, 110] width 56 height 16
click at [1126, 81] on span "Preview" at bounding box center [1117, 81] width 33 height 16
click at [94, 18] on img at bounding box center [73, 23] width 103 height 21
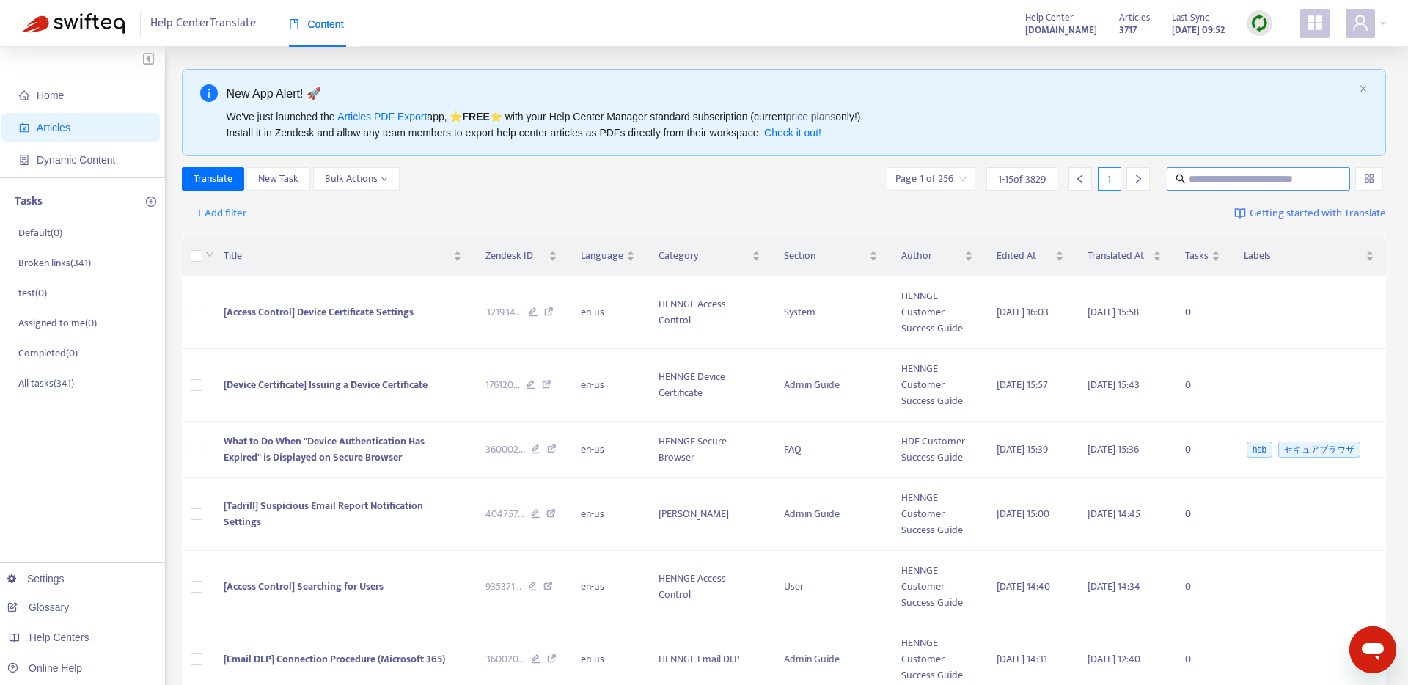
click at [1250, 179] on input "text" at bounding box center [1259, 179] width 141 height 16
paste input "**********"
type input "**********"
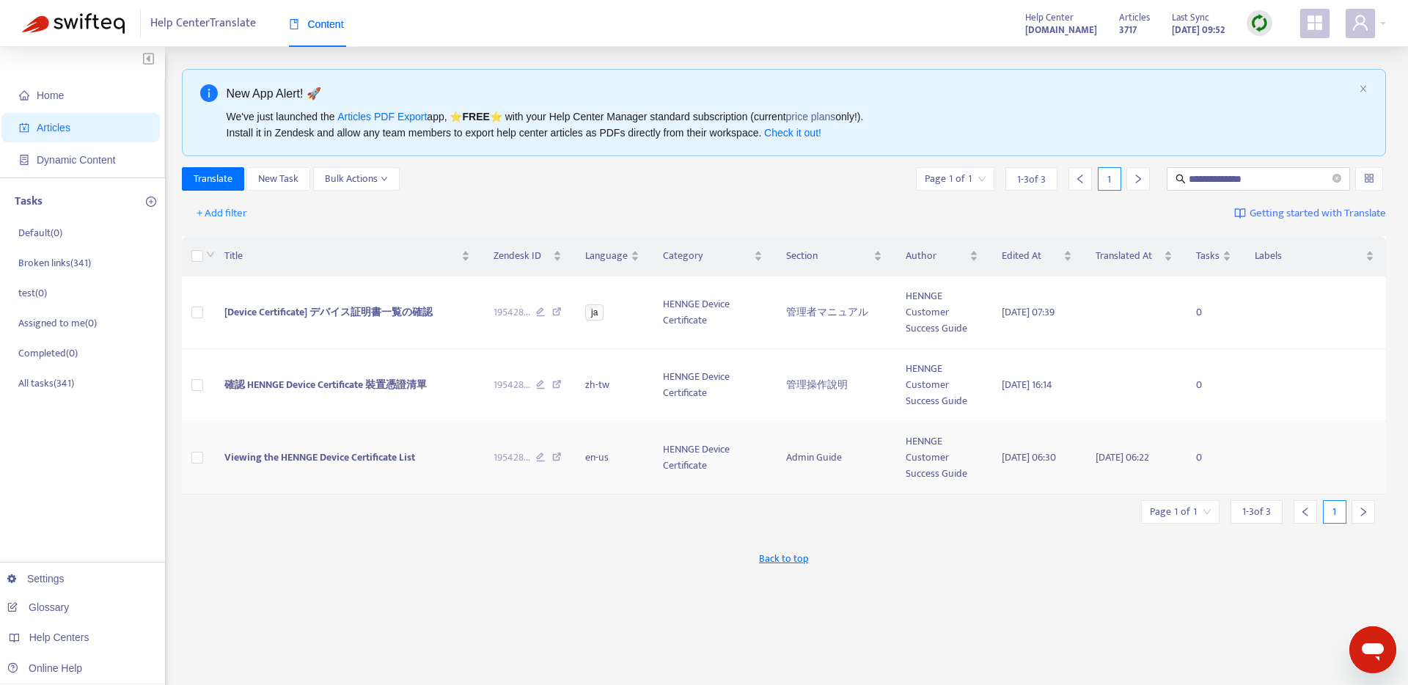
click at [301, 453] on span "Viewing the HENNGE Device Certificate List" at bounding box center [319, 457] width 191 height 17
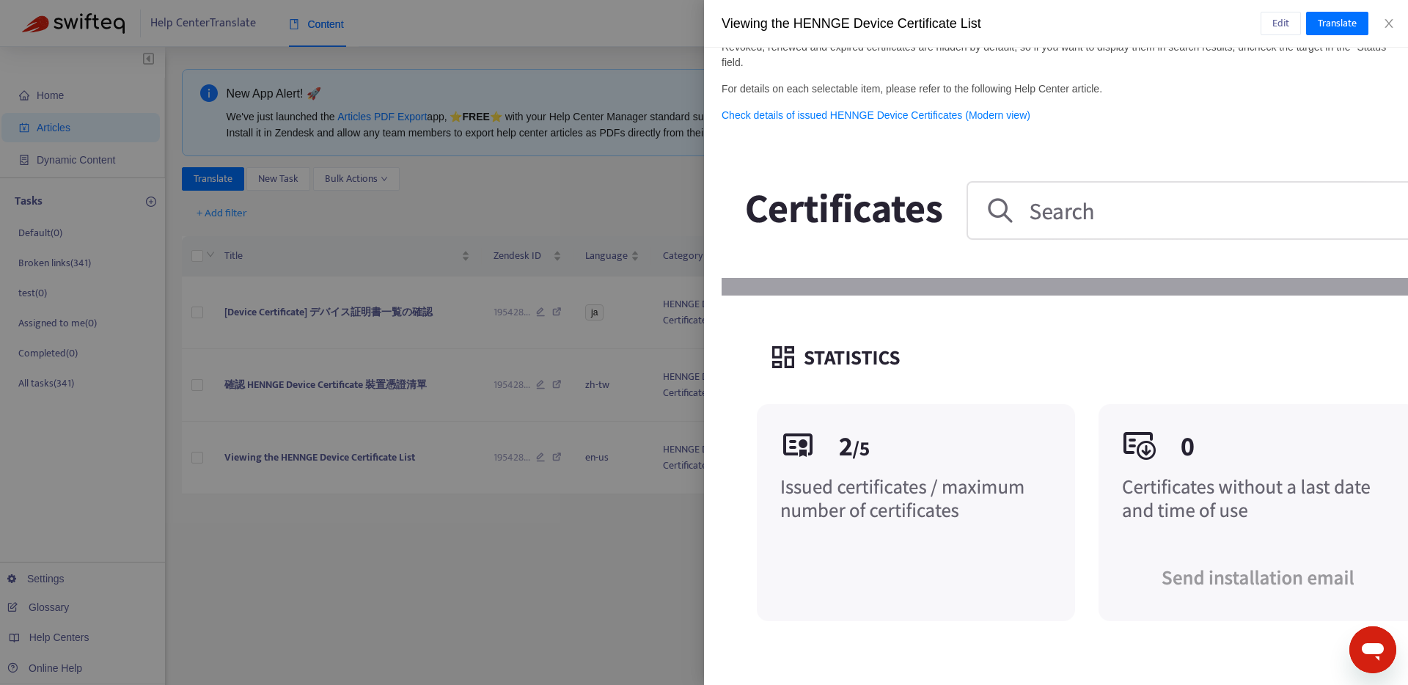
scroll to position [985, 0]
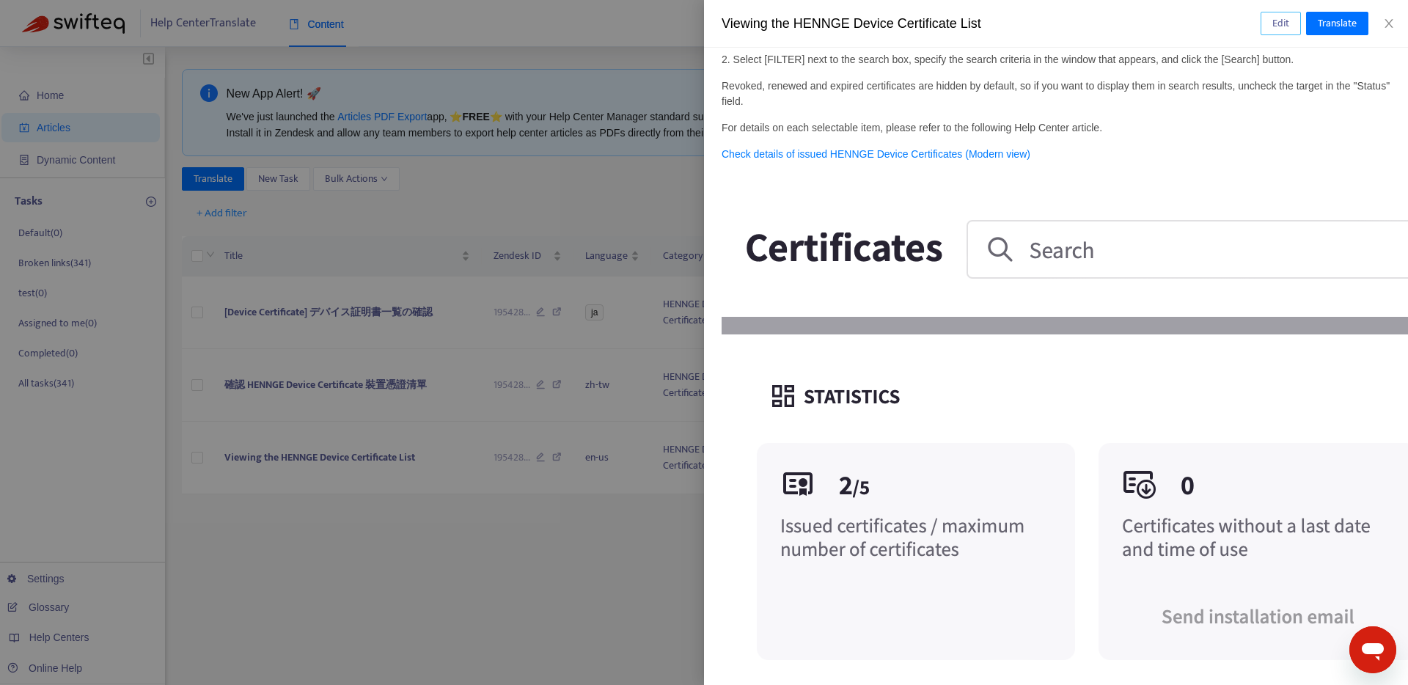
click at [1279, 23] on span "Edit" at bounding box center [1280, 23] width 17 height 16
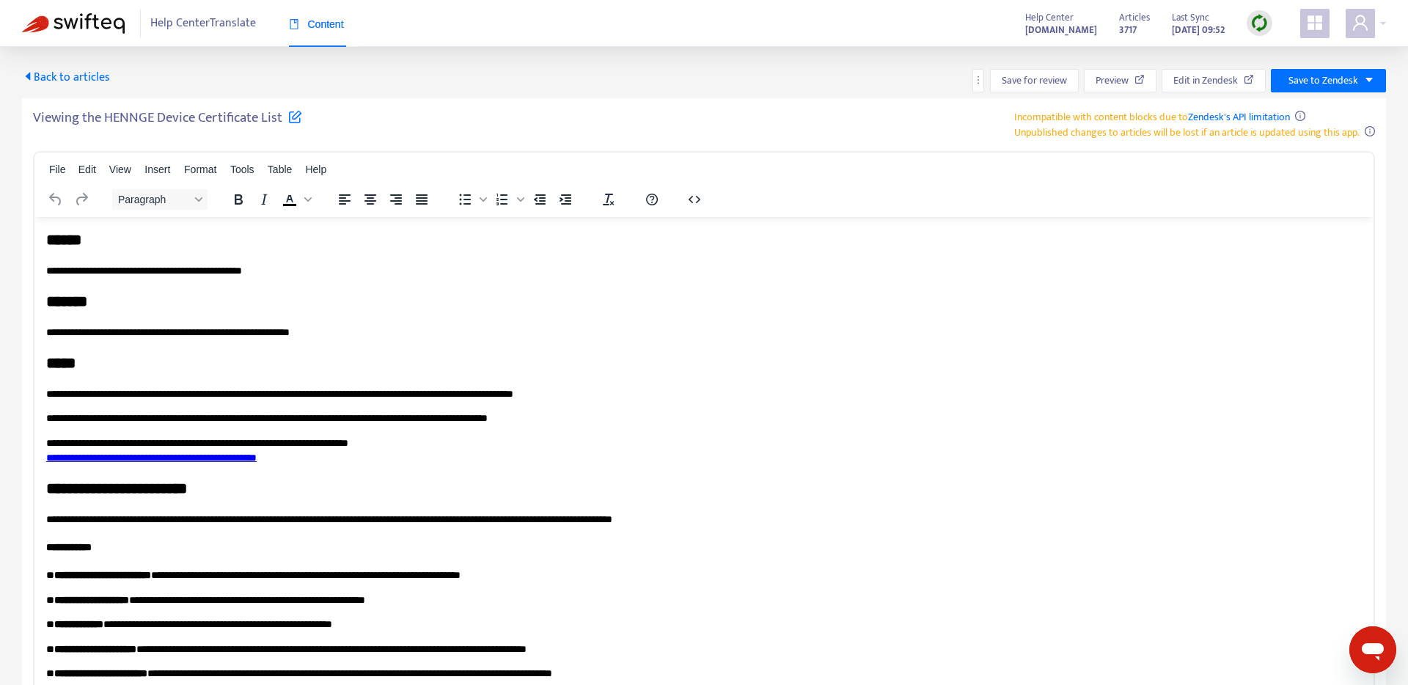
click at [296, 114] on icon at bounding box center [295, 116] width 14 height 14
click at [43, 125] on input "**********" at bounding box center [216, 124] width 367 height 31
paste input "**********"
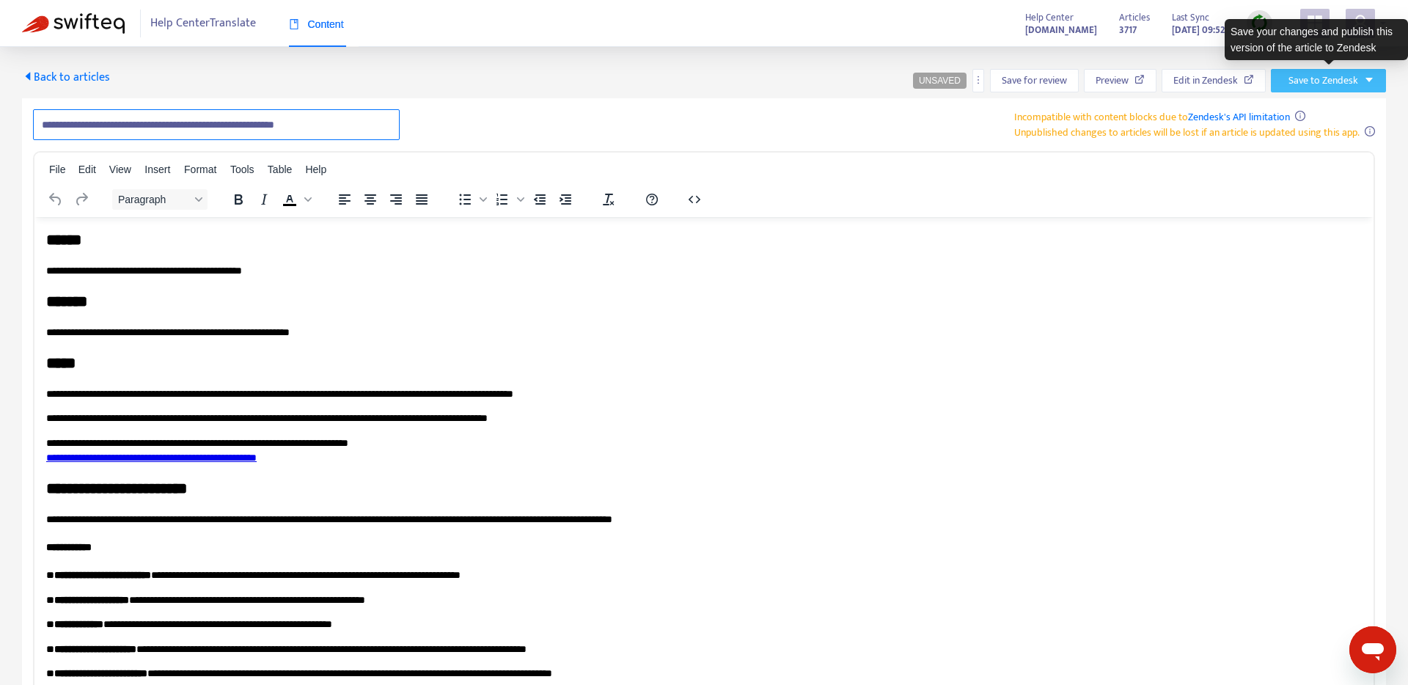
type input "**********"
click at [1353, 81] on span "Save to Zendesk" at bounding box center [1323, 81] width 70 height 16
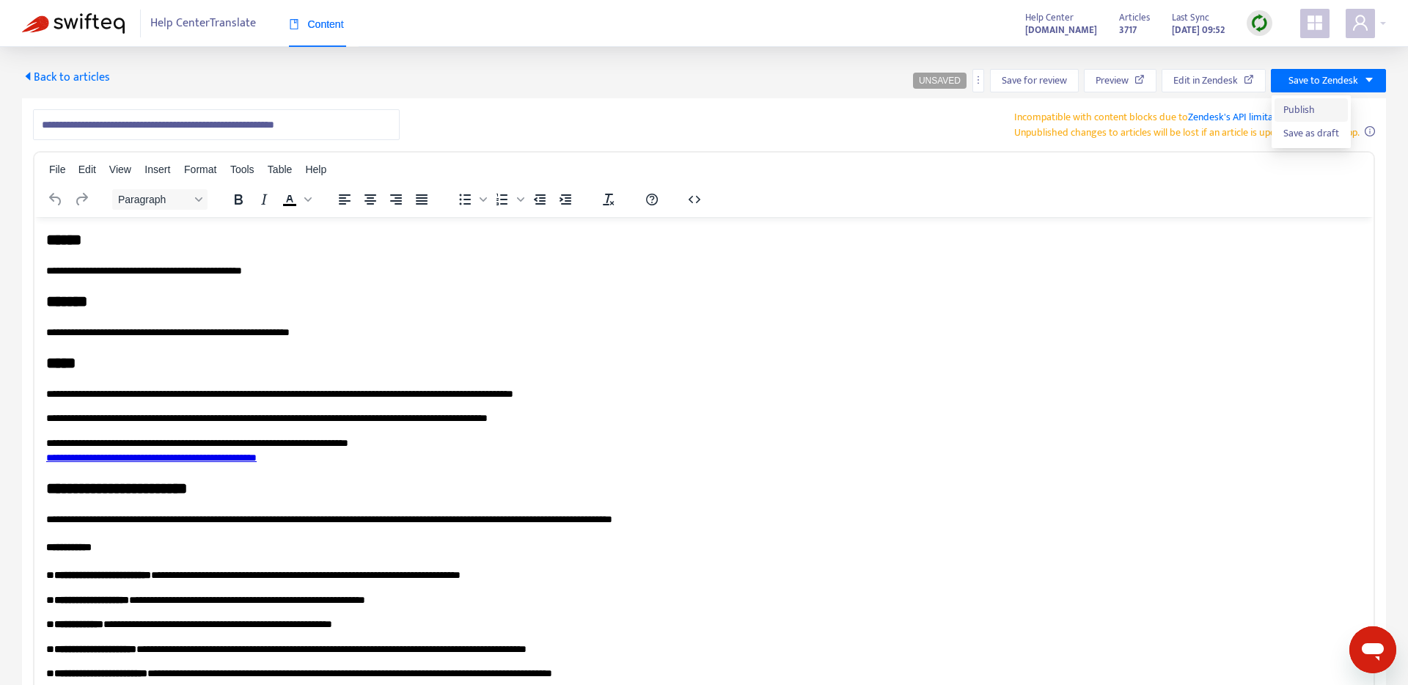
click at [1313, 117] on span "Publish" at bounding box center [1311, 110] width 56 height 16
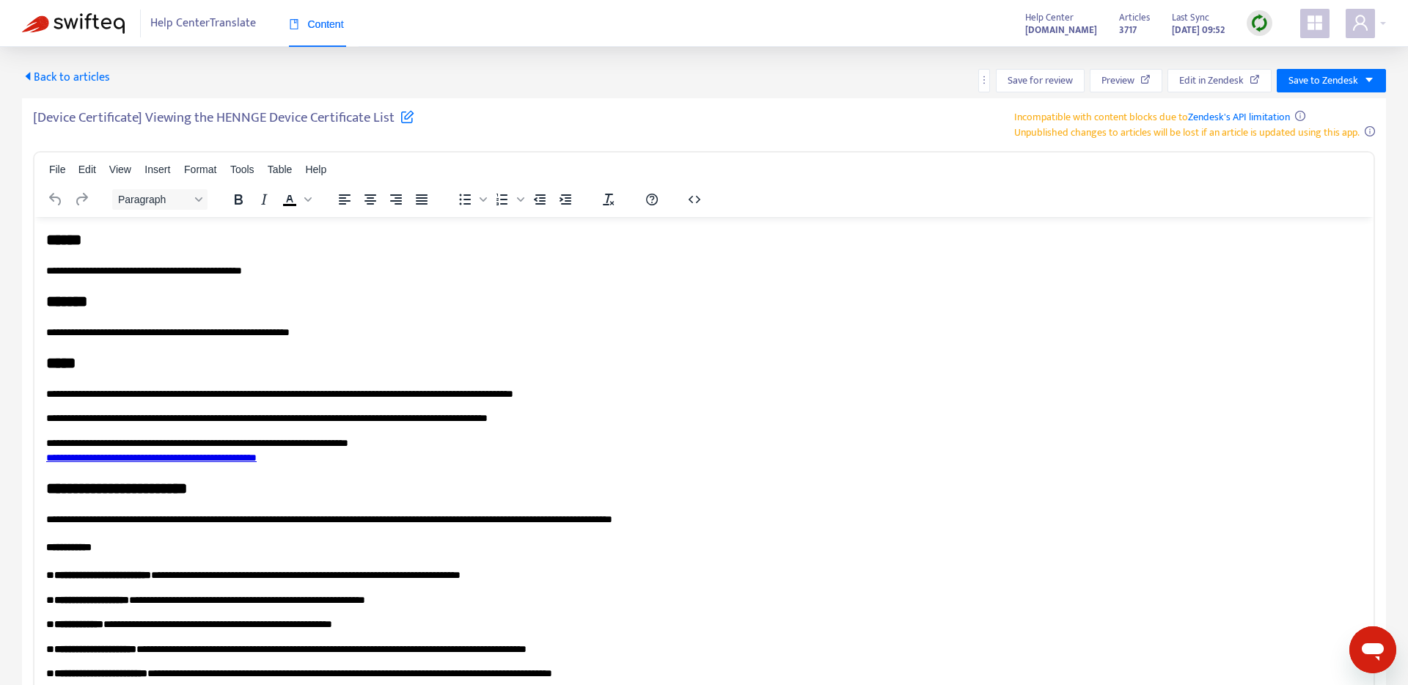
click at [65, 23] on img at bounding box center [73, 23] width 103 height 21
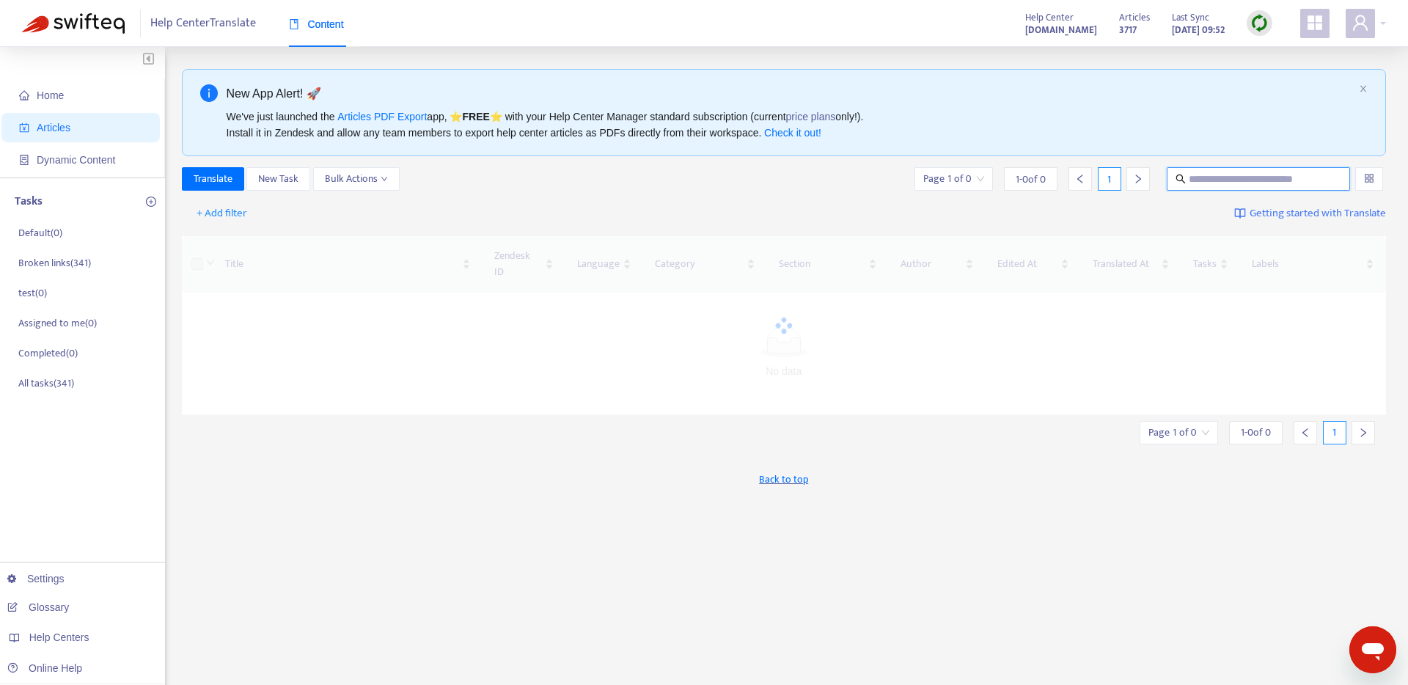
click at [1248, 174] on input "text" at bounding box center [1259, 179] width 141 height 16
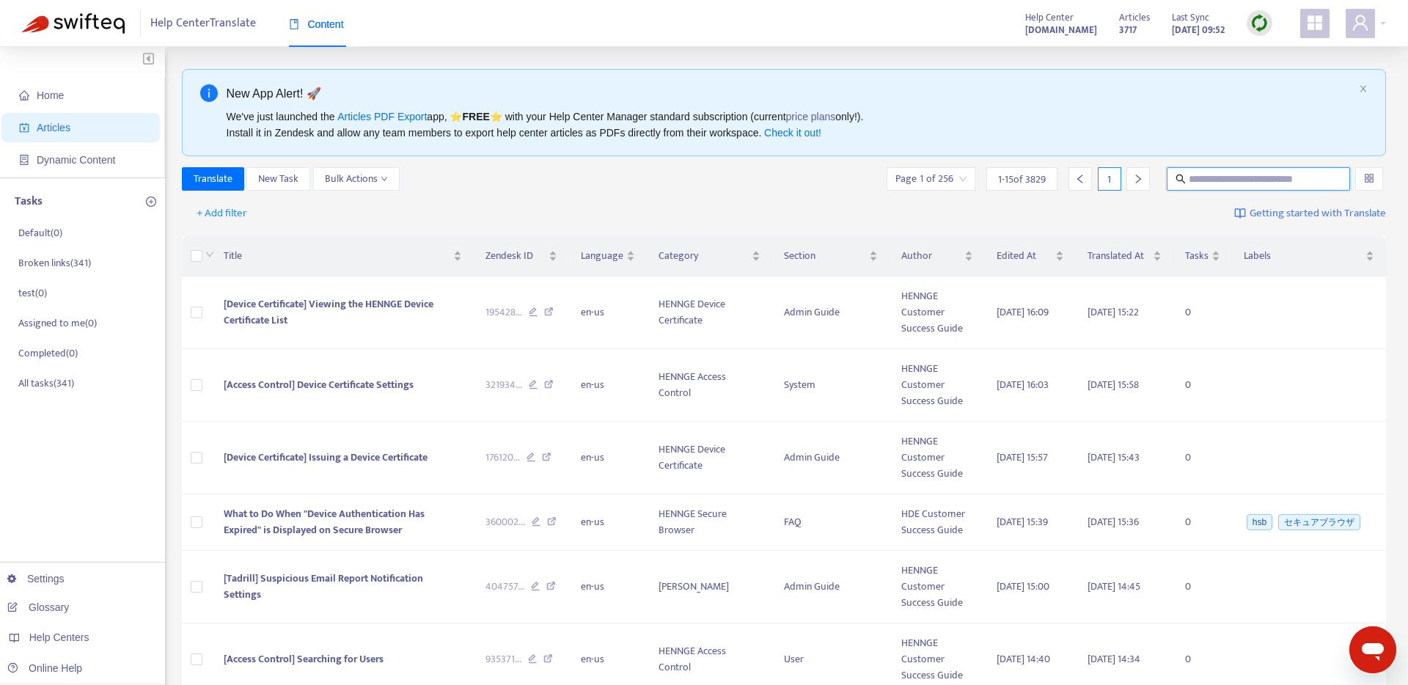
paste input "**********"
type input "**********"
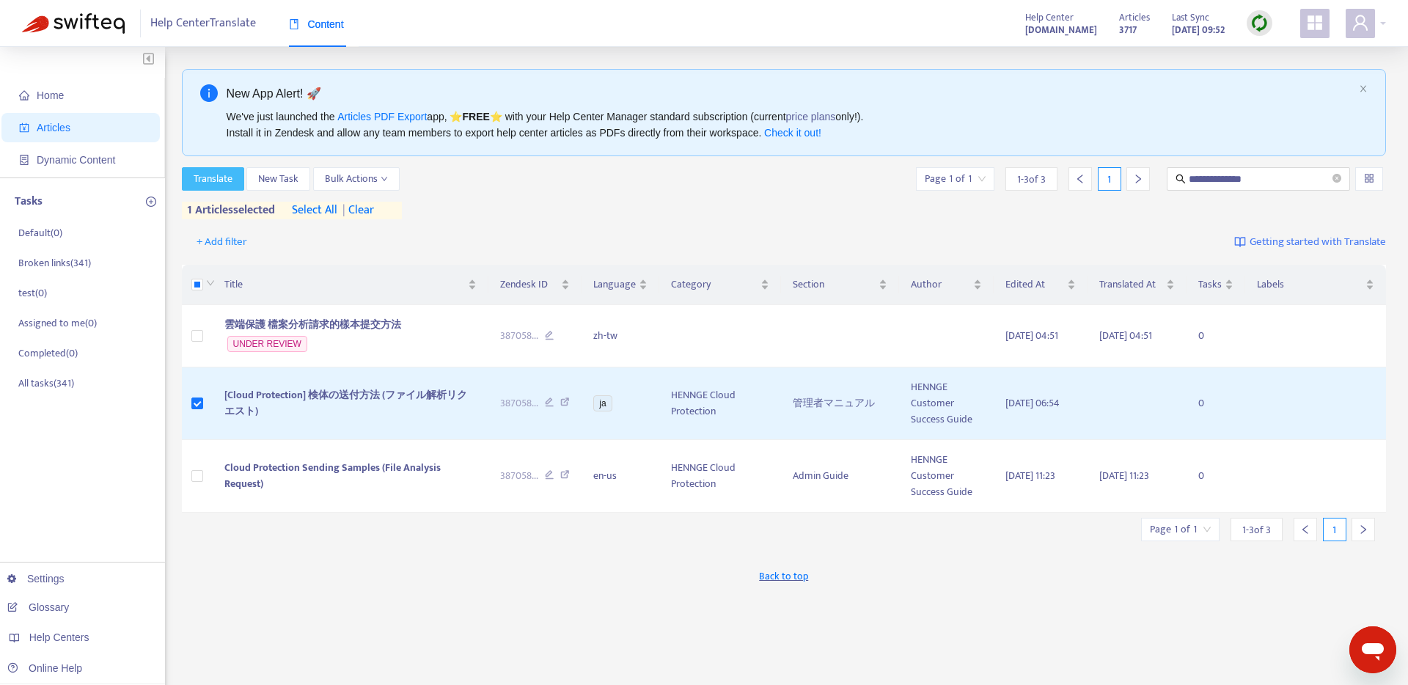
click at [210, 175] on span "Translate" at bounding box center [213, 179] width 39 height 16
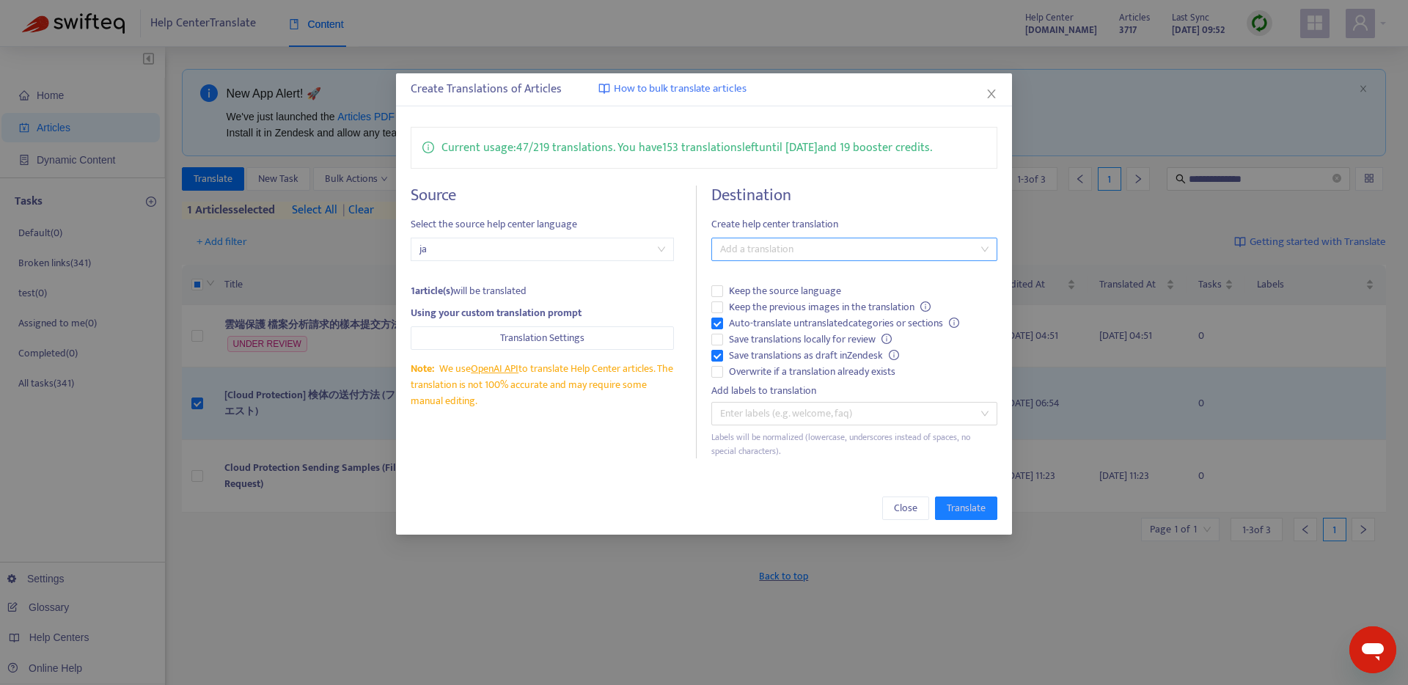
click at [748, 253] on div at bounding box center [847, 249] width 264 height 18
click at [753, 348] on div "English ([GEOGRAPHIC_DATA]) ( en-us )" at bounding box center [854, 349] width 262 height 16
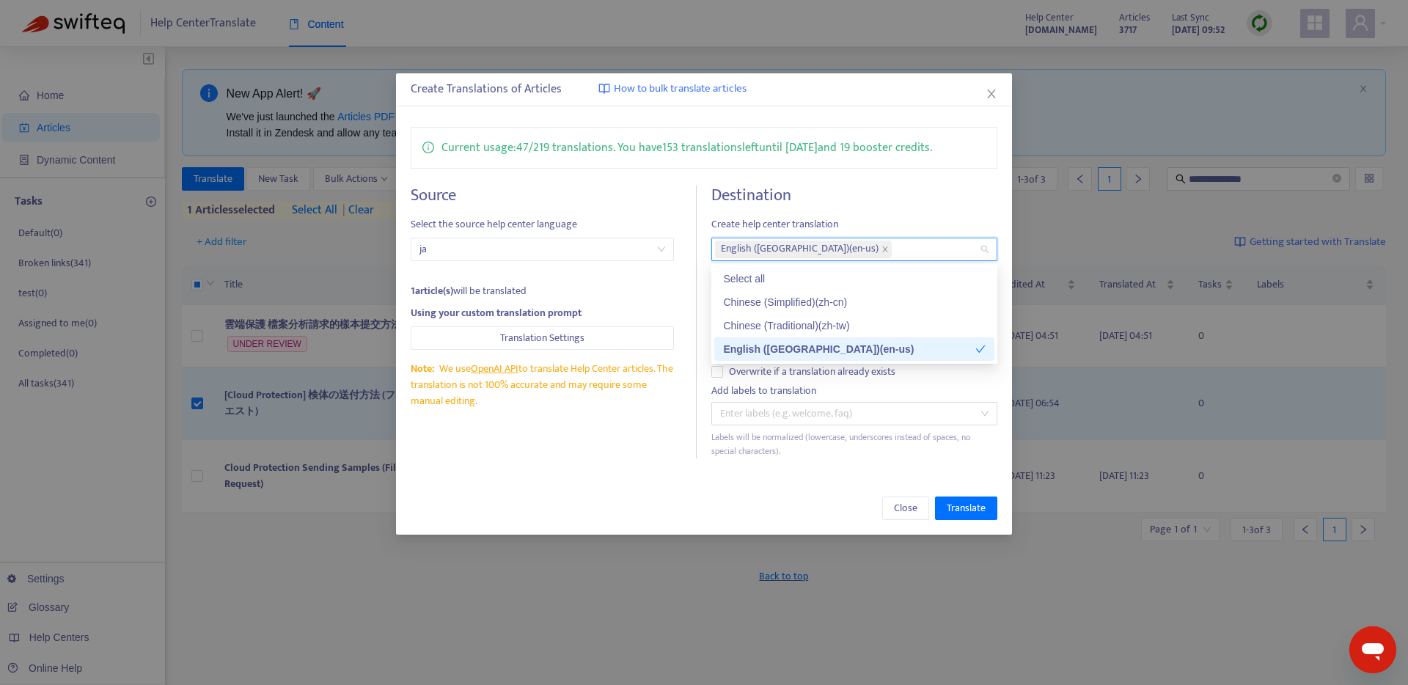
click at [622, 498] on div "Close Translate" at bounding box center [704, 507] width 587 height 23
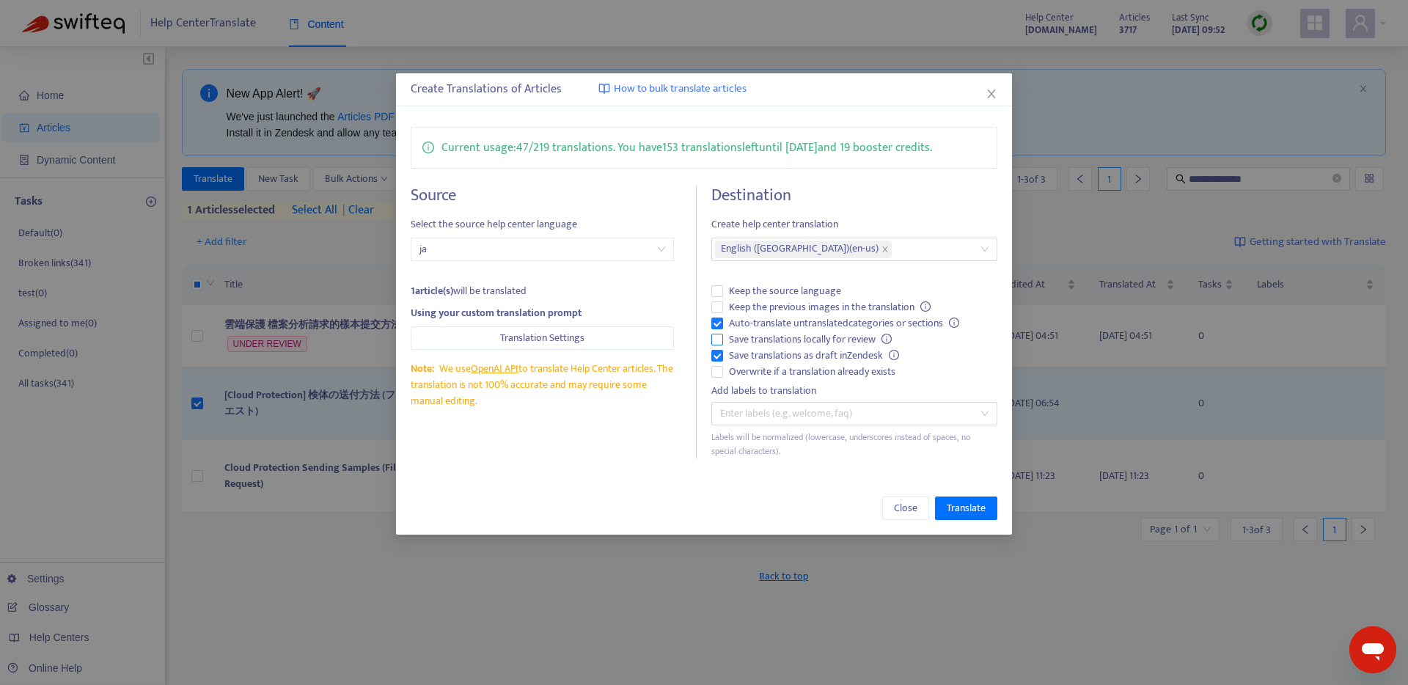
click at [754, 332] on span "Save translations locally for review" at bounding box center [810, 339] width 175 height 16
click at [960, 510] on span "Translate" at bounding box center [966, 508] width 39 height 16
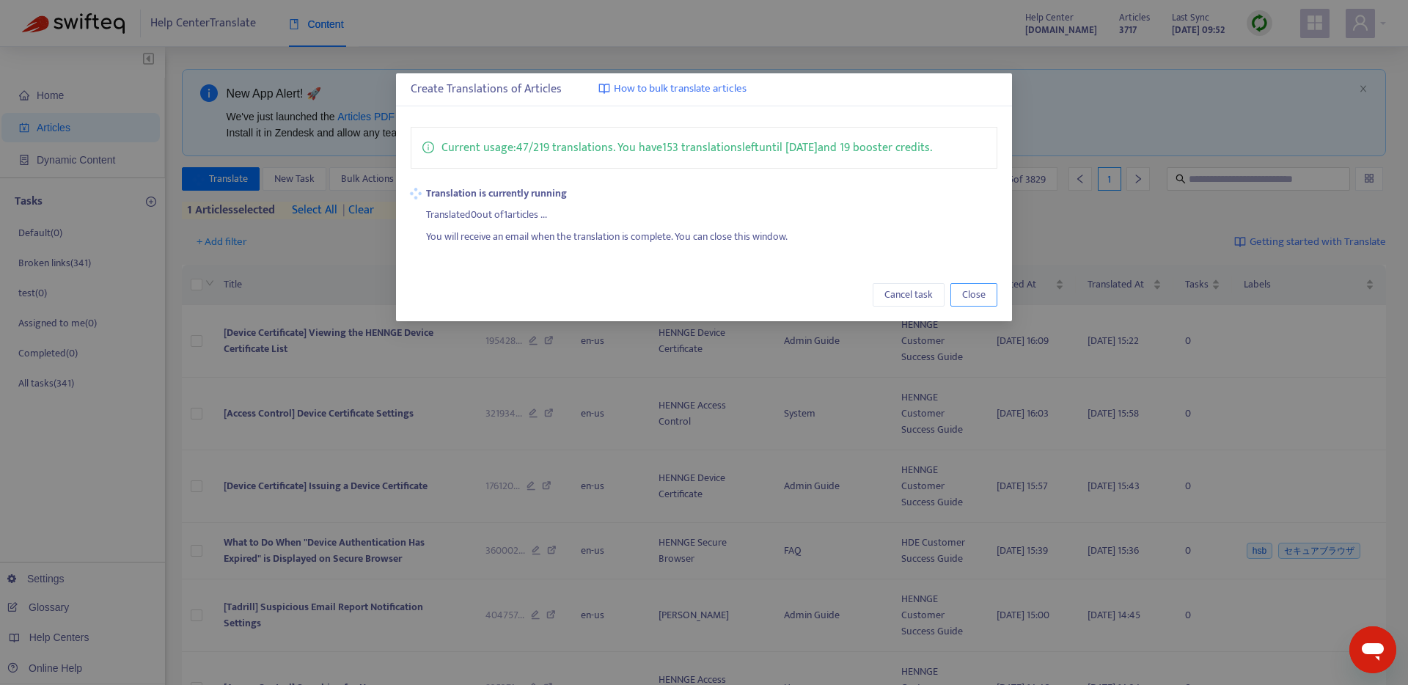
click at [985, 292] on span "Close" at bounding box center [973, 295] width 23 height 16
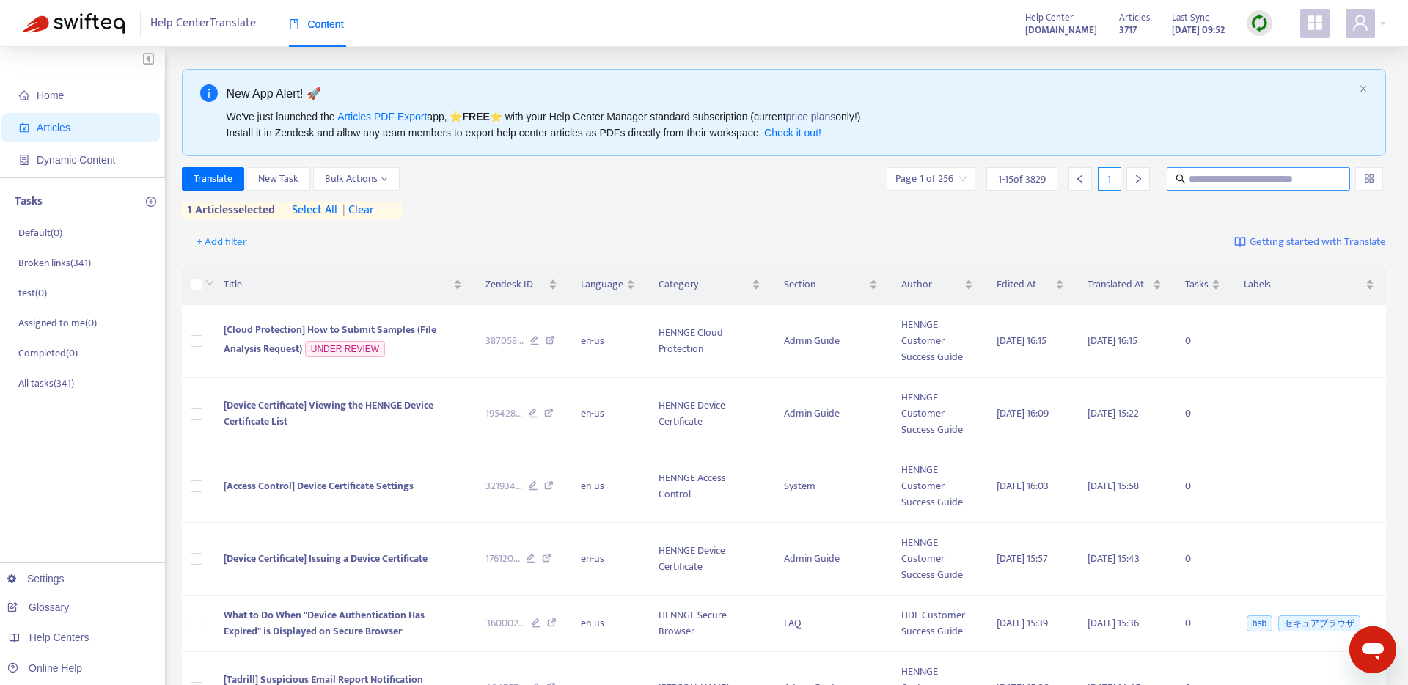
click at [1203, 172] on input "text" at bounding box center [1259, 179] width 141 height 16
paste input "**********"
type input "**********"
click at [394, 321] on span "[Cloud Protection] How to Submit Samples (File Analysis Request)" at bounding box center [330, 339] width 213 height 36
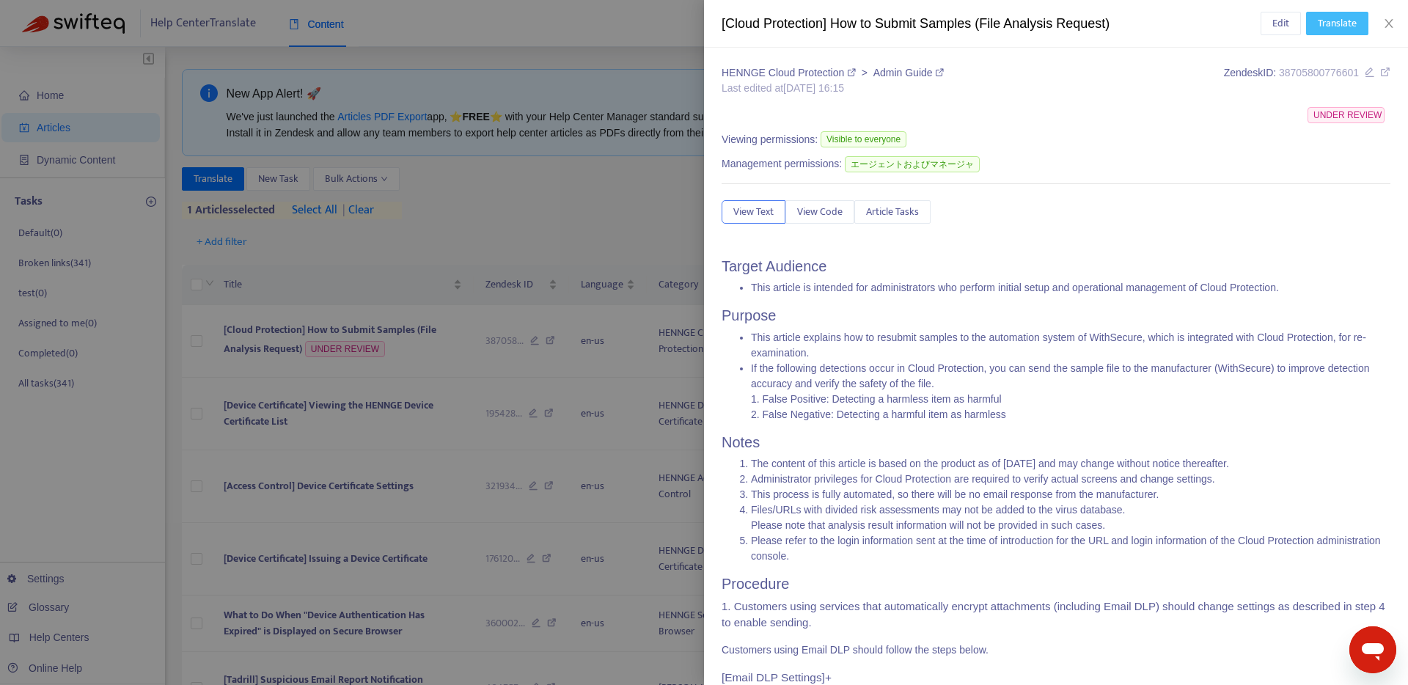
click at [1332, 26] on span "Translate" at bounding box center [1337, 23] width 39 height 16
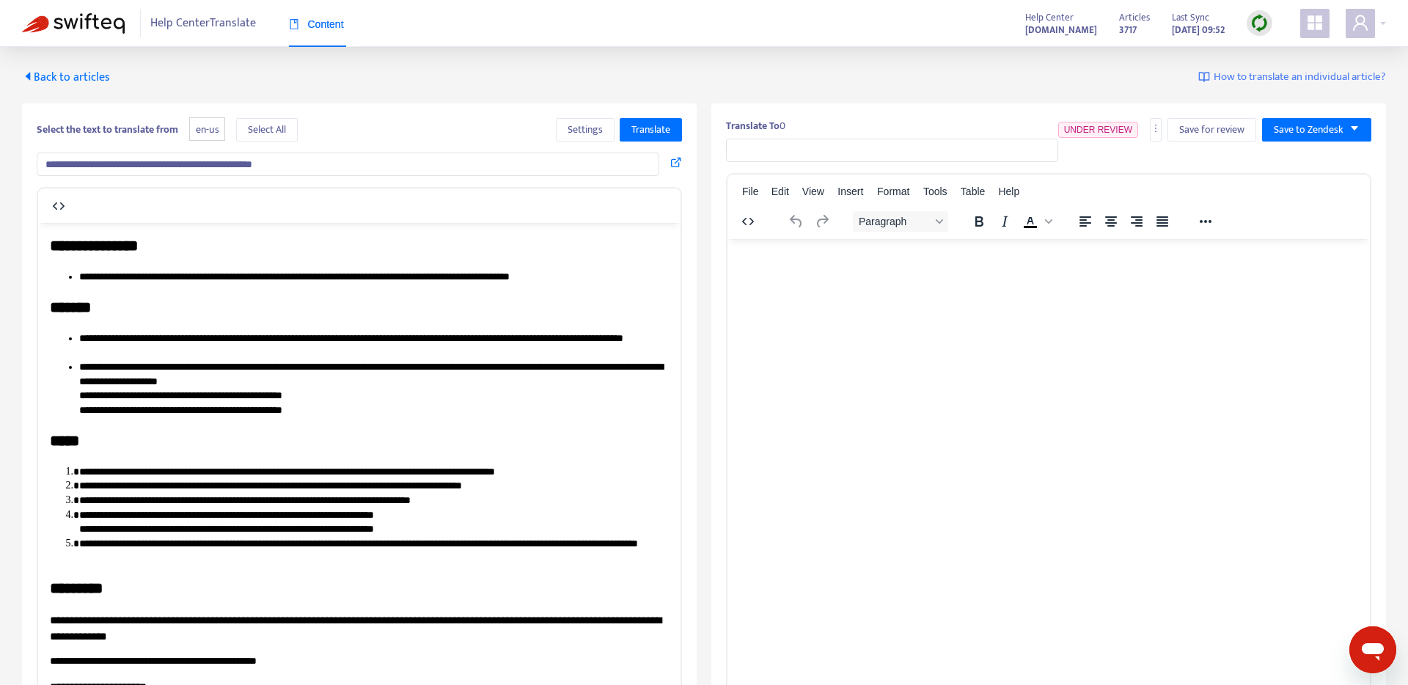
type input "**********"
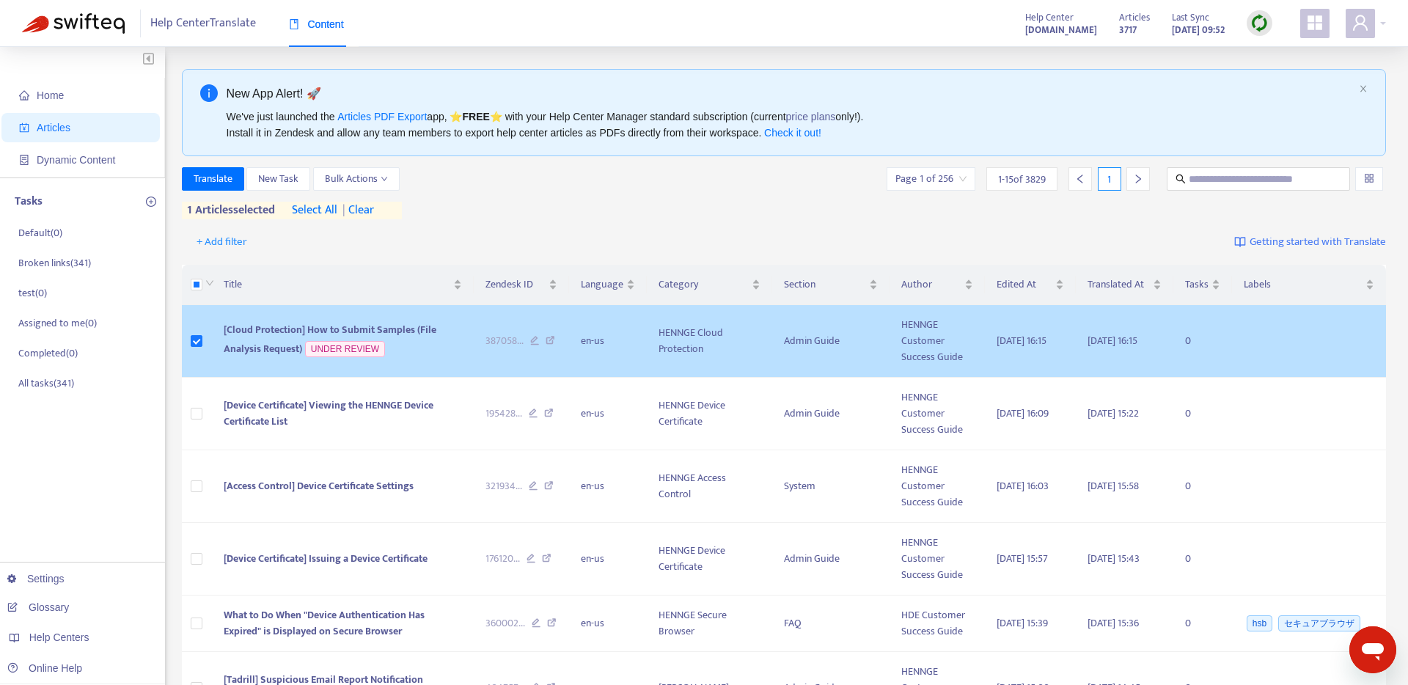
click at [232, 338] on td "[Cloud Protection] How to Submit Samples (File Analysis Request) UNDER REVIEW" at bounding box center [343, 341] width 262 height 73
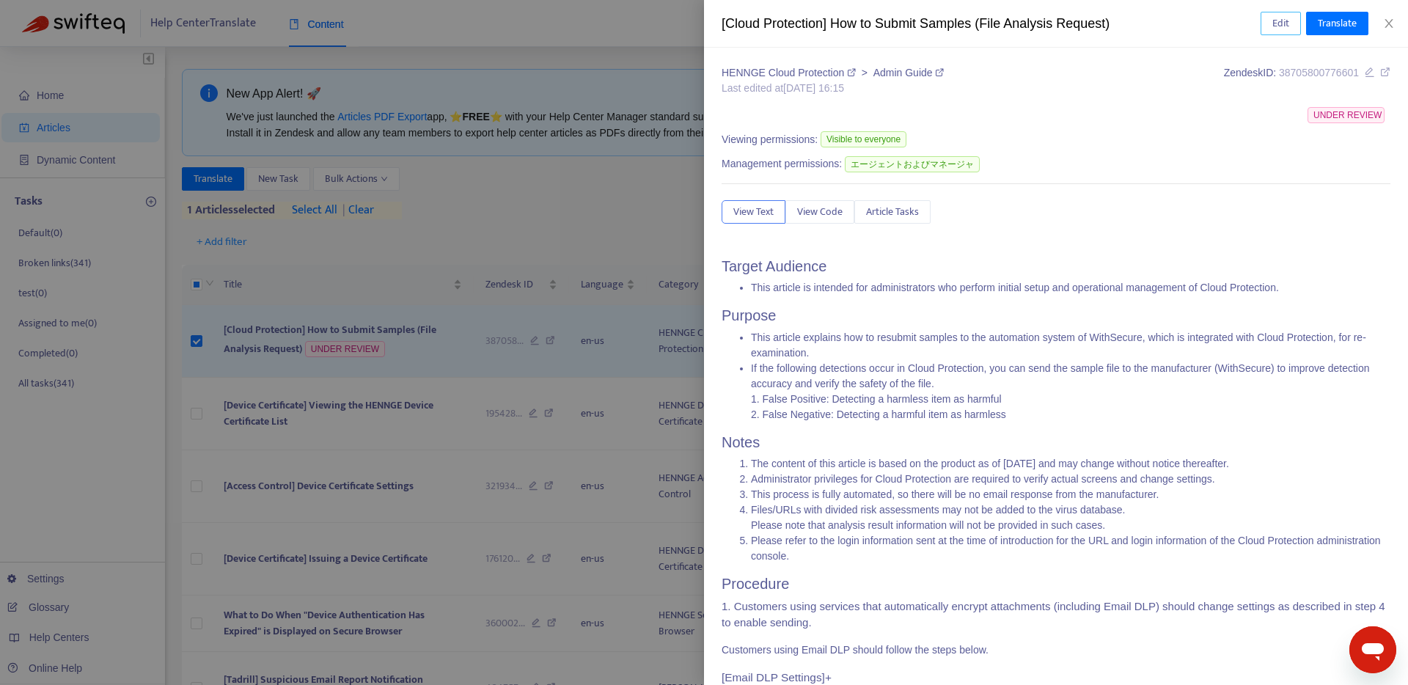
click at [1272, 21] on span "Edit" at bounding box center [1280, 23] width 17 height 16
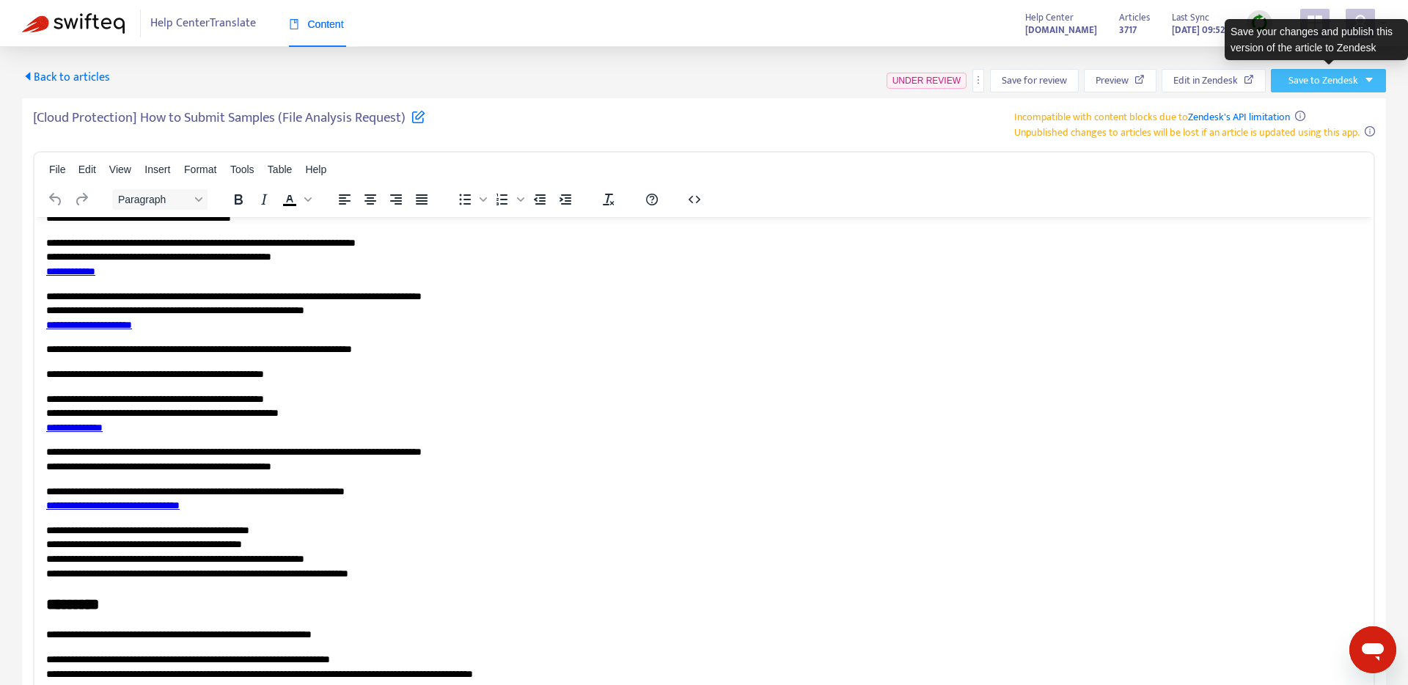
click at [1310, 87] on span "Save to Zendesk" at bounding box center [1323, 81] width 70 height 16
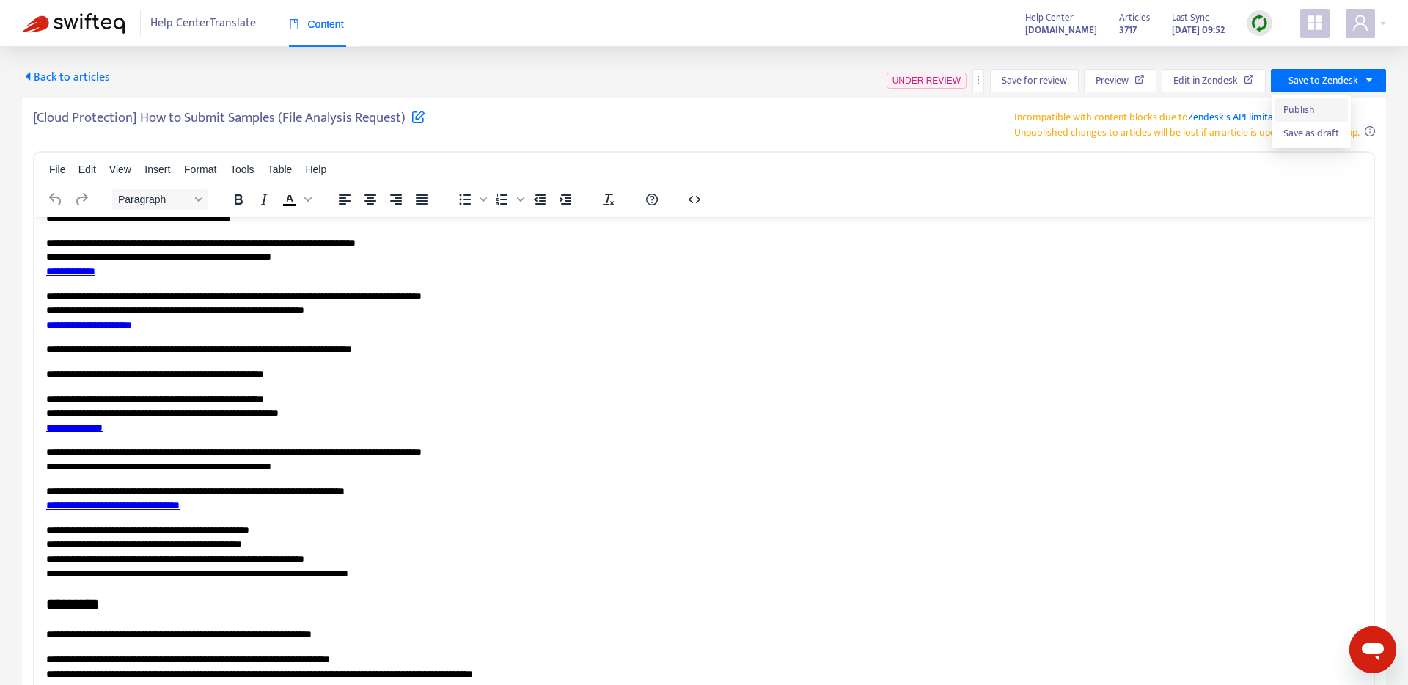
click at [1296, 109] on span "Publish" at bounding box center [1311, 110] width 56 height 16
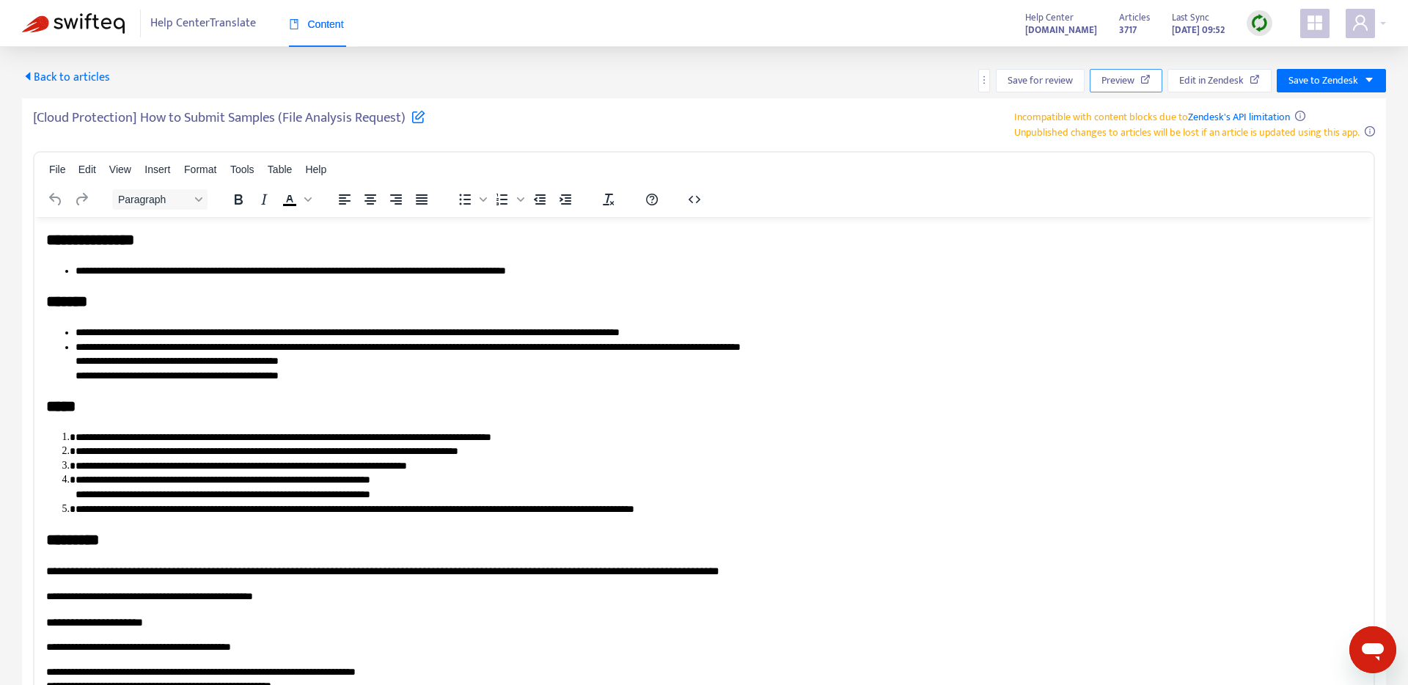
click at [1133, 77] on span "Preview" at bounding box center [1117, 81] width 33 height 16
click at [827, 101] on div "[Cloud Protection] How to Submit Samples (File Analysis Request) Incompatible w…" at bounding box center [704, 423] width 1364 height 650
click at [69, 28] on img at bounding box center [73, 23] width 103 height 21
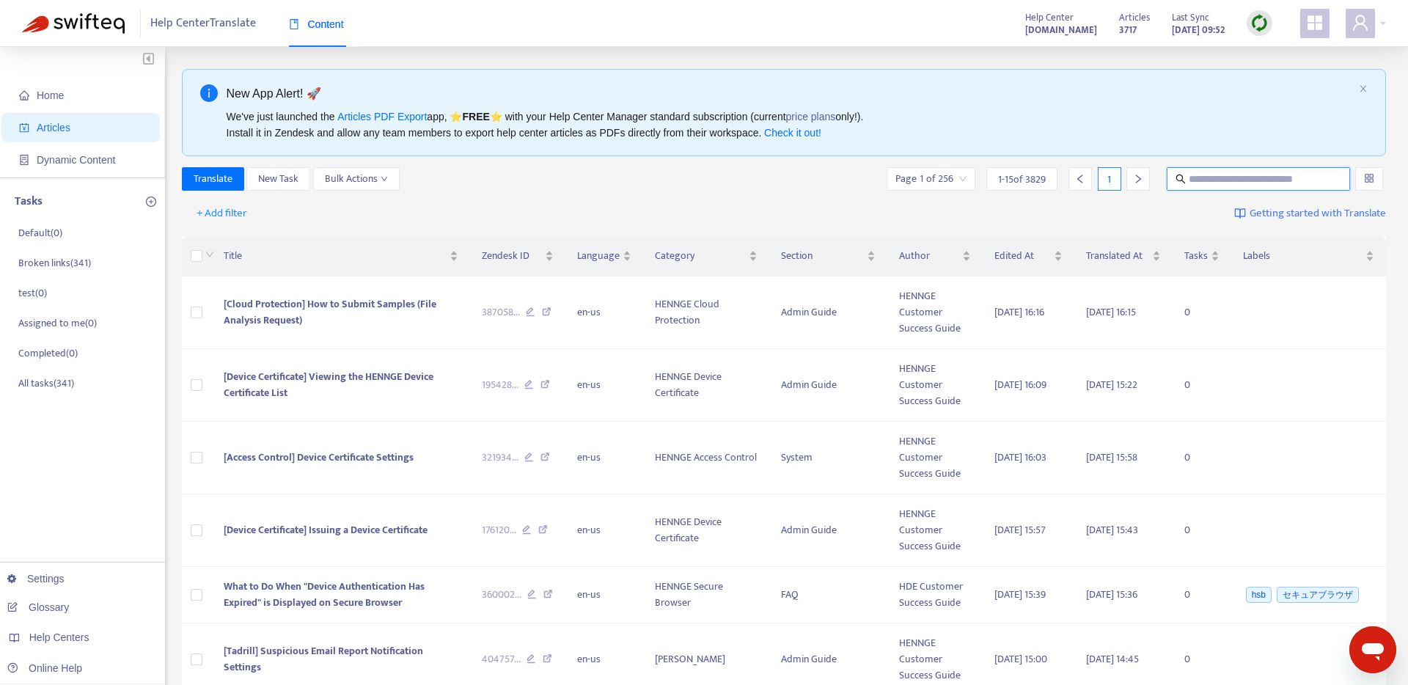
click at [1292, 180] on input "text" at bounding box center [1259, 179] width 141 height 16
paste input "**********"
type input "**********"
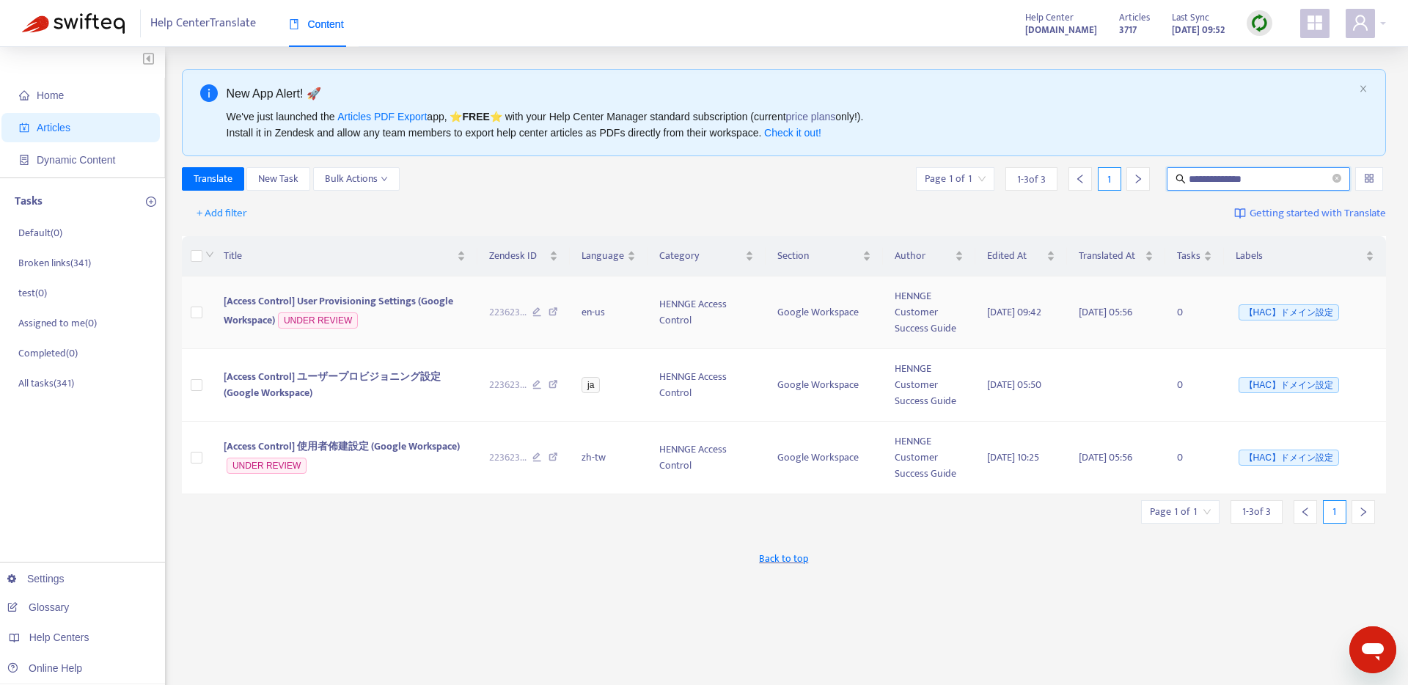
click at [253, 305] on span "[Access Control] User Provisioning Settings (Google Workspace)" at bounding box center [338, 311] width 229 height 36
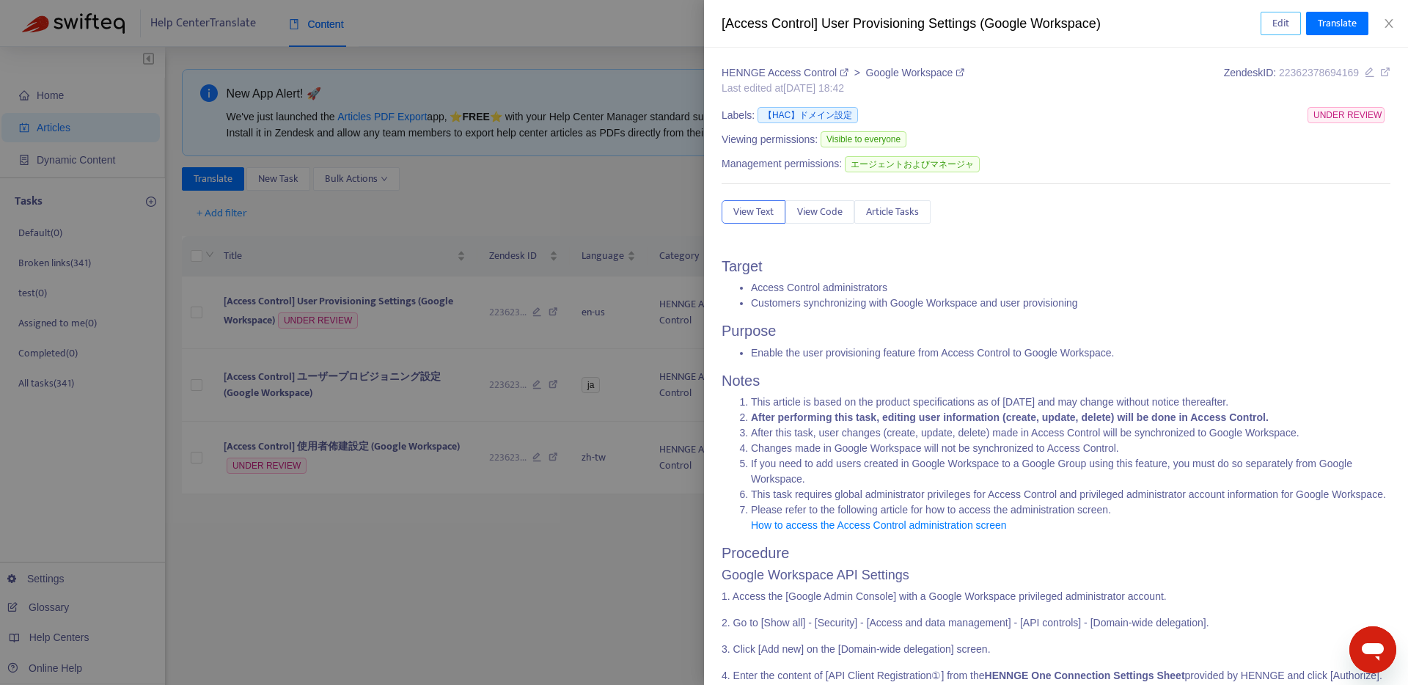
click at [1285, 24] on span "Edit" at bounding box center [1280, 23] width 17 height 16
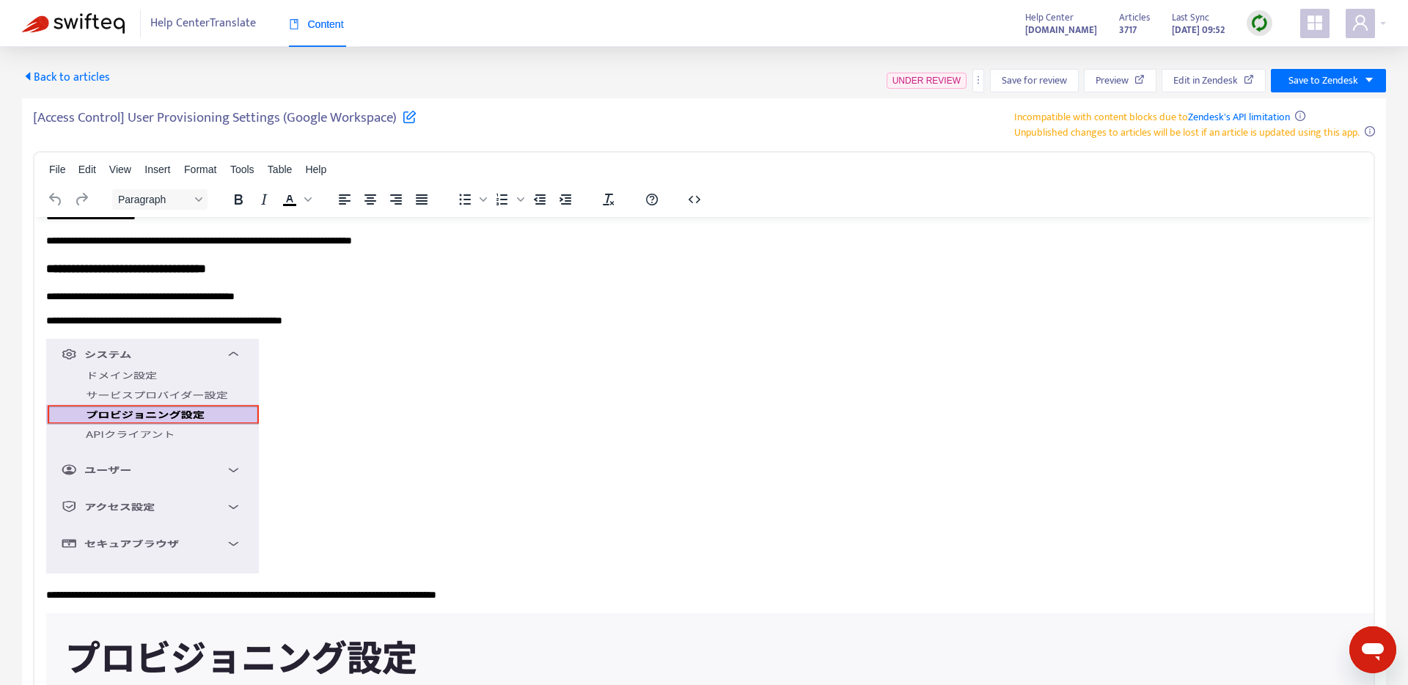
scroll to position [750, 0]
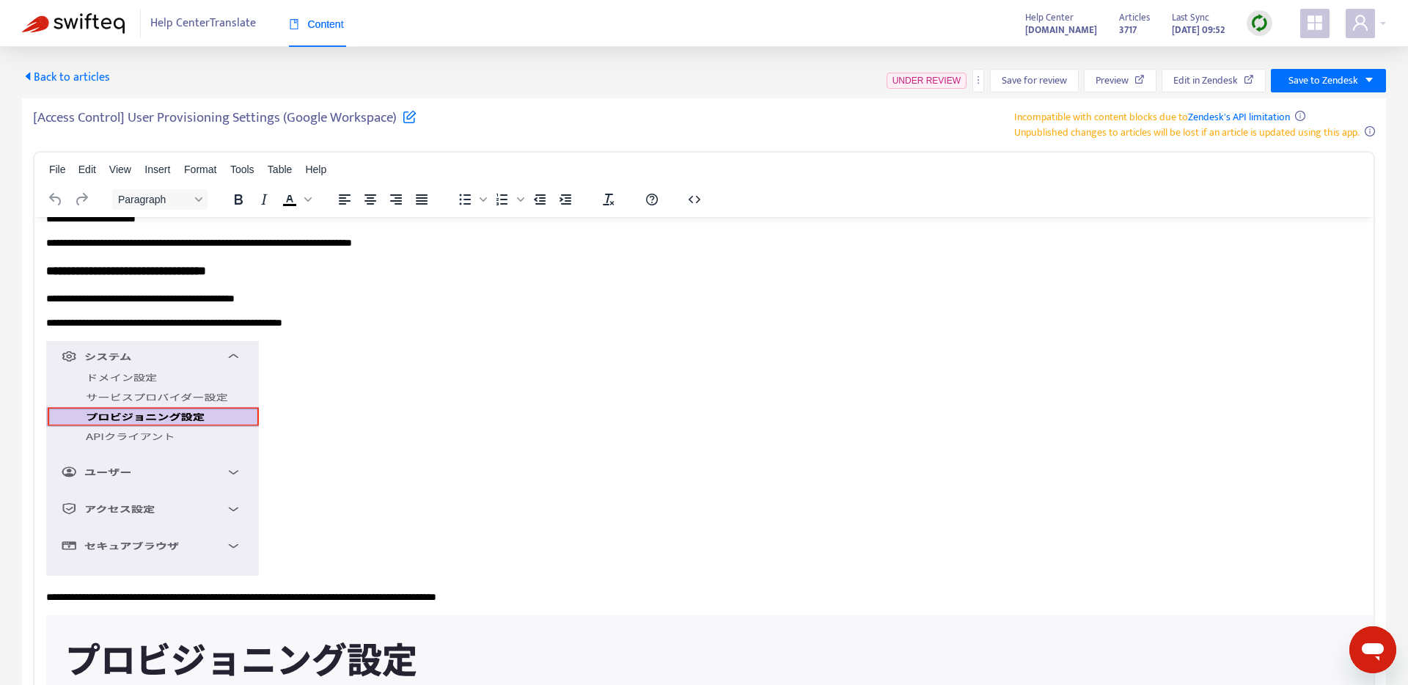
click at [179, 442] on img "Rich Text Area. Press ALT-0 for help." at bounding box center [152, 457] width 213 height 235
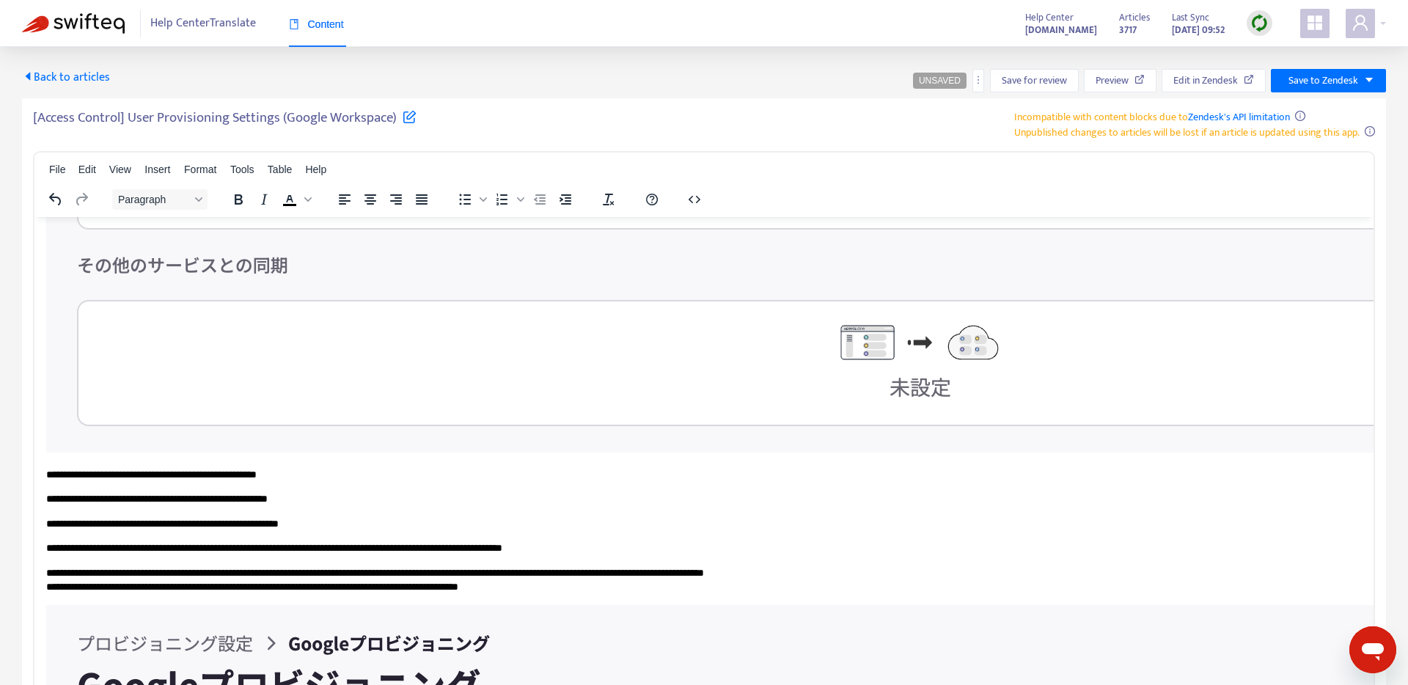
scroll to position [1569, 0]
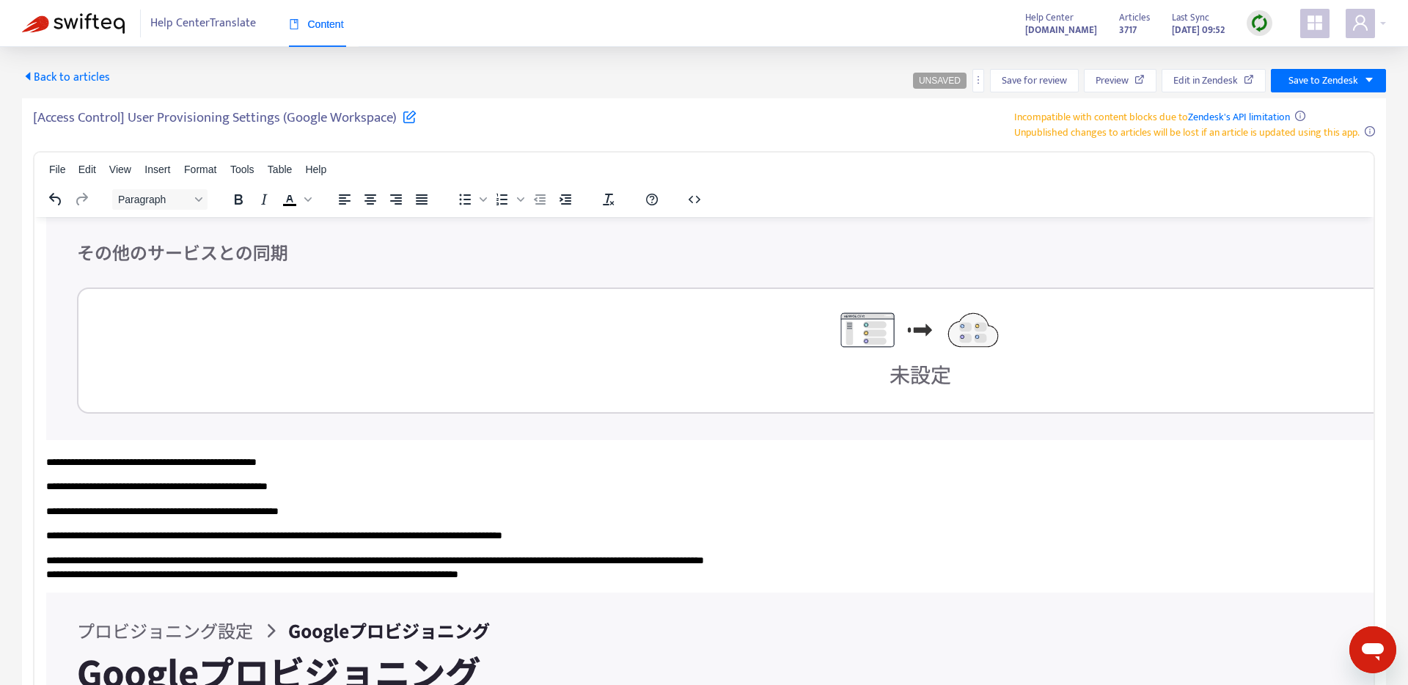
click at [331, 439] on img "Rich Text Area. Press ALT-0 for help." at bounding box center [915, 6] width 1739 height 867
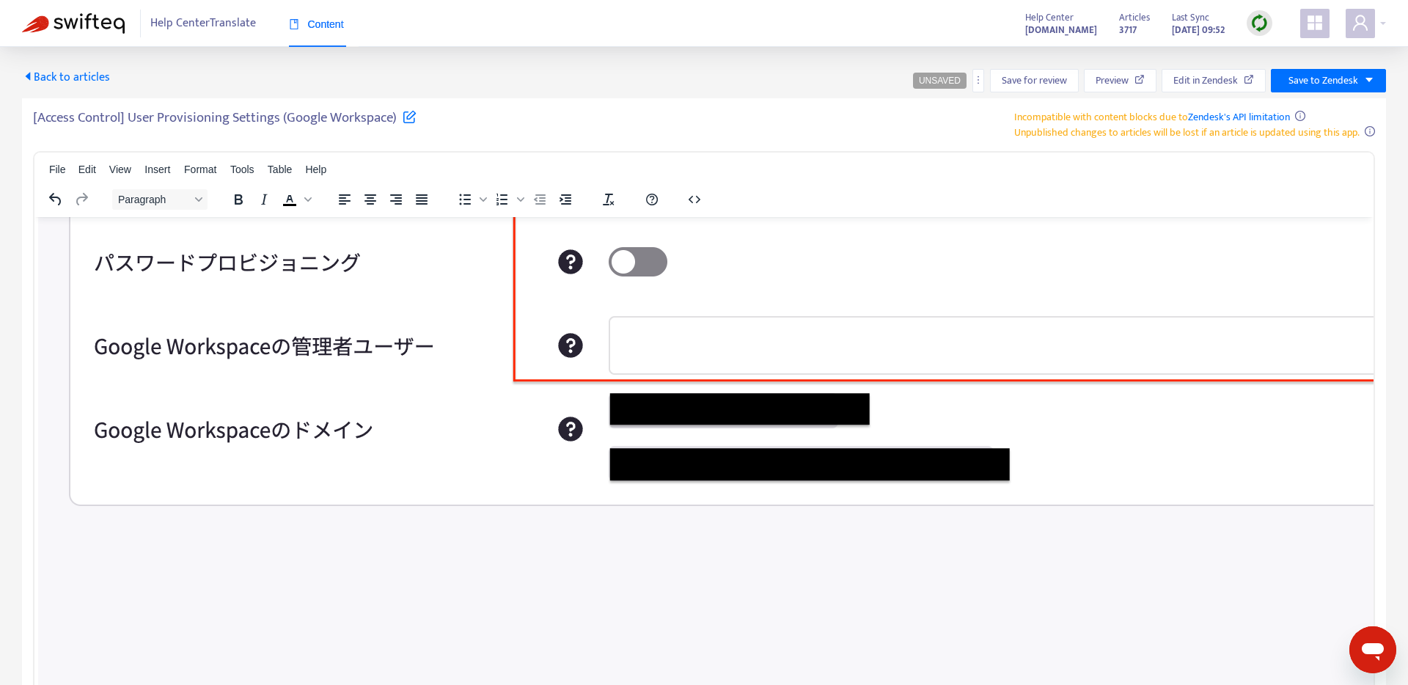
scroll to position [1541, 8]
drag, startPoint x: 326, startPoint y: 291, endPoint x: 540, endPoint y: 290, distance: 214.1
drag, startPoint x: 326, startPoint y: 289, endPoint x: 537, endPoint y: 288, distance: 211.9
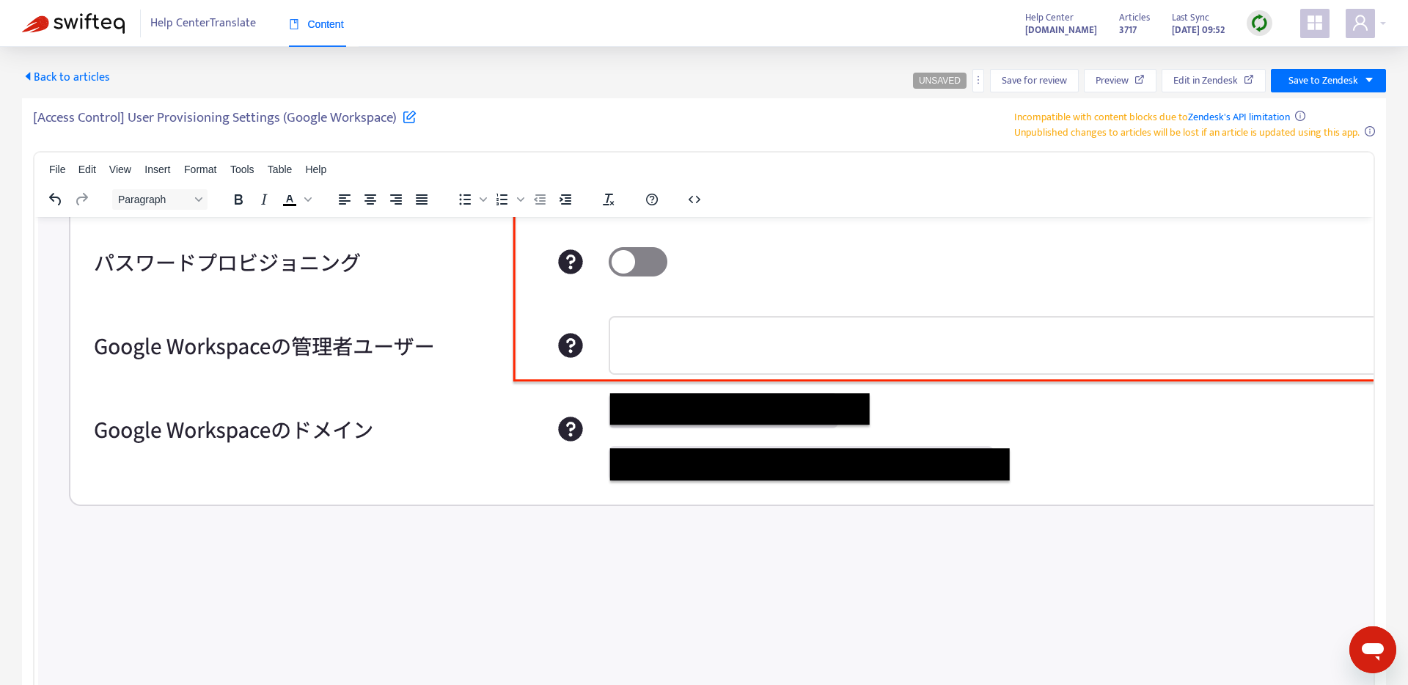
click at [334, 530] on img "Rich Text Area. Press ALT-0 for help." at bounding box center [912, 233] width 1749 height 936
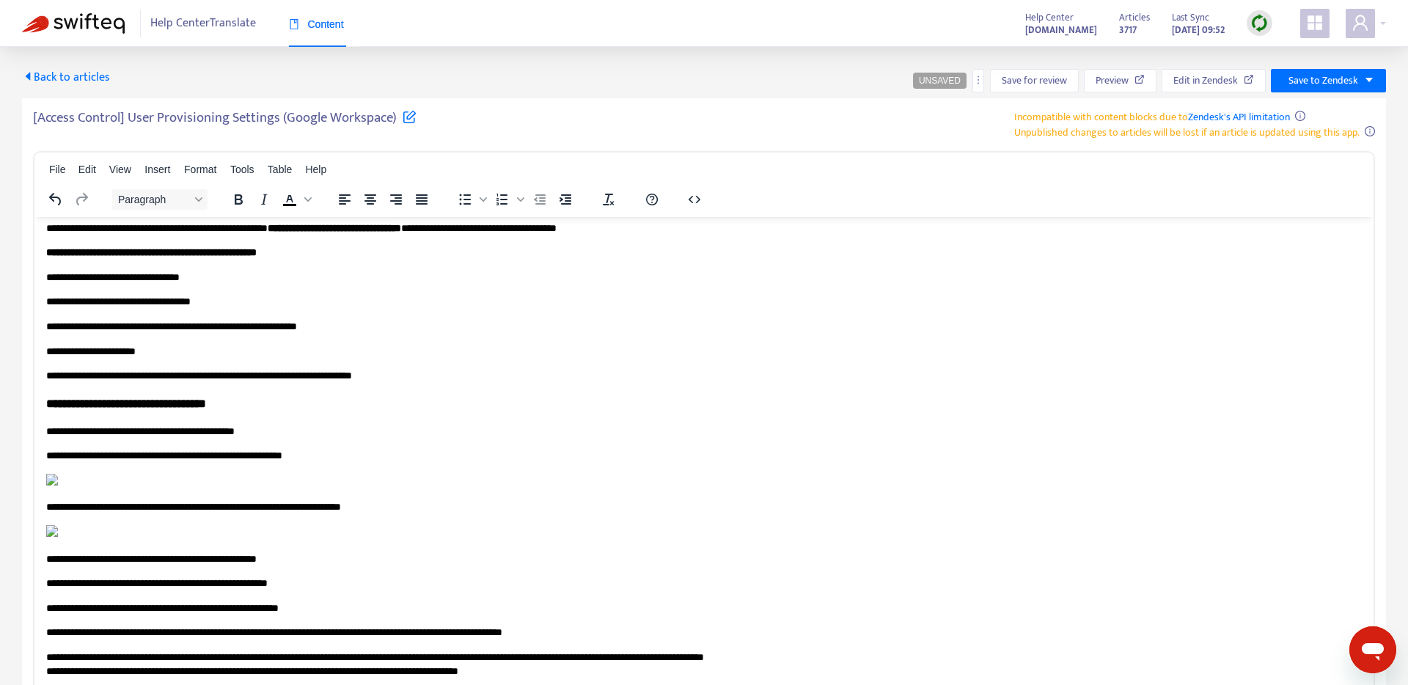
scroll to position [2492, 8]
click at [46, 650] on p "**********" at bounding box center [703, 664] width 1315 height 29
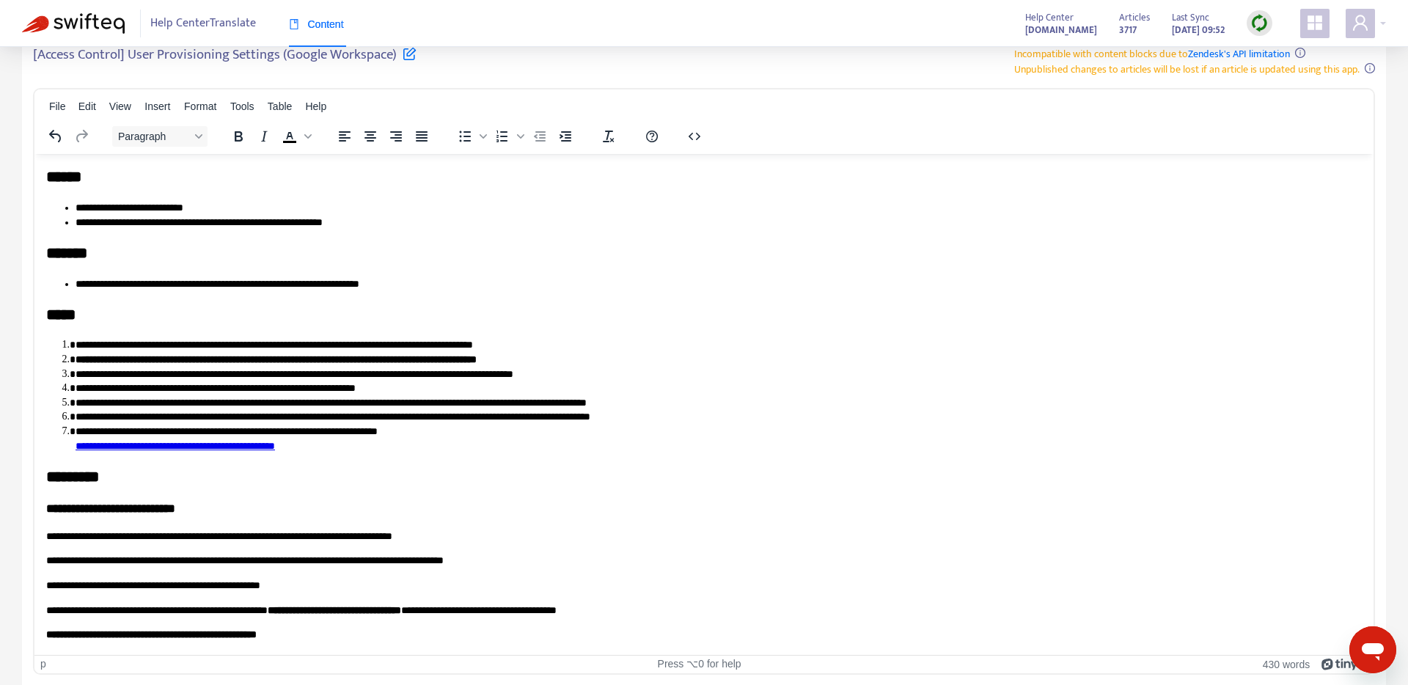
scroll to position [0, 0]
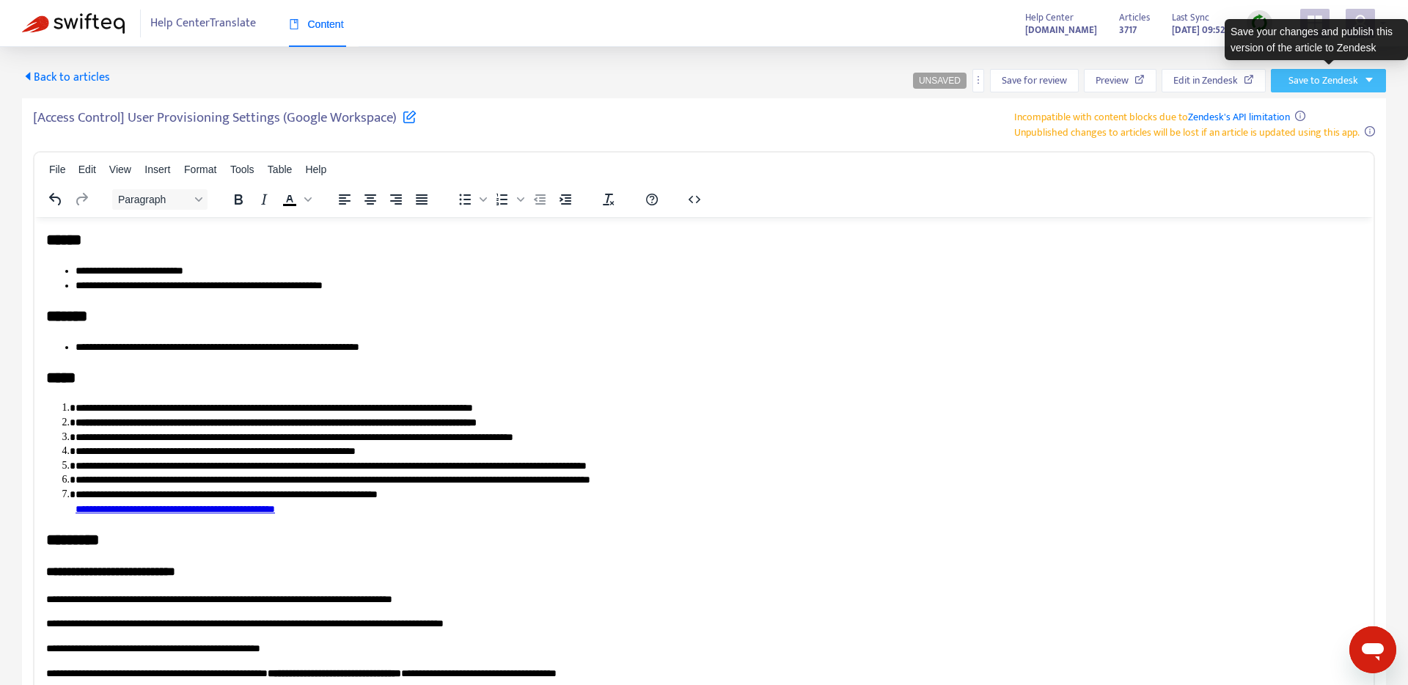
click at [1312, 80] on span "Save to Zendesk" at bounding box center [1323, 81] width 70 height 16
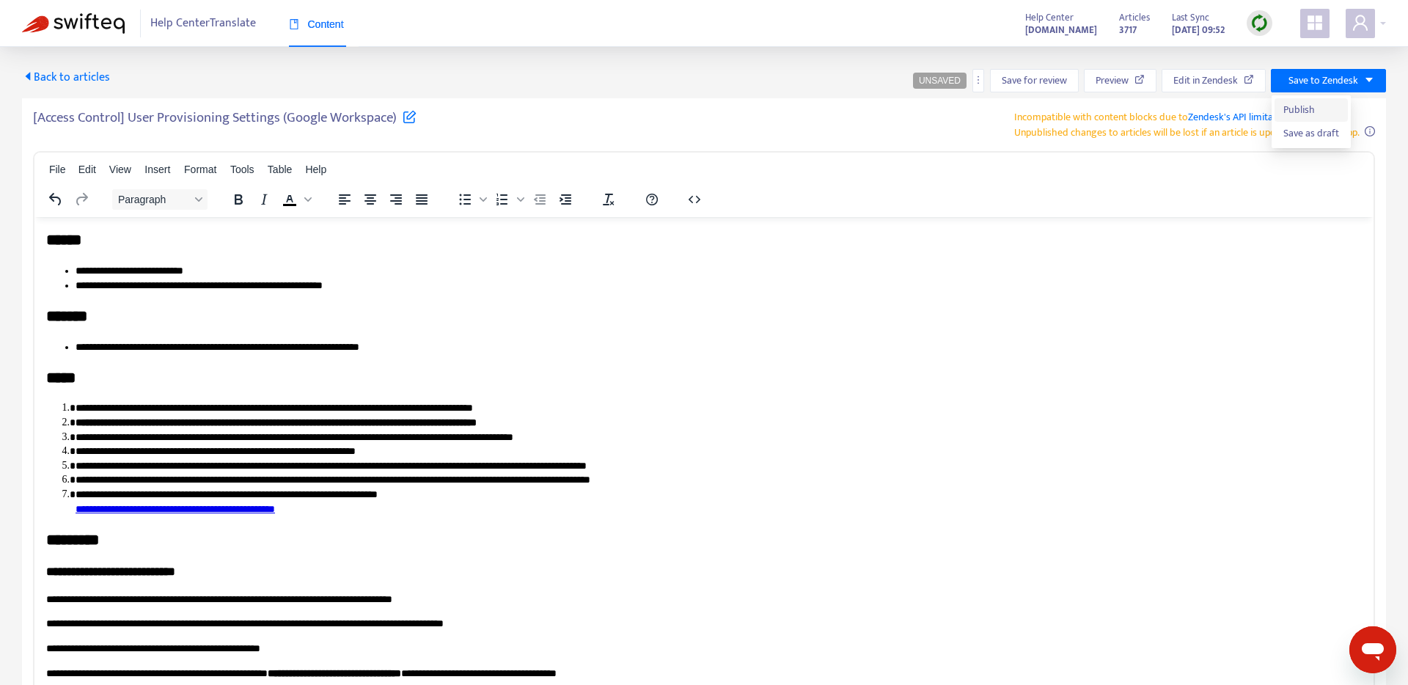
click at [1306, 114] on span "Publish" at bounding box center [1311, 110] width 56 height 16
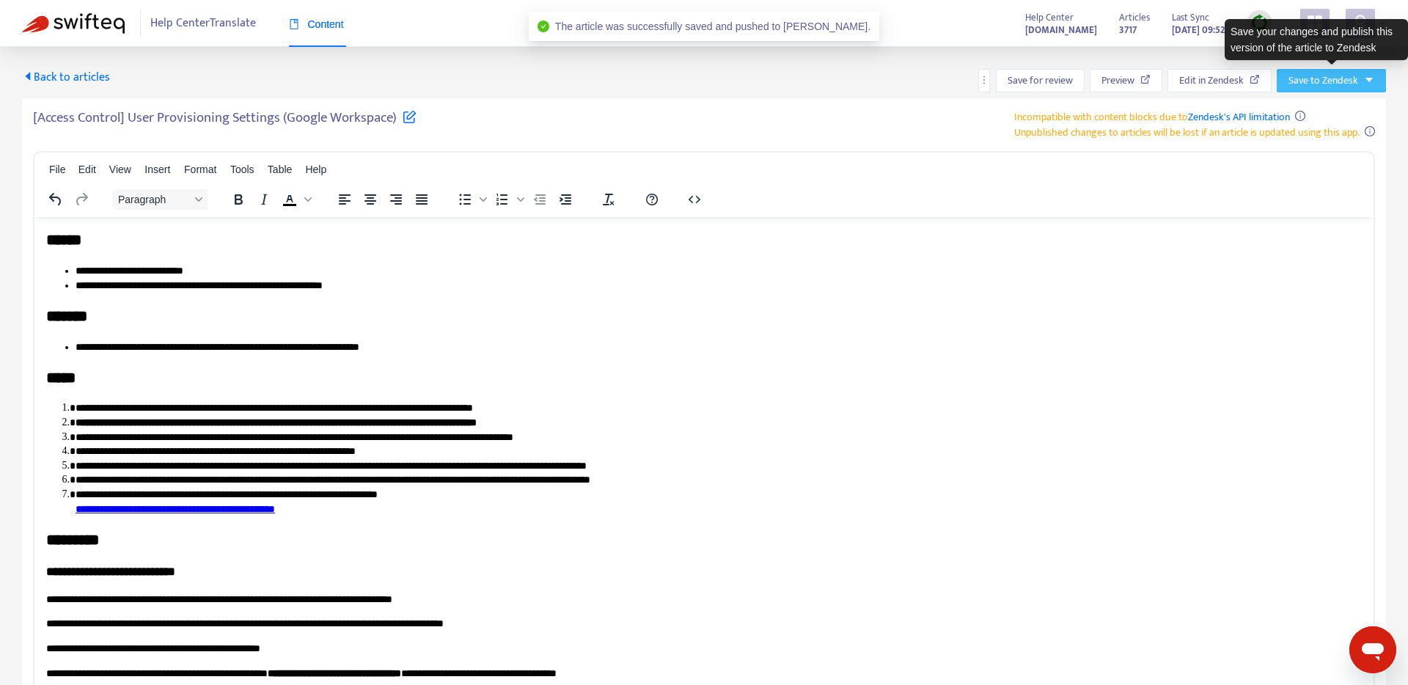
click at [1340, 89] on button "Save to Zendesk" at bounding box center [1331, 80] width 109 height 23
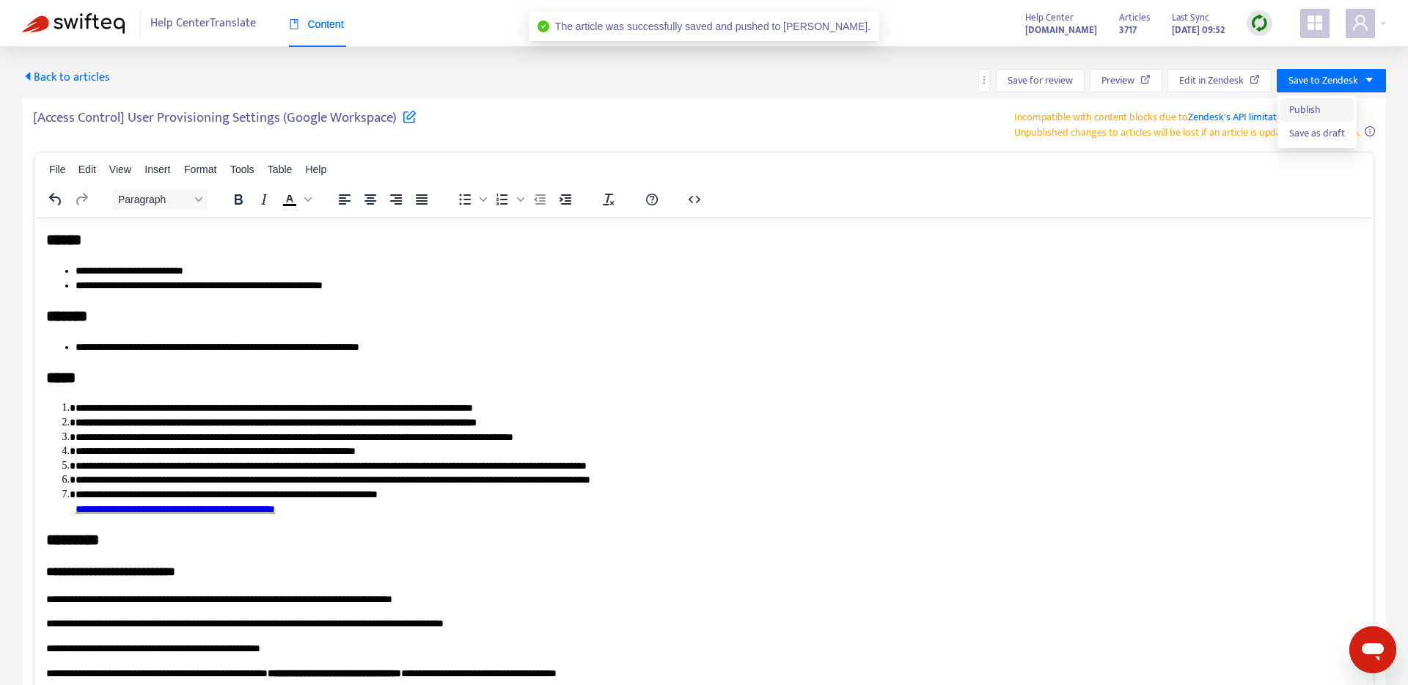
click at [1310, 111] on span "Publish" at bounding box center [1317, 110] width 56 height 16
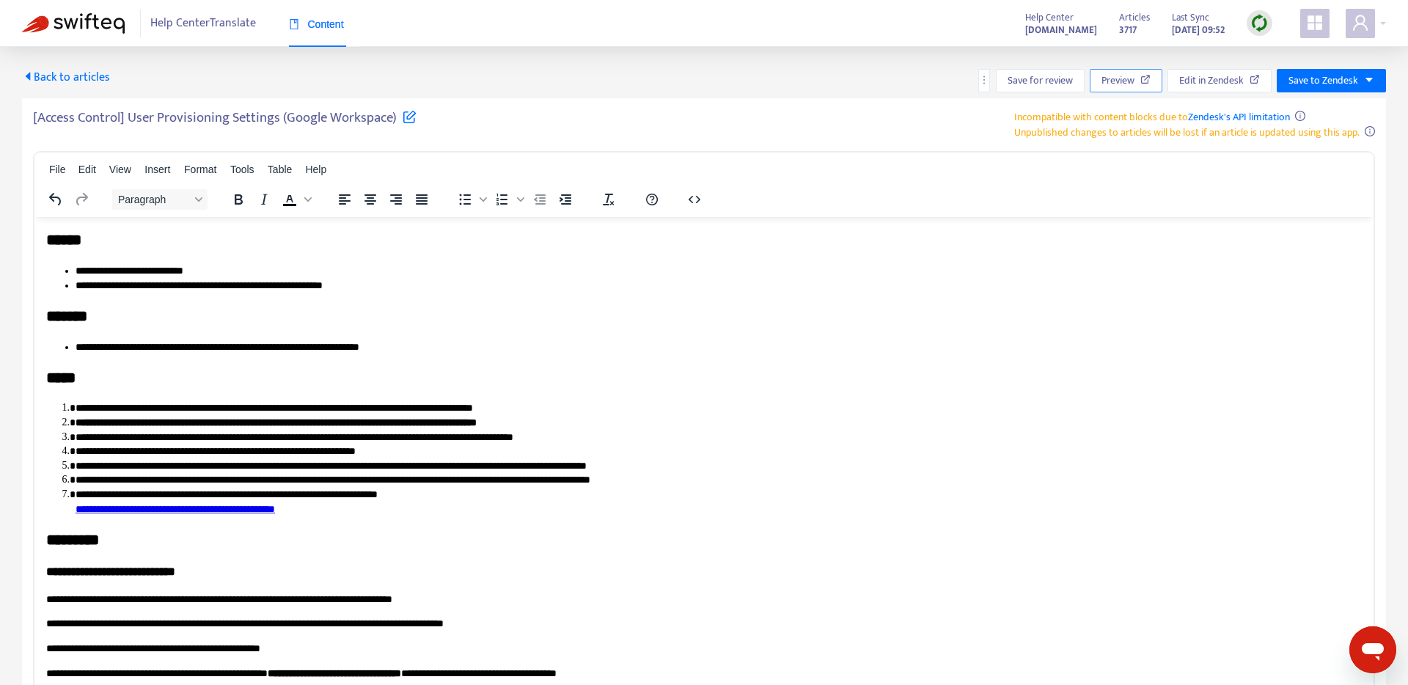
click at [1123, 77] on span "Preview" at bounding box center [1117, 81] width 33 height 16
